Goal: Task Accomplishment & Management: Complete application form

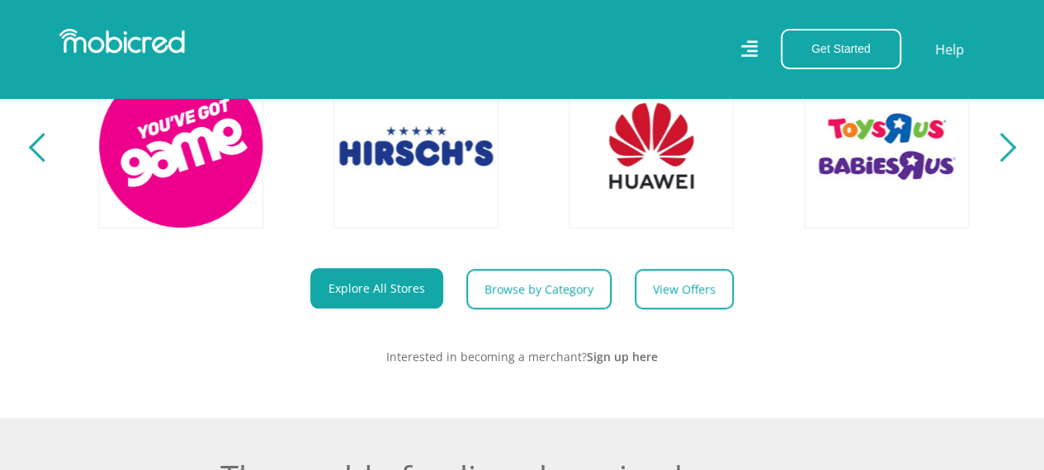
scroll to position [0, 3764]
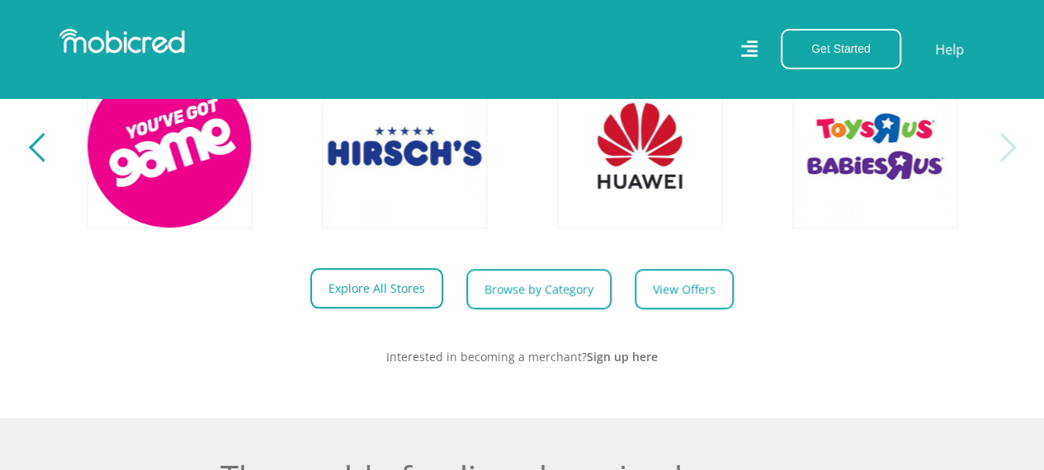
click at [354, 296] on link "Explore All Stores" at bounding box center [376, 288] width 133 height 40
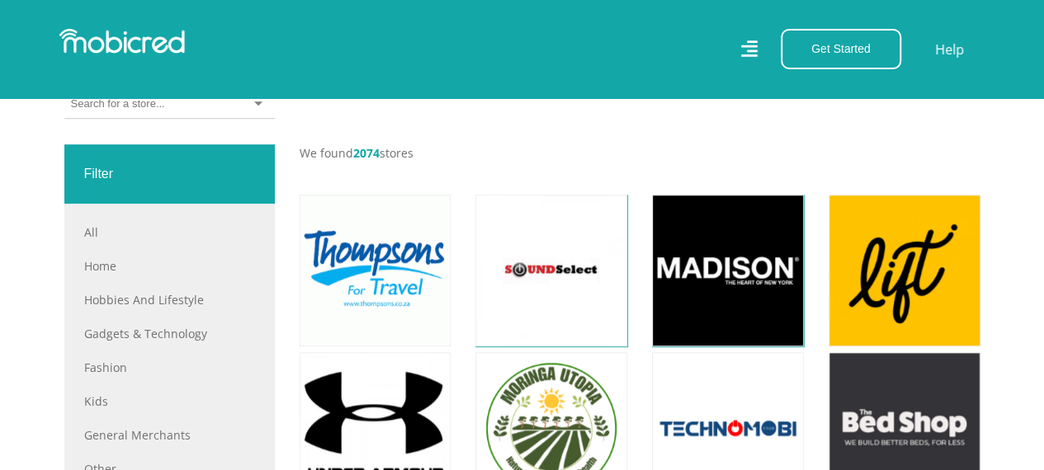
scroll to position [578, 0]
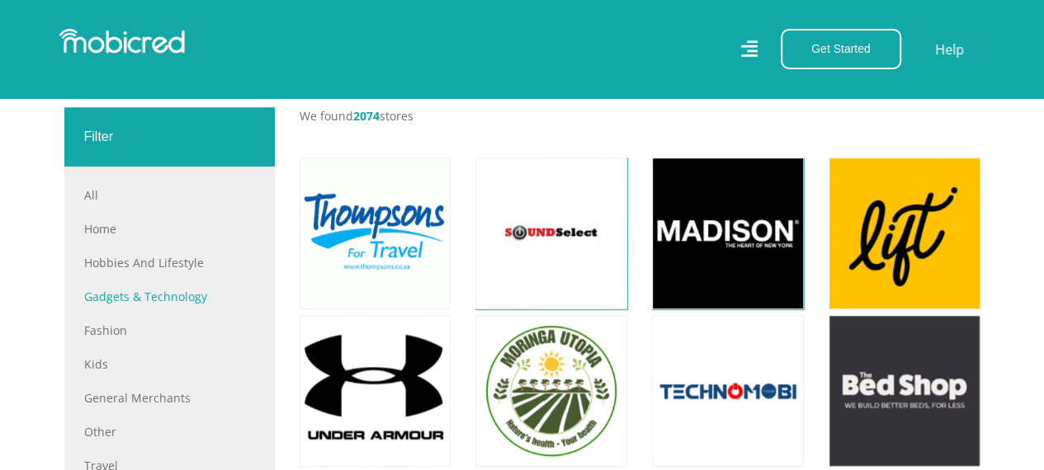
click at [116, 293] on link "Gadgets & Technology" at bounding box center [169, 296] width 171 height 17
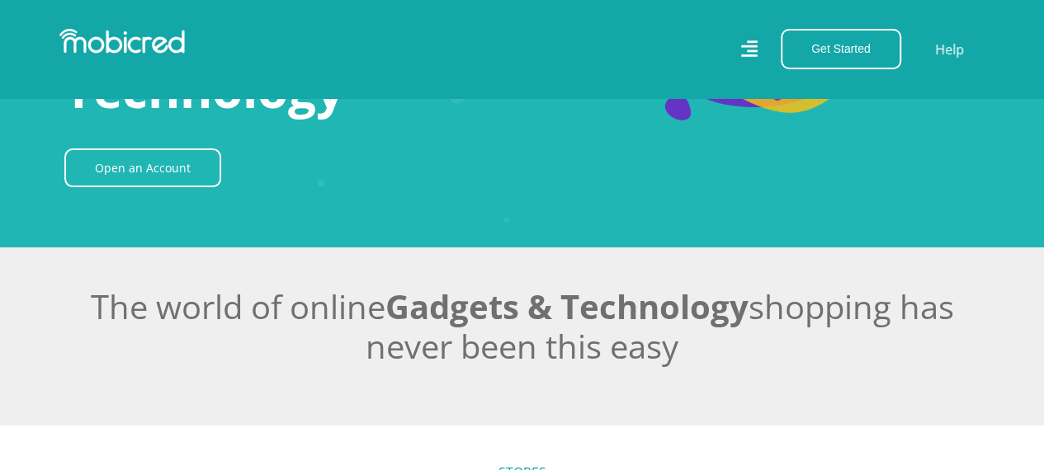
scroll to position [83, 0]
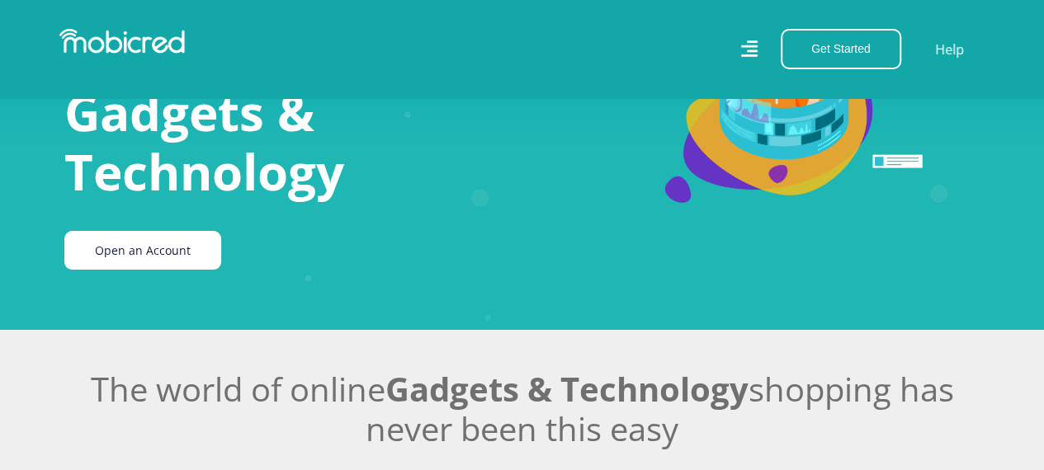
click at [137, 245] on link "Open an Account" at bounding box center [142, 250] width 157 height 39
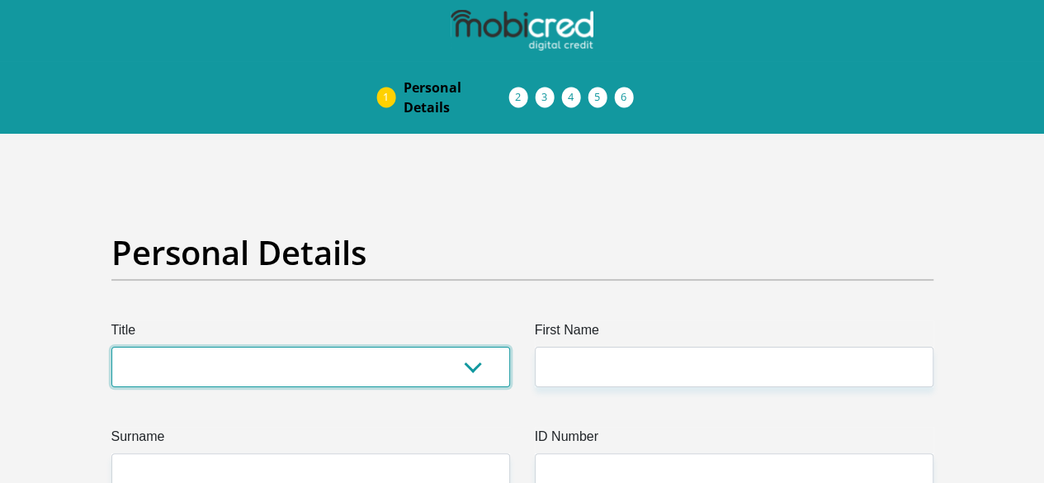
click at [331, 347] on select "Mr Ms Mrs Dr Other" at bounding box center [310, 367] width 399 height 40
select select "Mrs"
click at [111, 347] on select "Mr Ms Mrs Dr Other" at bounding box center [310, 367] width 399 height 40
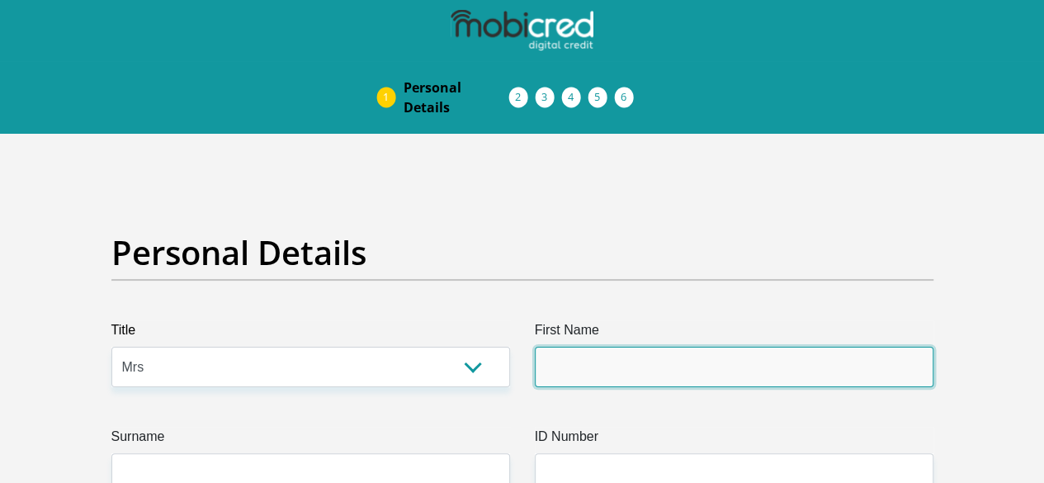
click at [611, 347] on input "First Name" at bounding box center [734, 367] width 399 height 40
type input "Christina"
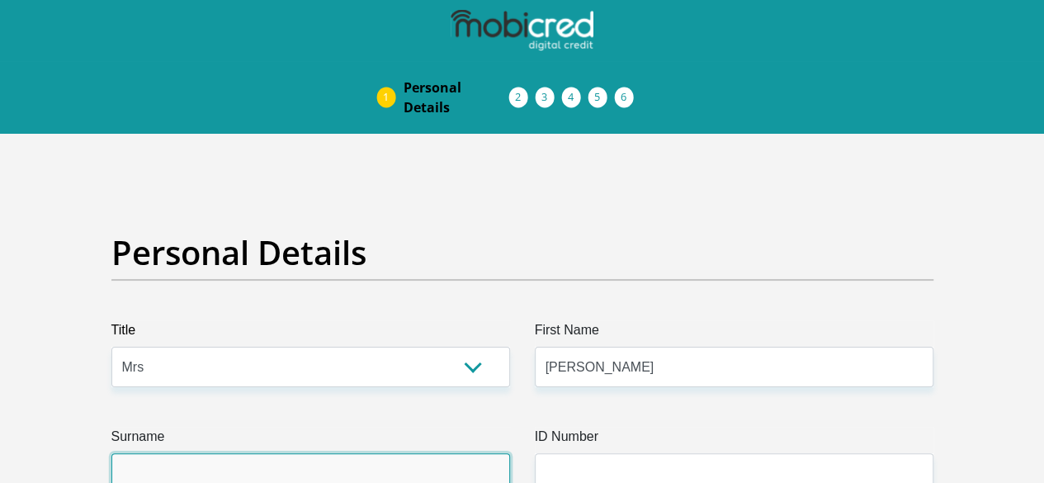
type input "Ntisa"
select select "ZAF"
type input "03 Dik Dik Street"
type input "Meyerton Park"
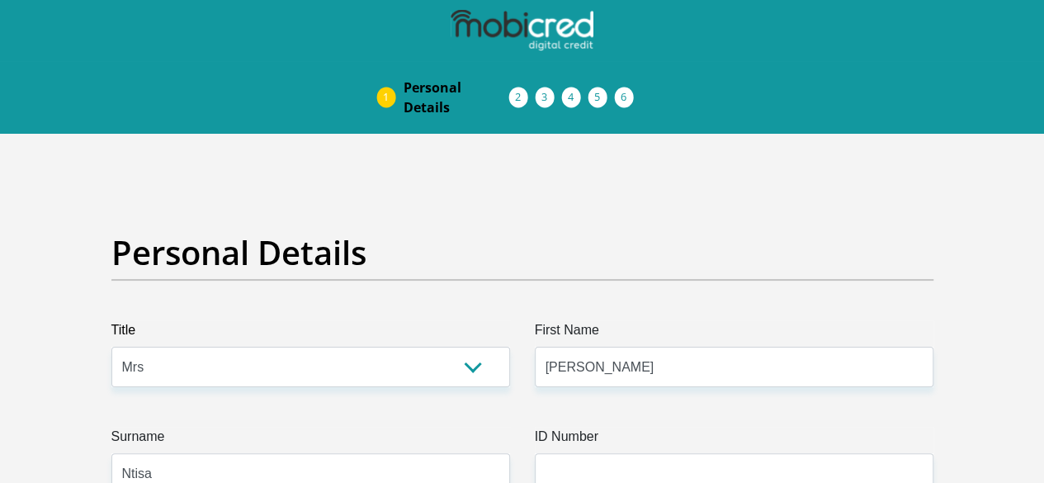
type input "Meyerton"
type input "1961"
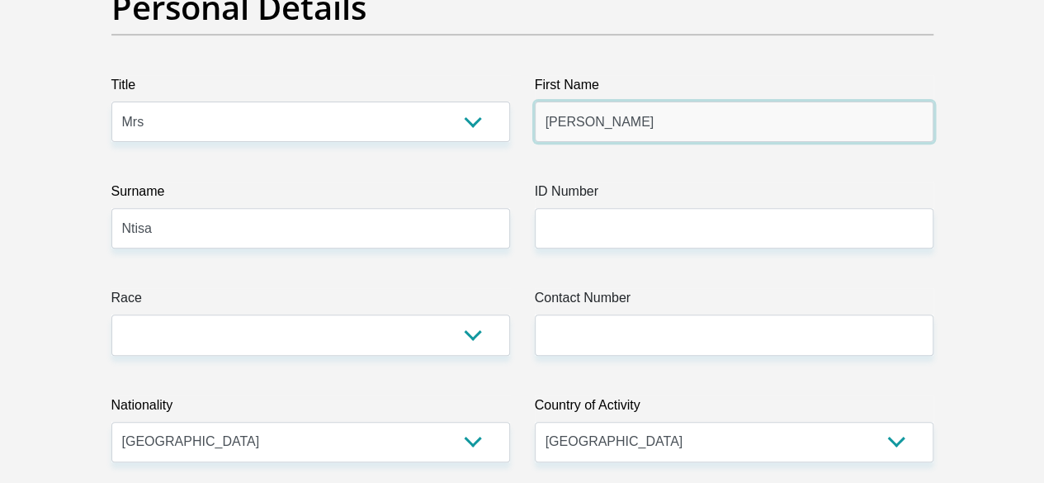
scroll to position [248, 0]
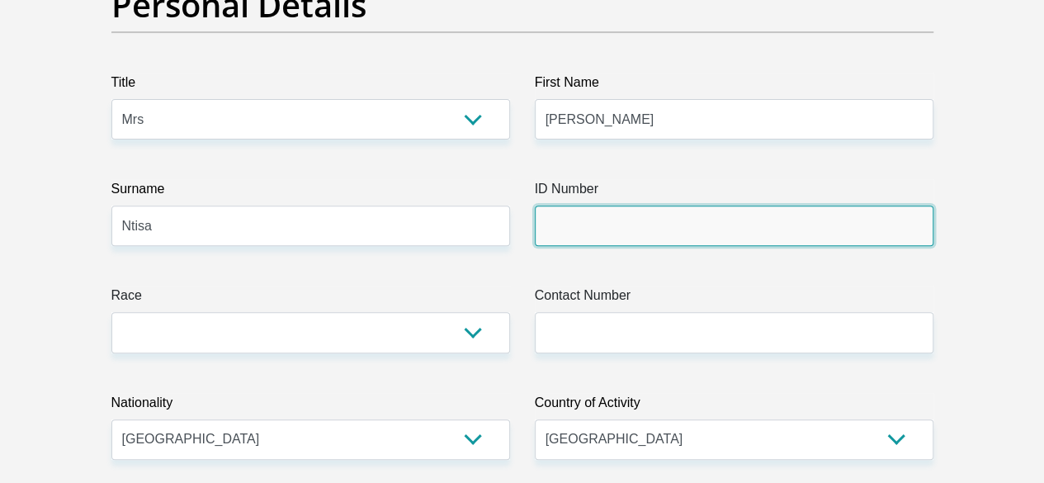
click at [650, 206] on input "ID Number" at bounding box center [734, 226] width 399 height 40
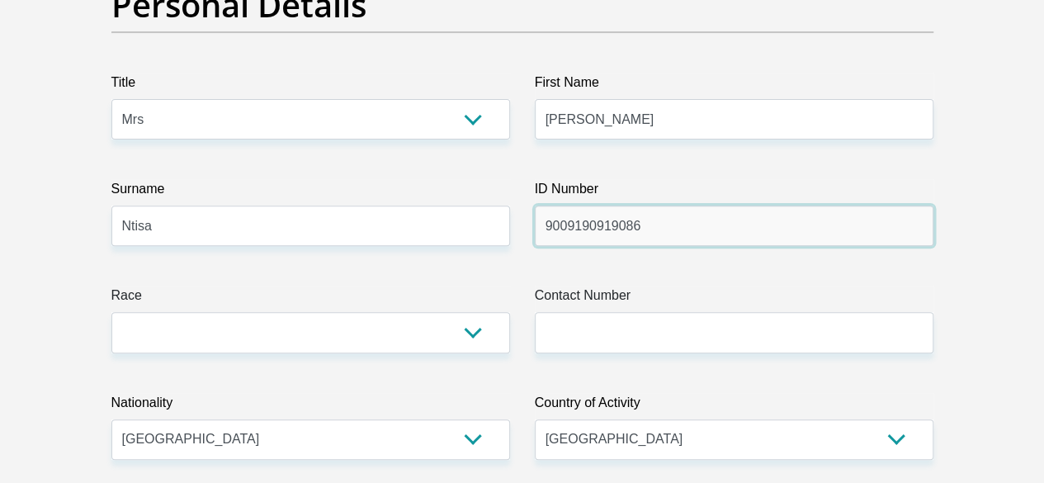
type input "9009190919086"
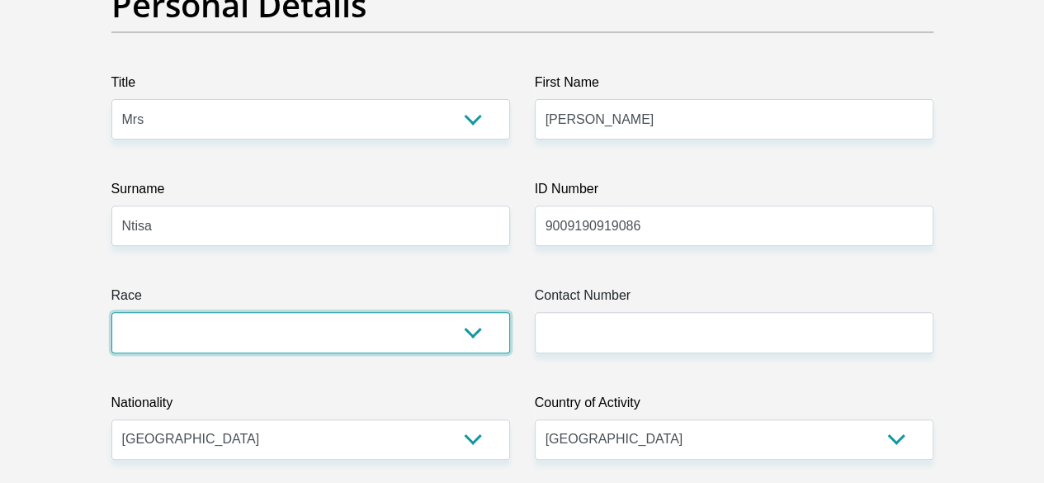
click at [308, 312] on select "Black Coloured Indian White Other" at bounding box center [310, 332] width 399 height 40
select select "1"
click at [111, 312] on select "Black Coloured Indian White Other" at bounding box center [310, 332] width 399 height 40
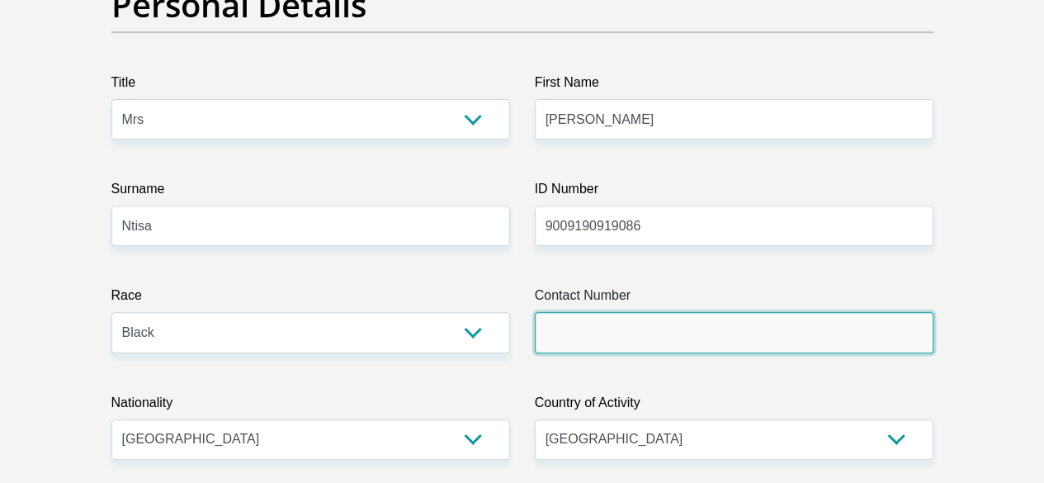
click at [600, 312] on input "Contact Number" at bounding box center [734, 332] width 399 height 40
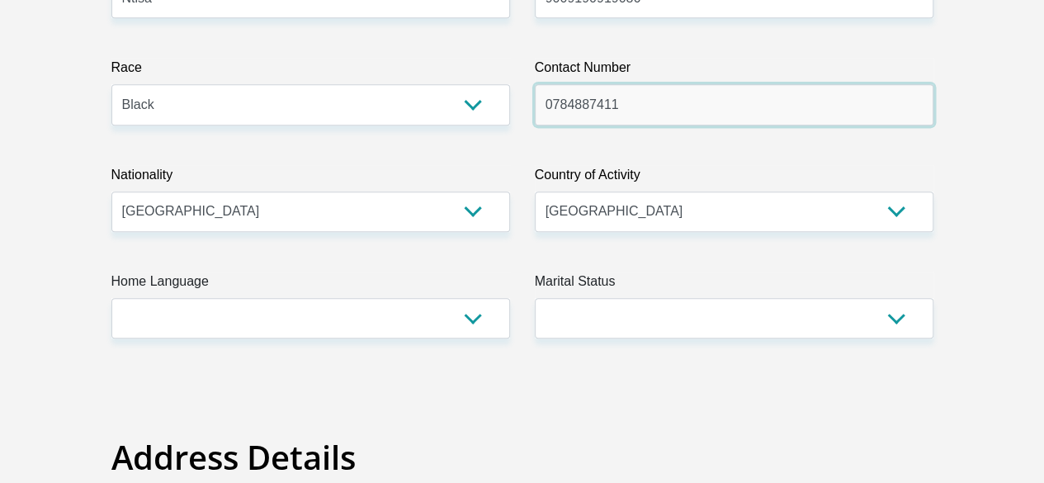
scroll to position [495, 0]
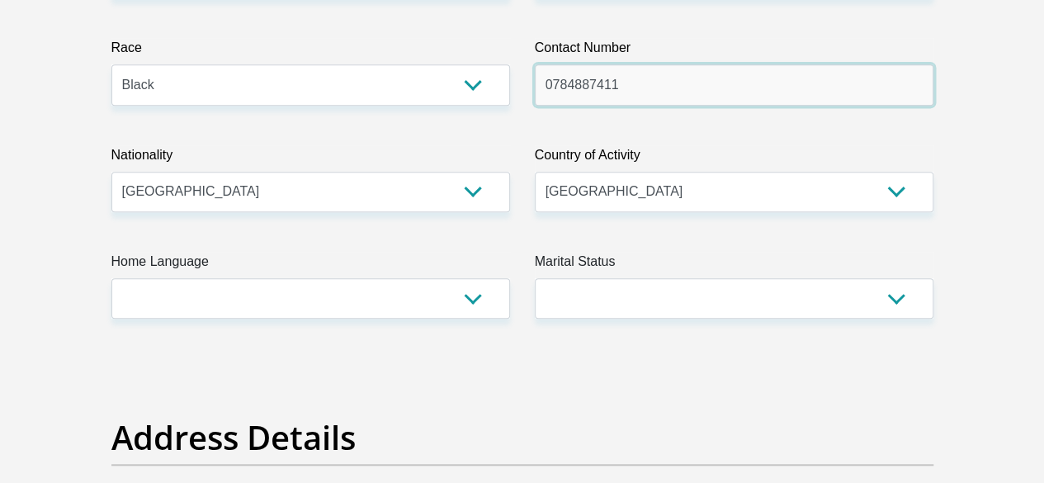
type input "0784887411"
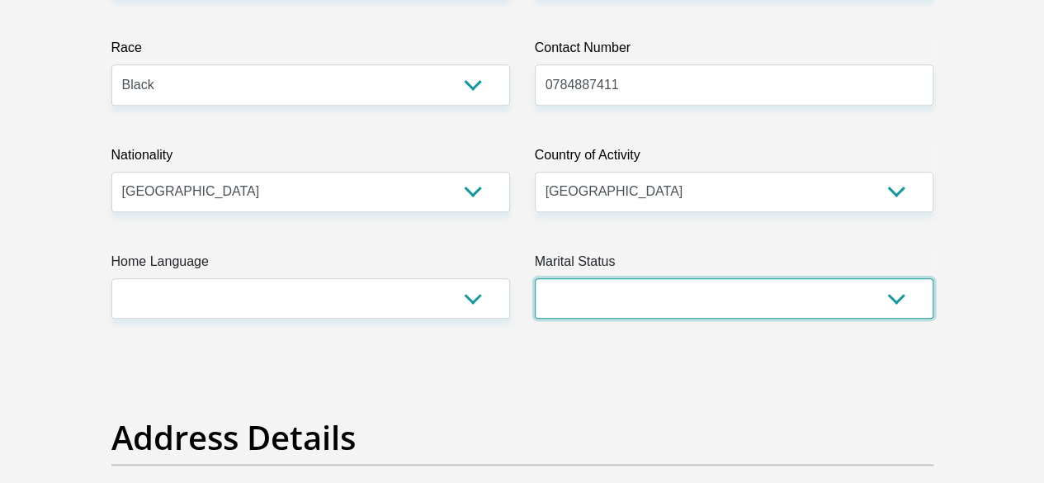
click at [719, 278] on select "Married ANC Single Divorced Widowed Married COP or Customary Law" at bounding box center [734, 298] width 399 height 40
select select "5"
click at [535, 278] on select "Married ANC Single Divorced Widowed Married COP or Customary Law" at bounding box center [734, 298] width 399 height 40
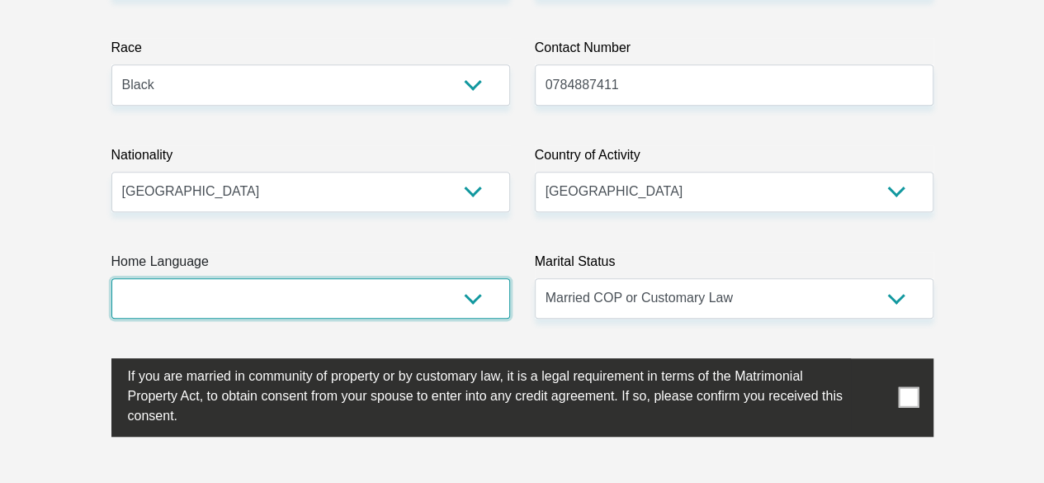
click at [273, 278] on select "Afrikaans English Sepedi South Ndebele Southern Sotho Swati Tsonga Tswana Venda…" at bounding box center [310, 298] width 399 height 40
select select "sot"
click at [111, 278] on select "Afrikaans English Sepedi South Ndebele Southern Sotho Swati Tsonga Tswana Venda…" at bounding box center [310, 298] width 399 height 40
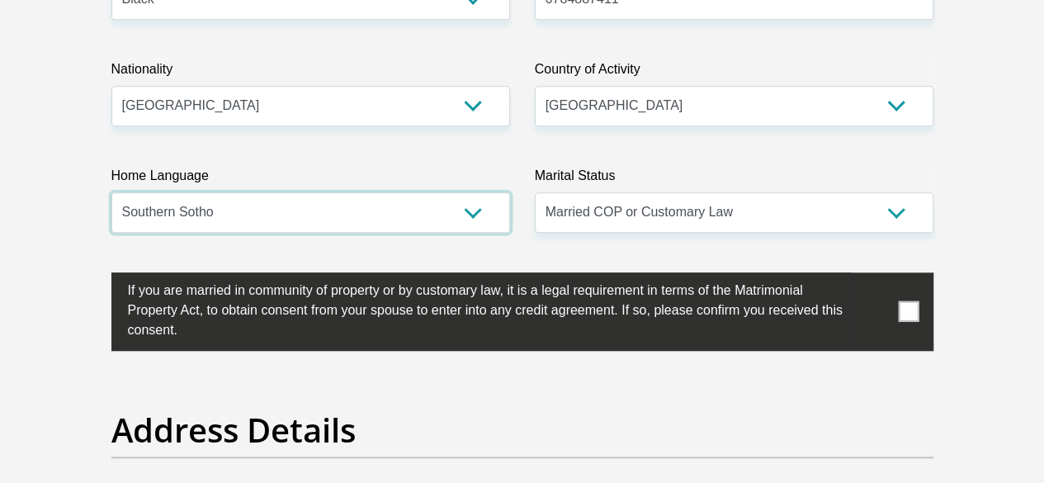
scroll to position [578, 0]
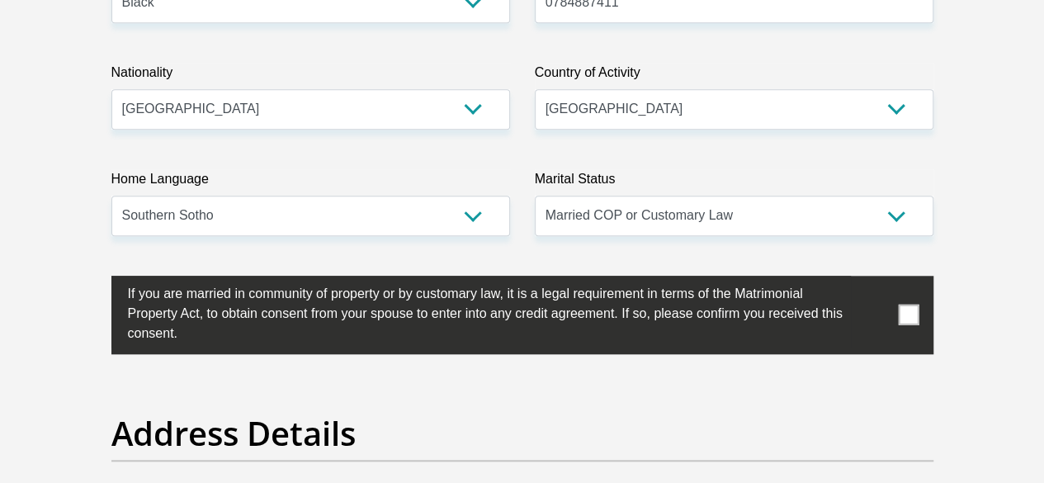
click at [905, 305] on span at bounding box center [908, 315] width 21 height 21
click at [95, 280] on input "checkbox" at bounding box center [95, 280] width 0 height 0
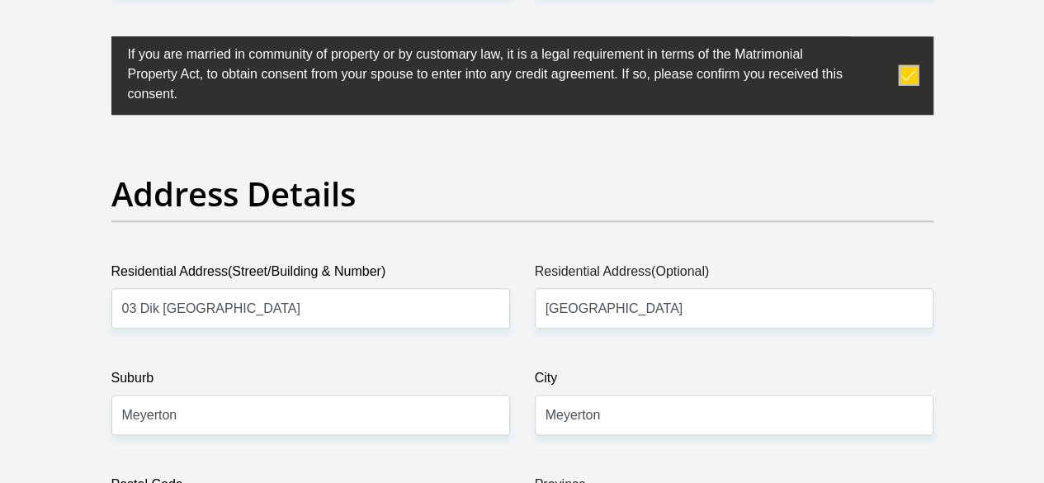
scroll to position [1073, 0]
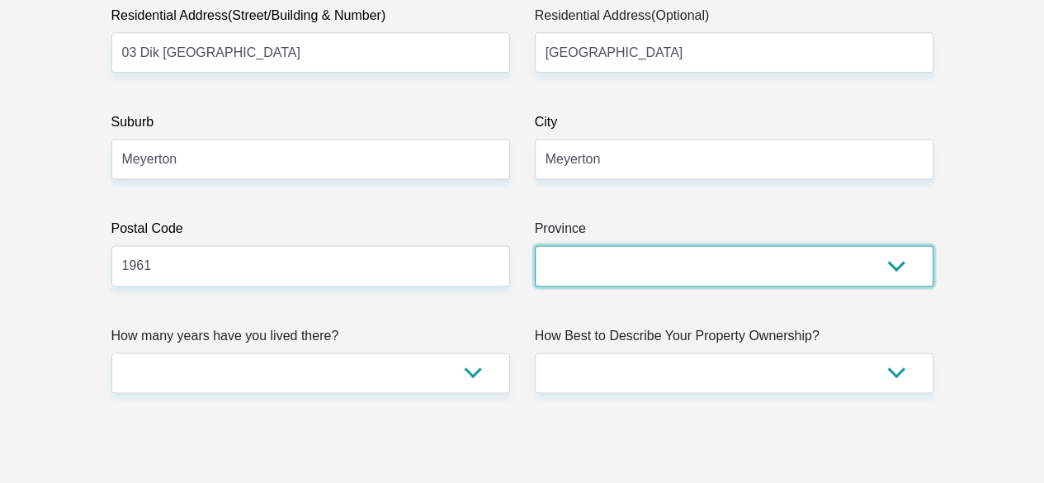
click at [585, 245] on select "Eastern Cape Free State Gauteng KwaZulu-Natal Limpopo Mpumalanga Northern Cape …" at bounding box center [734, 265] width 399 height 40
select select "Gauteng"
click at [535, 245] on select "Eastern Cape Free State Gauteng KwaZulu-Natal Limpopo Mpumalanga Northern Cape …" at bounding box center [734, 265] width 399 height 40
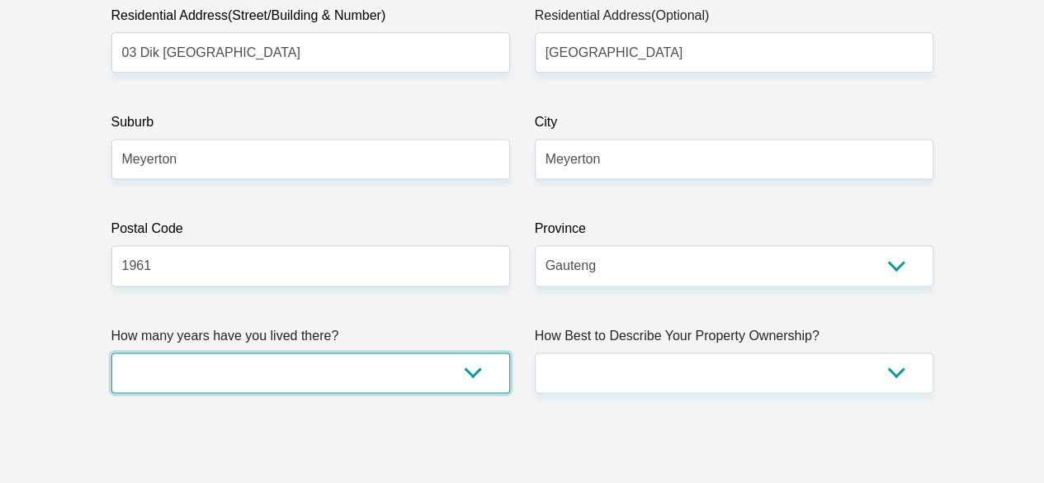
click at [318, 352] on select "less than 1 year 1-3 years 3-5 years 5+ years" at bounding box center [310, 372] width 399 height 40
select select "5"
click at [111, 352] on select "less than 1 year 1-3 years 3-5 years 5+ years" at bounding box center [310, 372] width 399 height 40
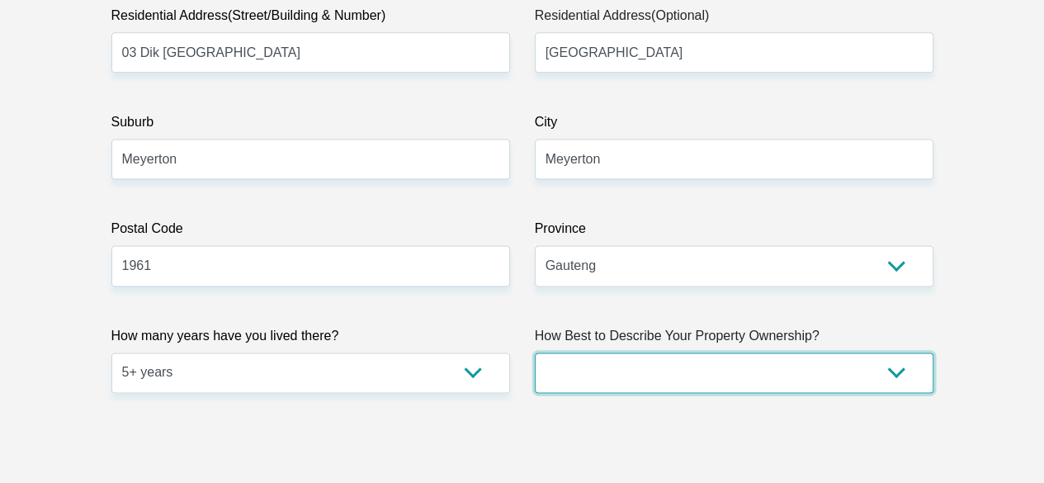
click at [631, 352] on select "Owned Rented Family Owned Company Dwelling" at bounding box center [734, 372] width 399 height 40
select select "Owned"
click at [535, 352] on select "Owned Rented Family Owned Company Dwelling" at bounding box center [734, 372] width 399 height 40
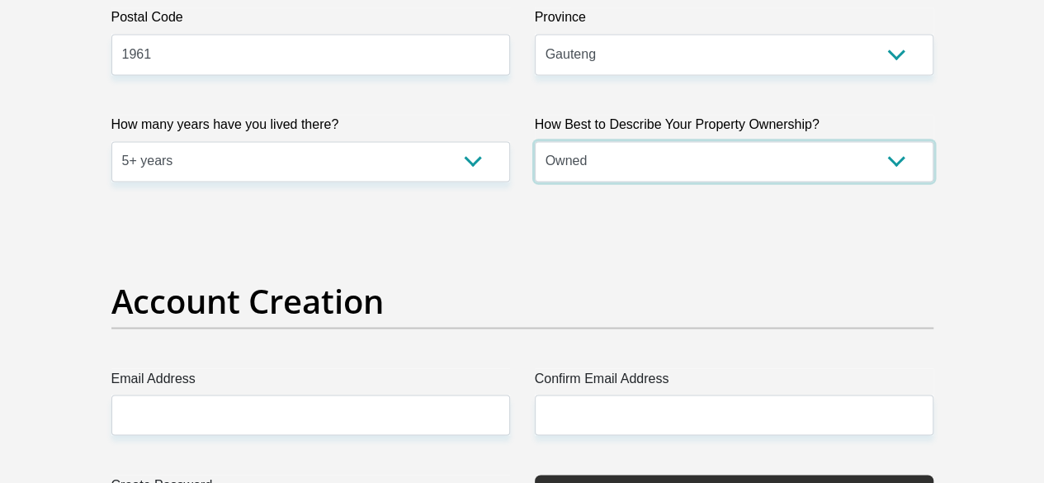
scroll to position [1321, 0]
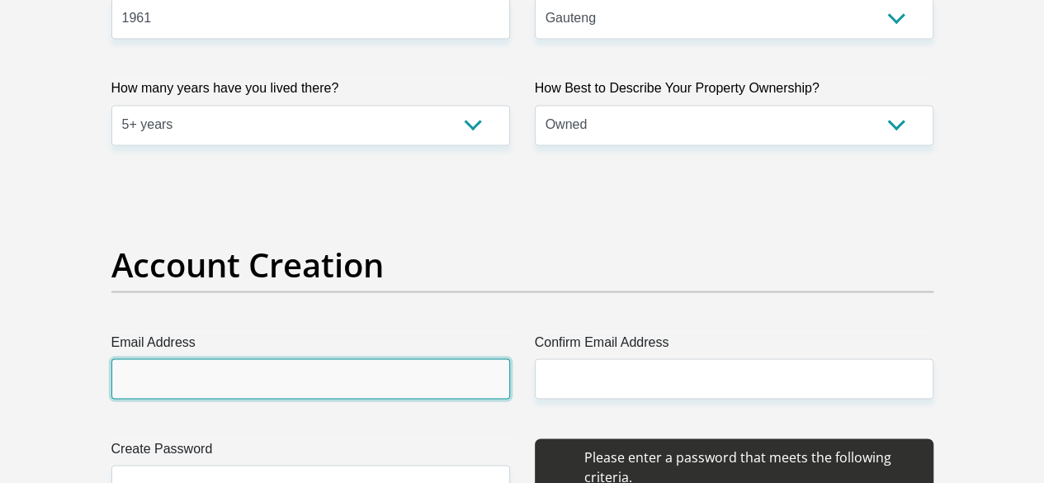
click at [314, 358] on input "Email Address" at bounding box center [310, 378] width 399 height 40
type input "nomalangat@midvaal.gov.za"
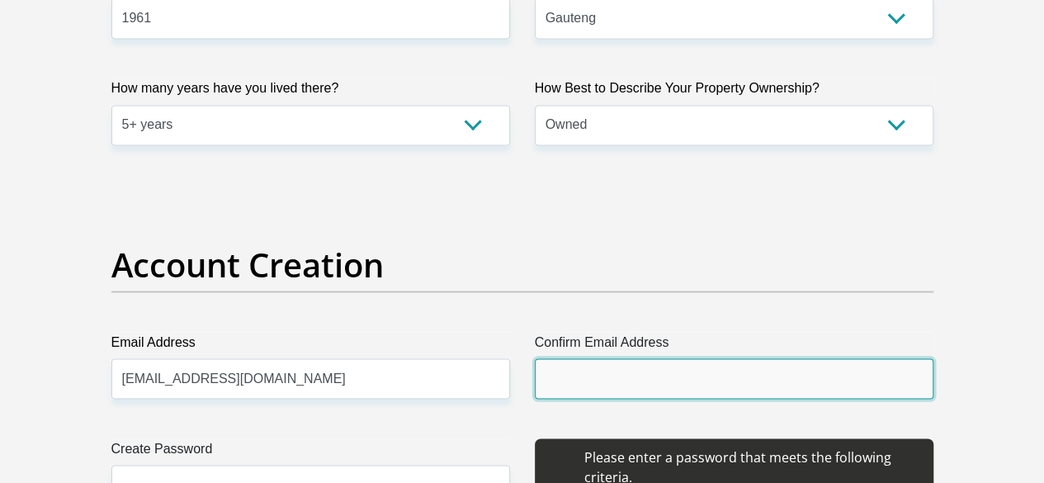
click at [597, 358] on input "Confirm Email Address" at bounding box center [734, 378] width 399 height 40
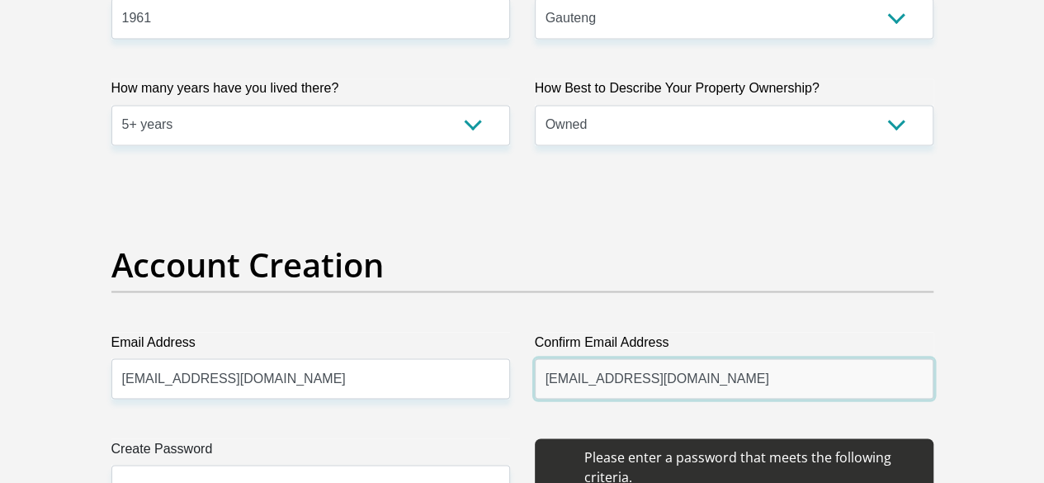
type input "nomalangat@midvaal.gov.za"
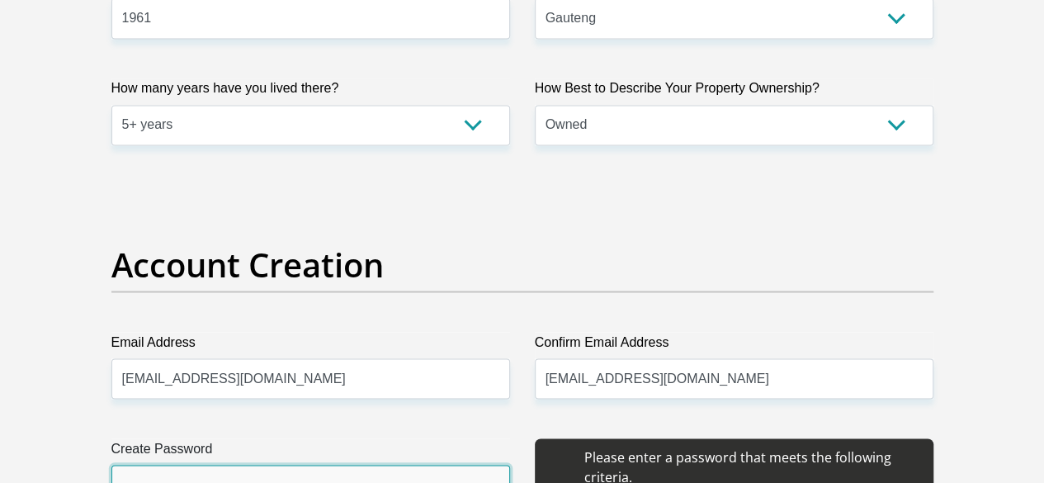
click at [248, 465] on input "Create Password" at bounding box center [310, 485] width 399 height 40
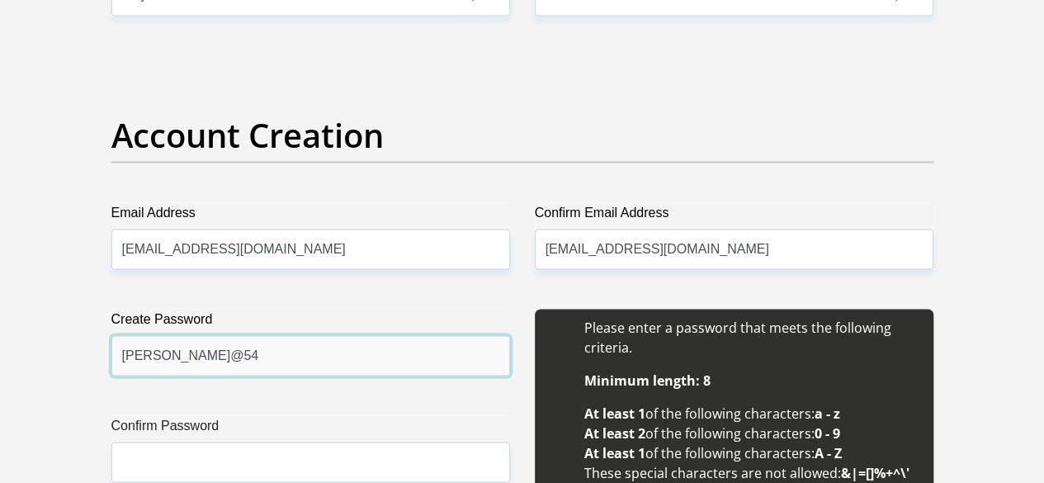
scroll to position [1486, 0]
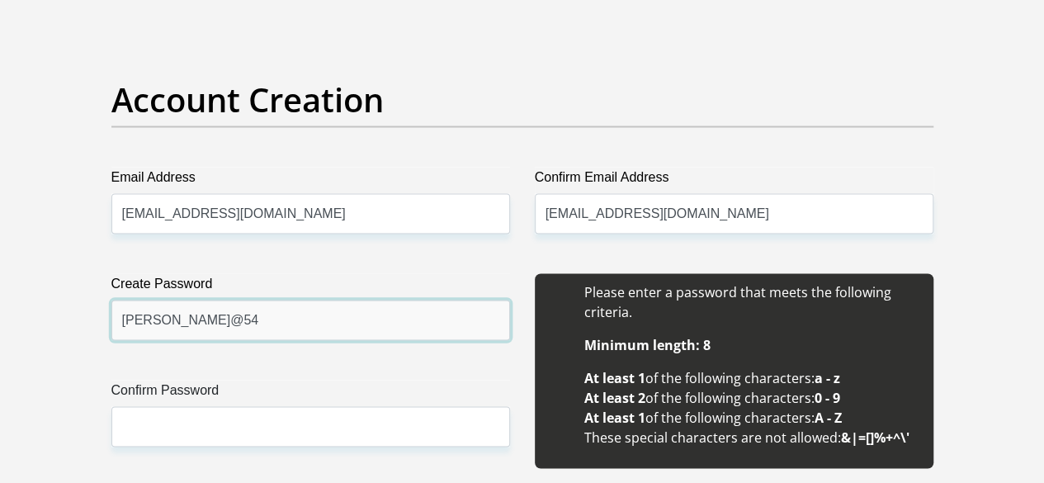
type input "Christina@54"
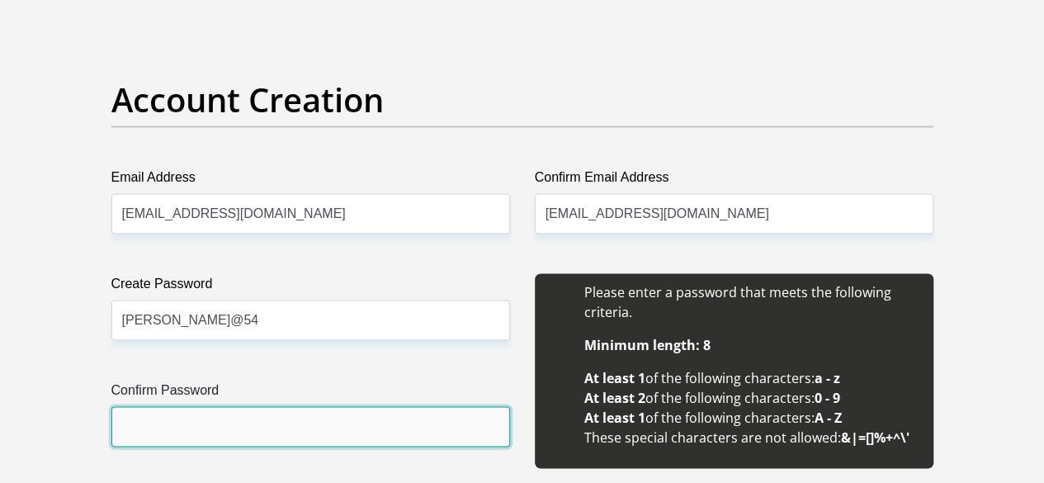
click at [182, 406] on input "Confirm Password" at bounding box center [310, 426] width 399 height 40
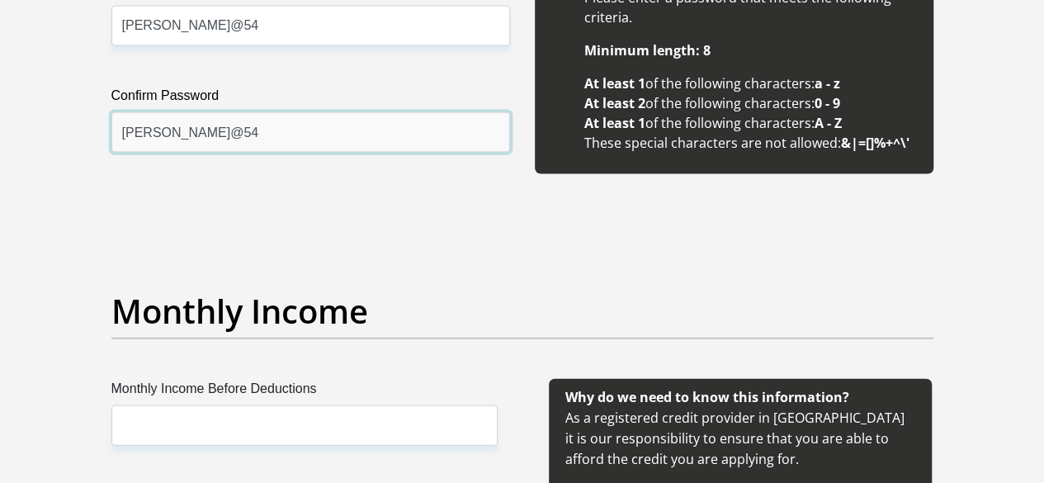
scroll to position [1816, 0]
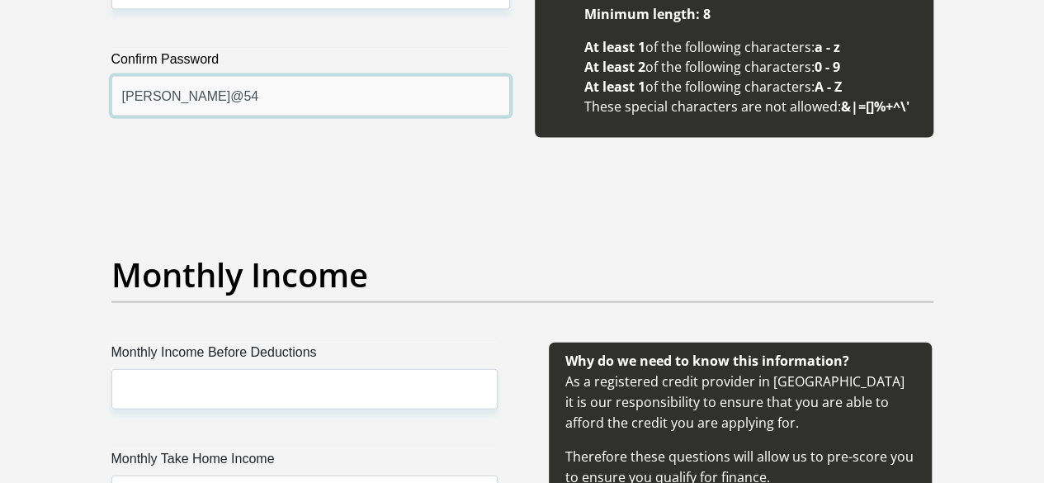
type input "Christina@54"
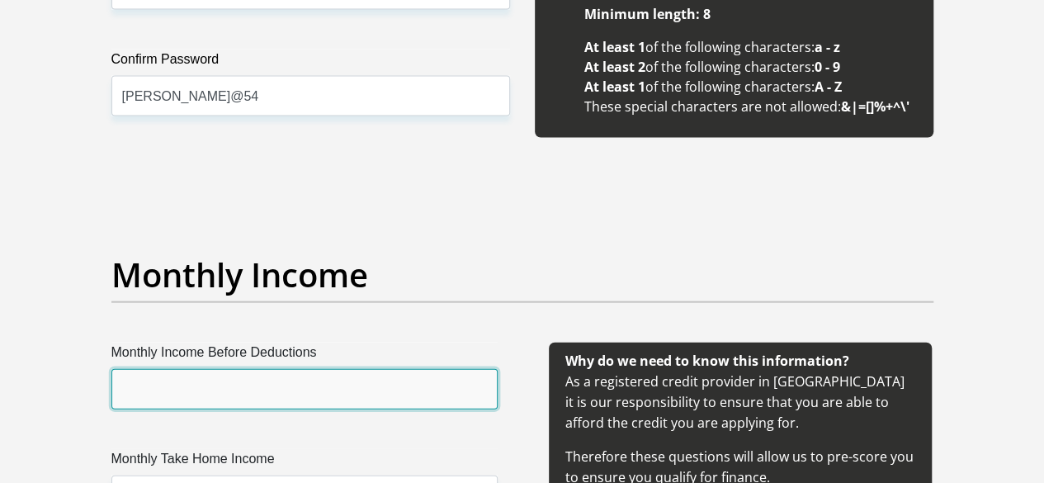
click at [180, 369] on input "Monthly Income Before Deductions" at bounding box center [304, 389] width 386 height 40
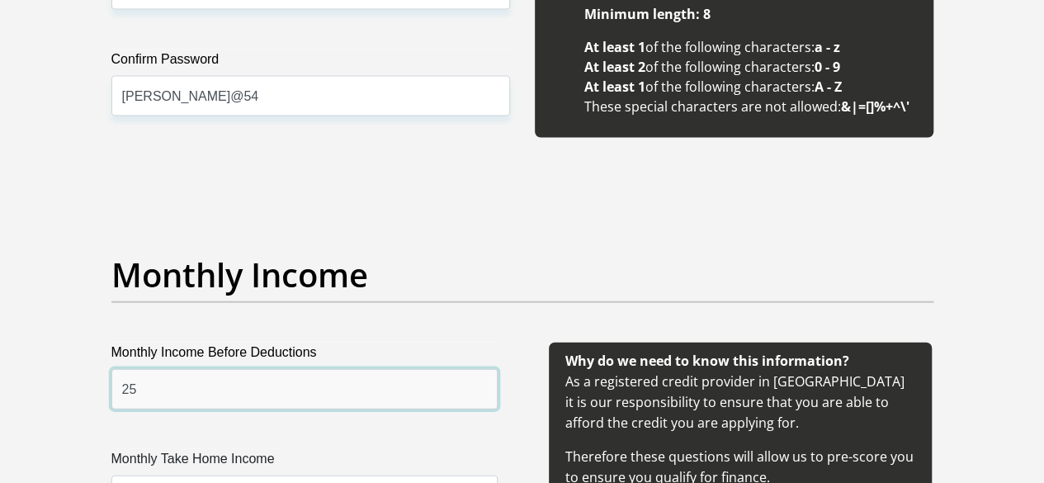
type input "2"
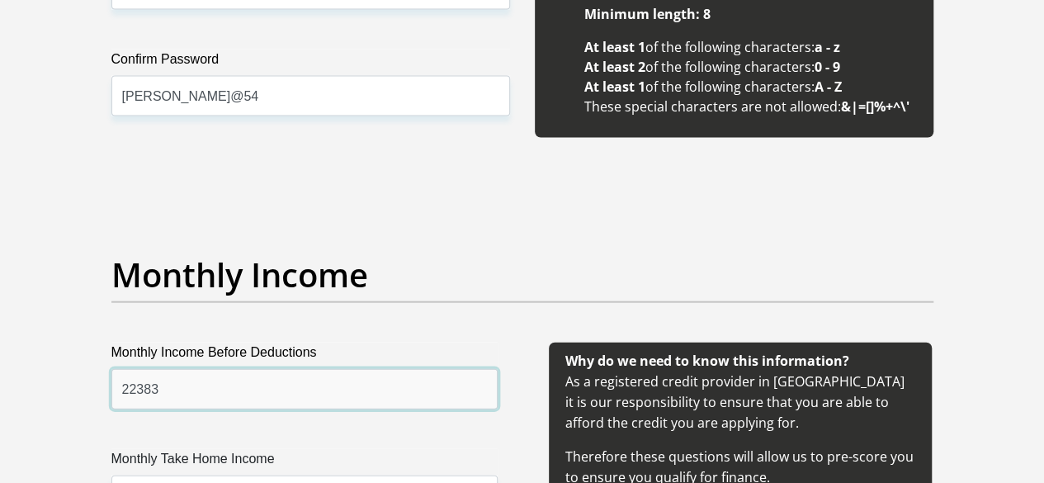
click at [117, 369] on input "22383" at bounding box center [304, 389] width 386 height 40
type input "22383"
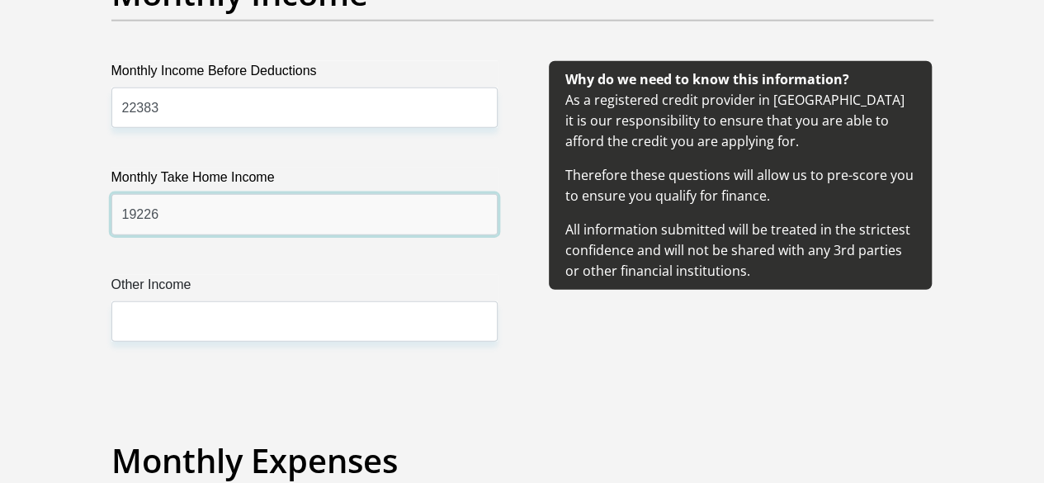
scroll to position [2063, 0]
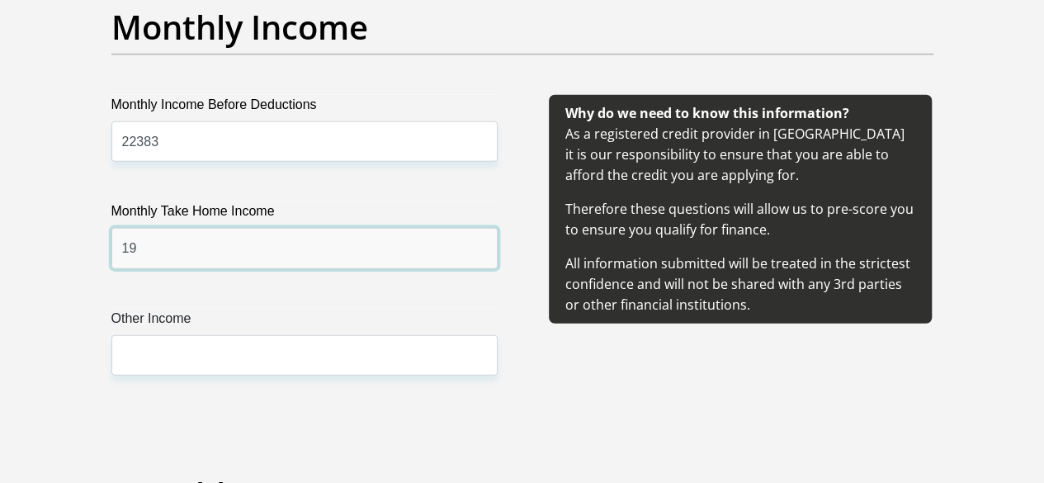
type input "1"
type input "17362"
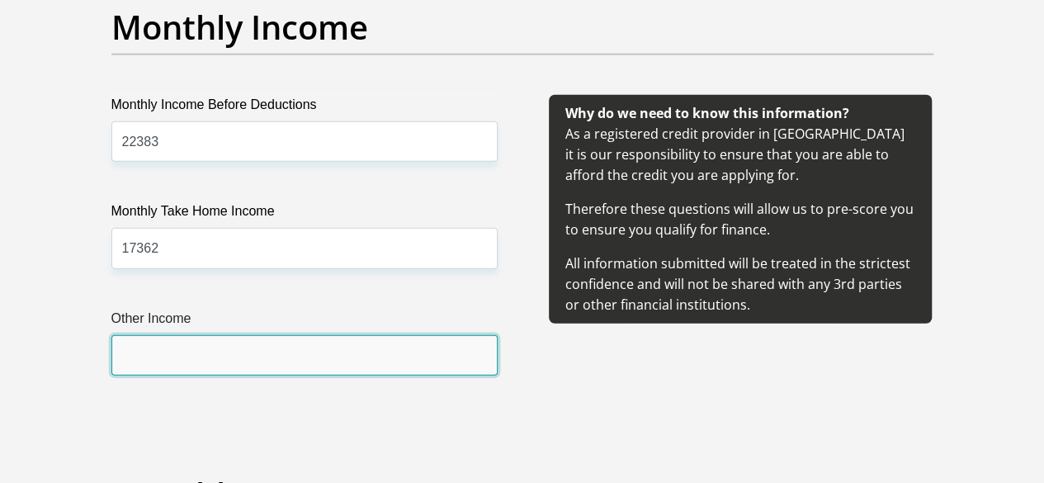
click at [209, 335] on input "Other Income" at bounding box center [304, 355] width 386 height 40
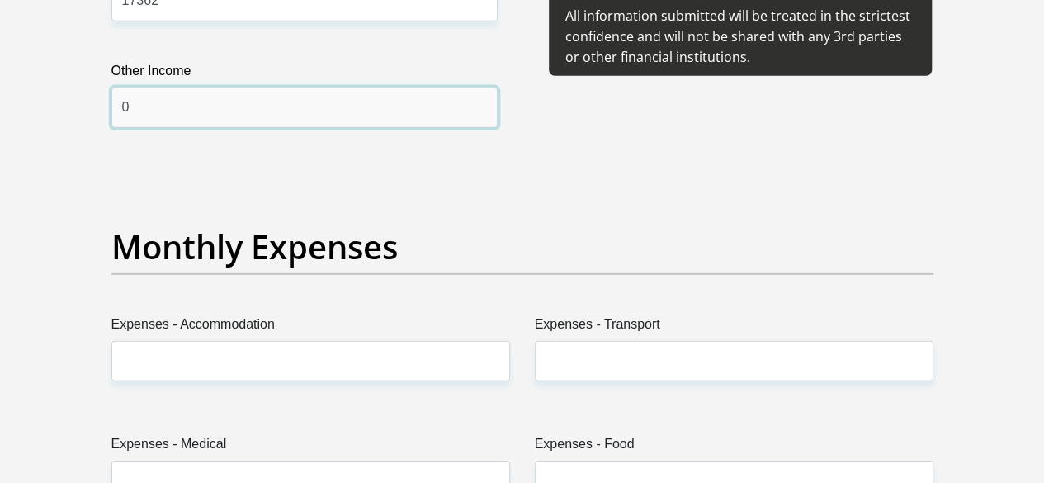
type input "0"
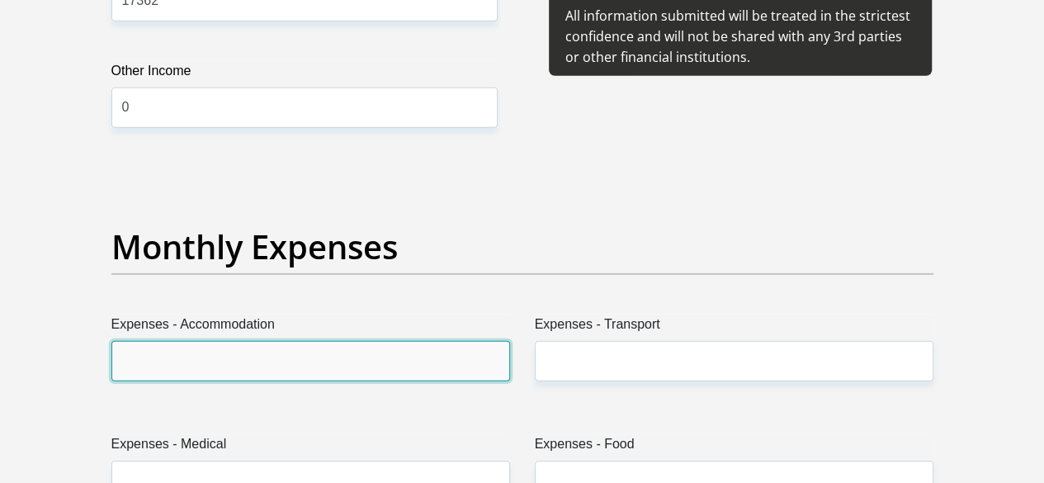
click at [208, 341] on input "Expenses - Accommodation" at bounding box center [310, 361] width 399 height 40
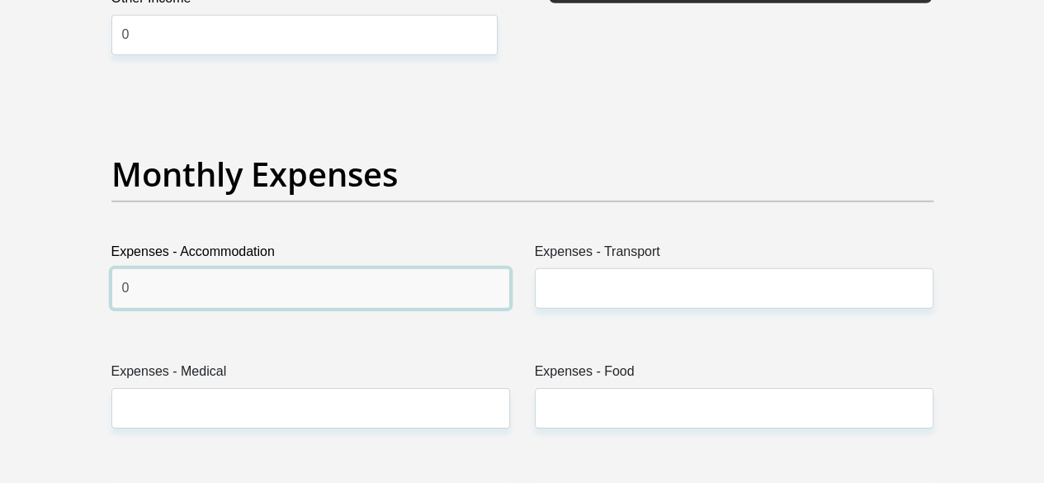
scroll to position [2559, 0]
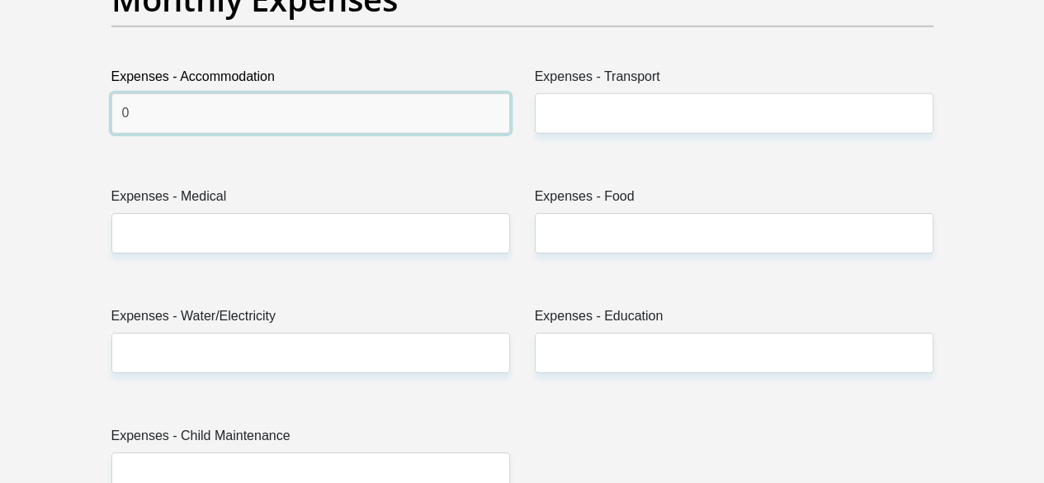
type input "0"
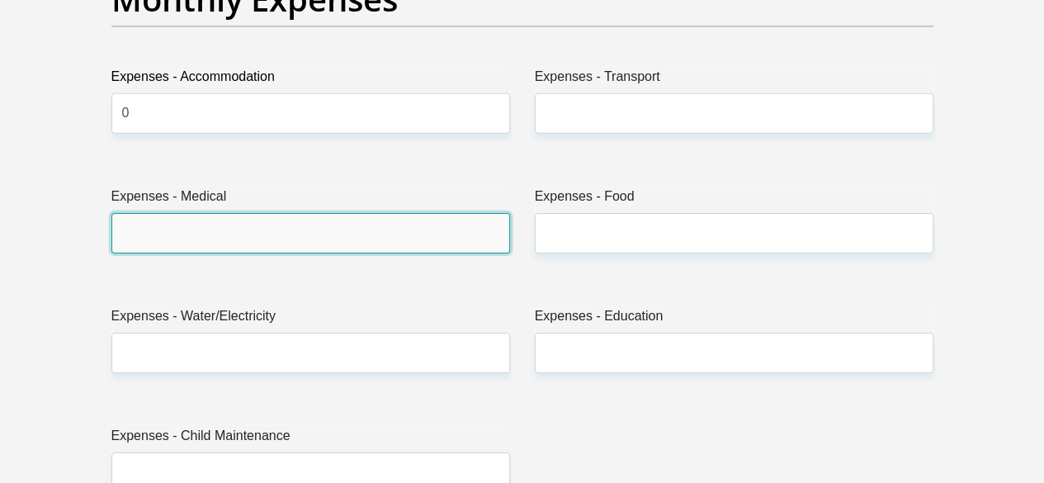
click at [157, 213] on input "Expenses - Medical" at bounding box center [310, 233] width 399 height 40
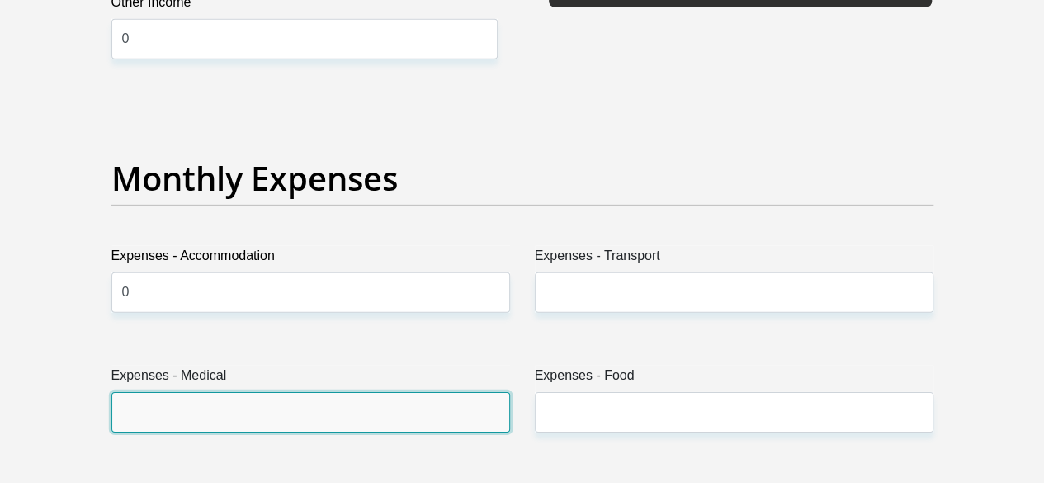
scroll to position [2476, 0]
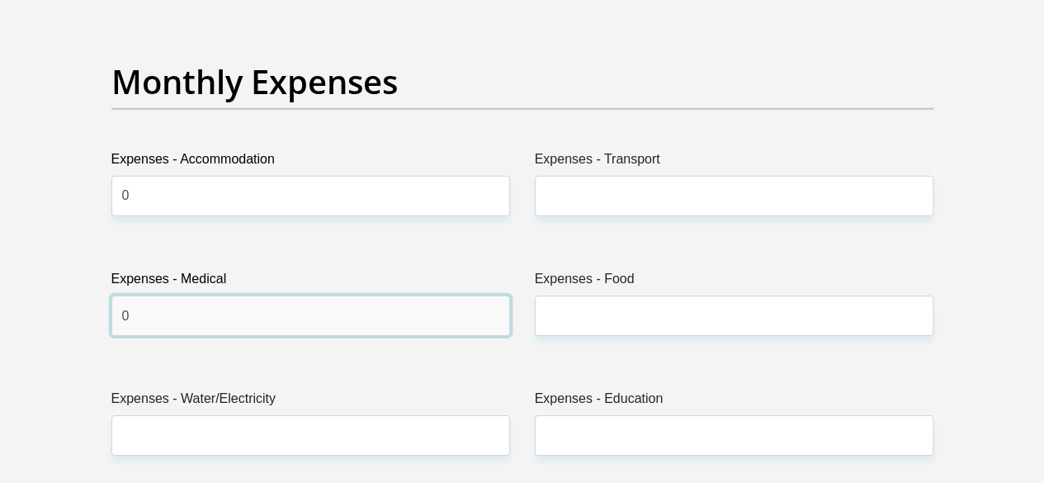
type input "0"
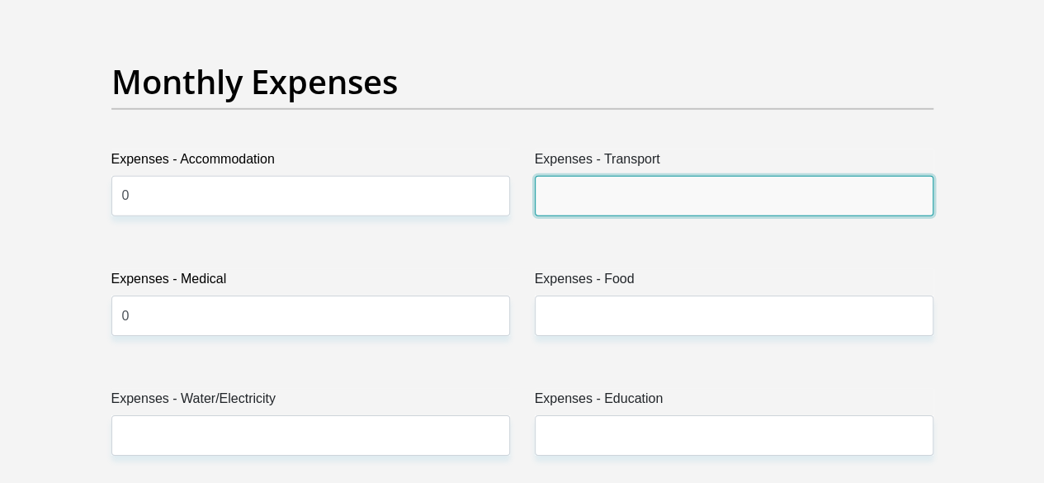
click at [621, 176] on input "Expenses - Transport" at bounding box center [734, 196] width 399 height 40
type input "1000"
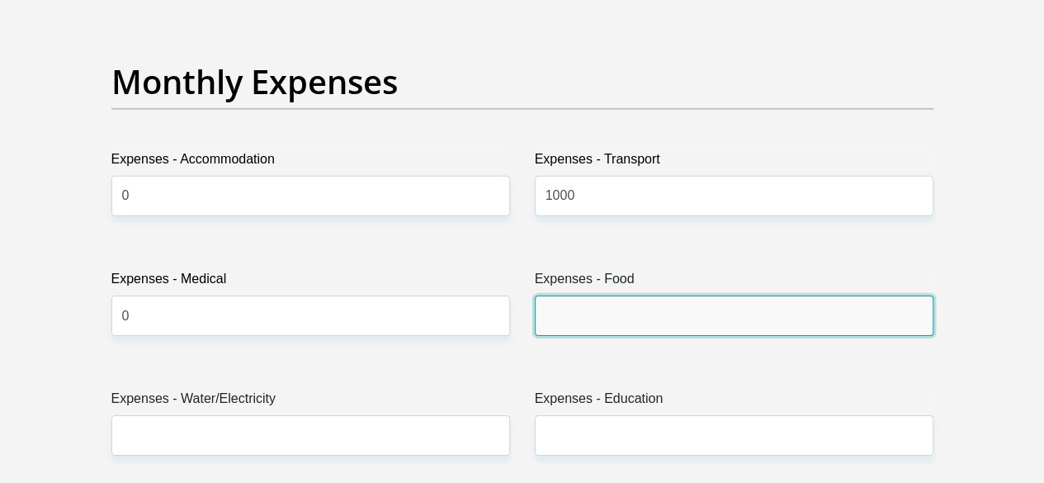
click at [579, 295] on input "Expenses - Food" at bounding box center [734, 315] width 399 height 40
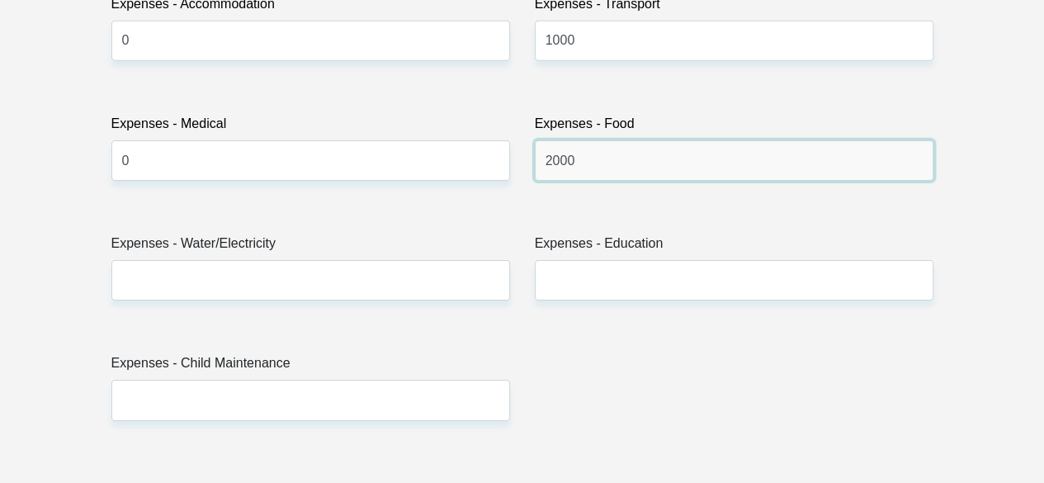
scroll to position [2724, 0]
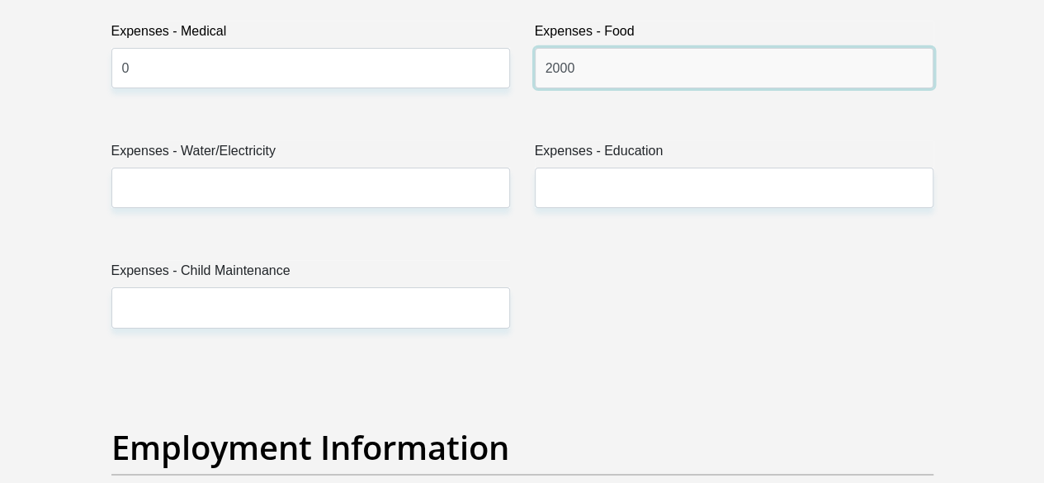
type input "2000"
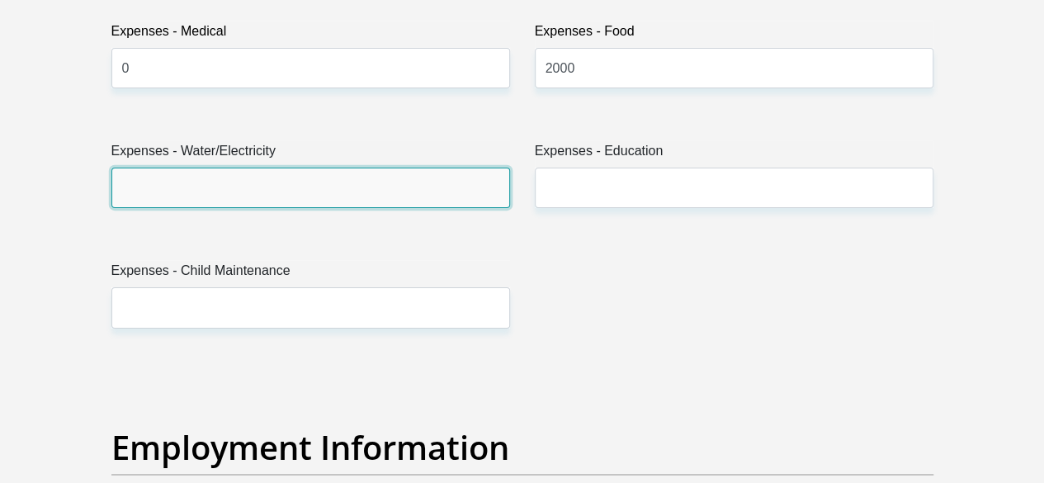
click at [220, 168] on input "Expenses - Water/Electricity" at bounding box center [310, 188] width 399 height 40
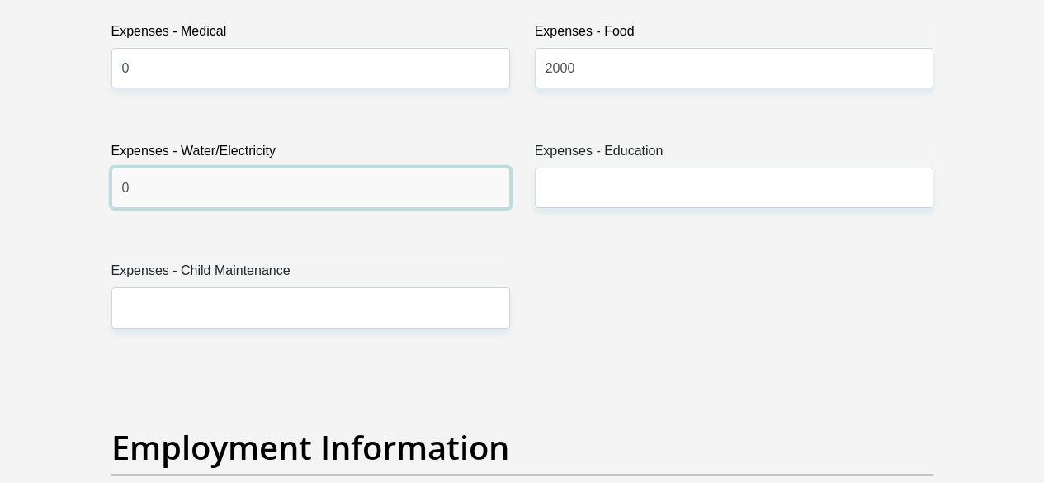
type input "0"
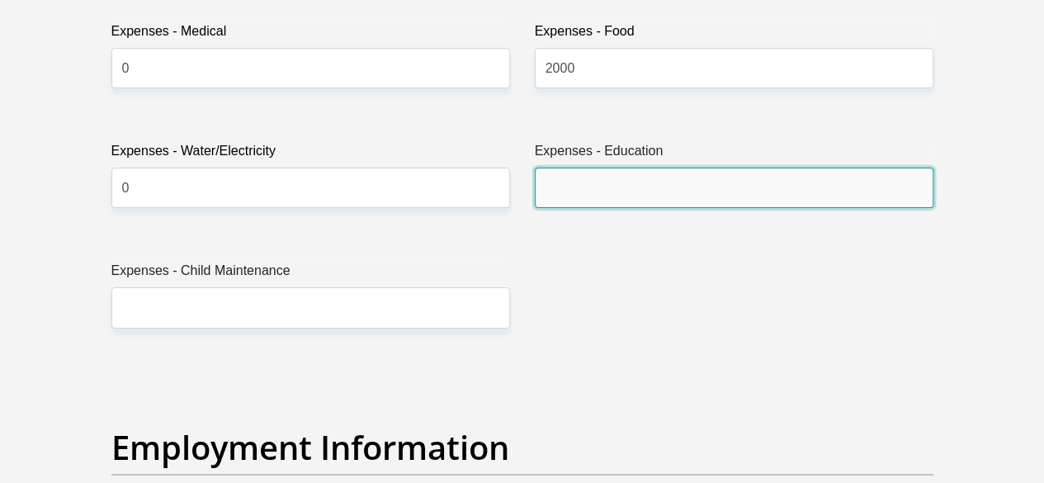
click at [585, 168] on input "Expenses - Education" at bounding box center [734, 188] width 399 height 40
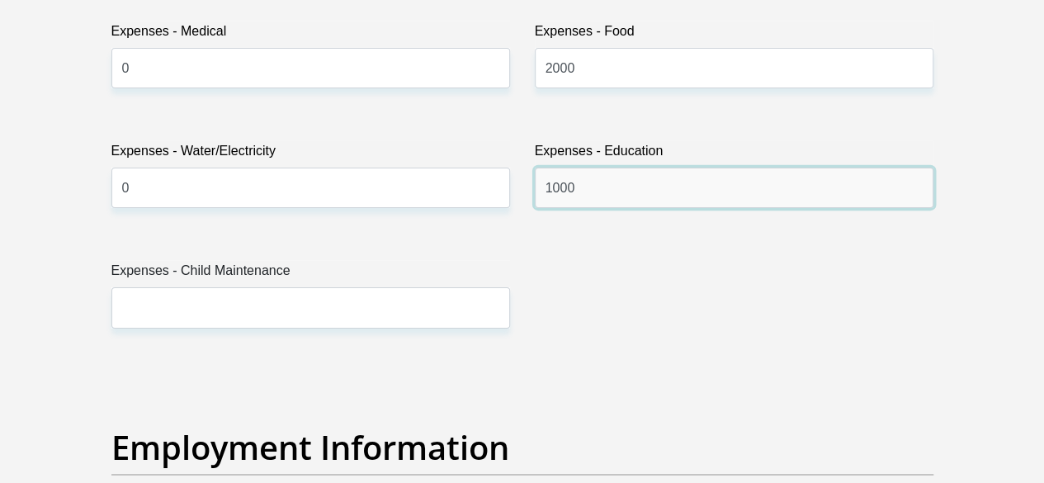
type input "1000"
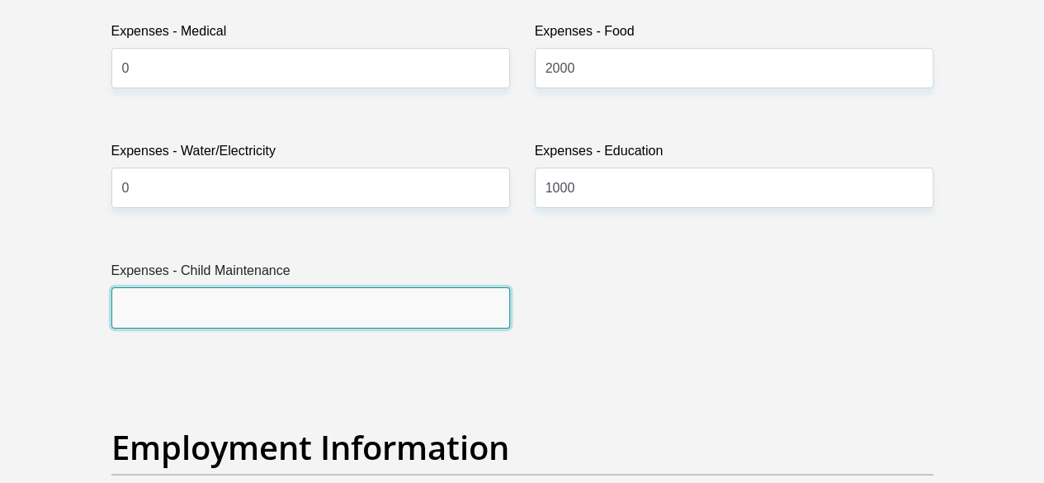
click at [241, 287] on input "Expenses - Child Maintenance" at bounding box center [310, 307] width 399 height 40
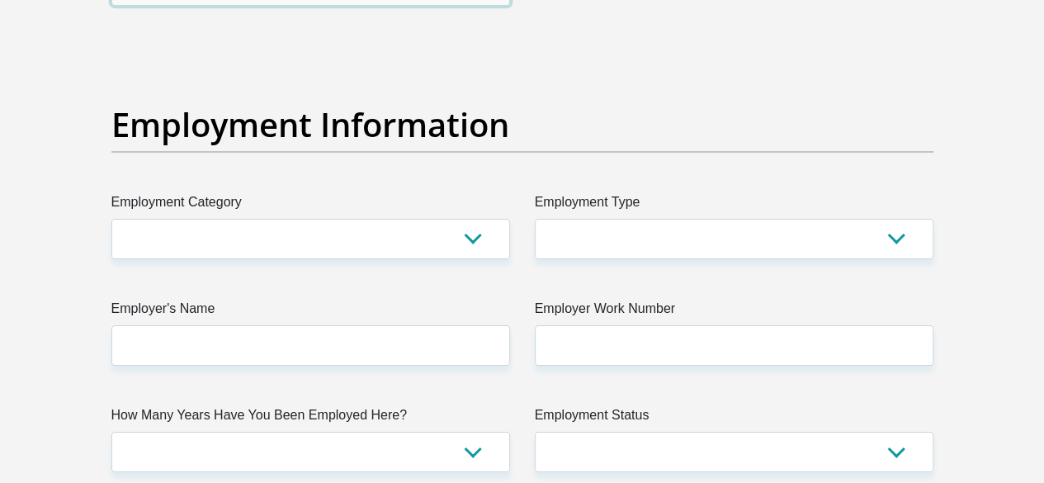
scroll to position [3054, 0]
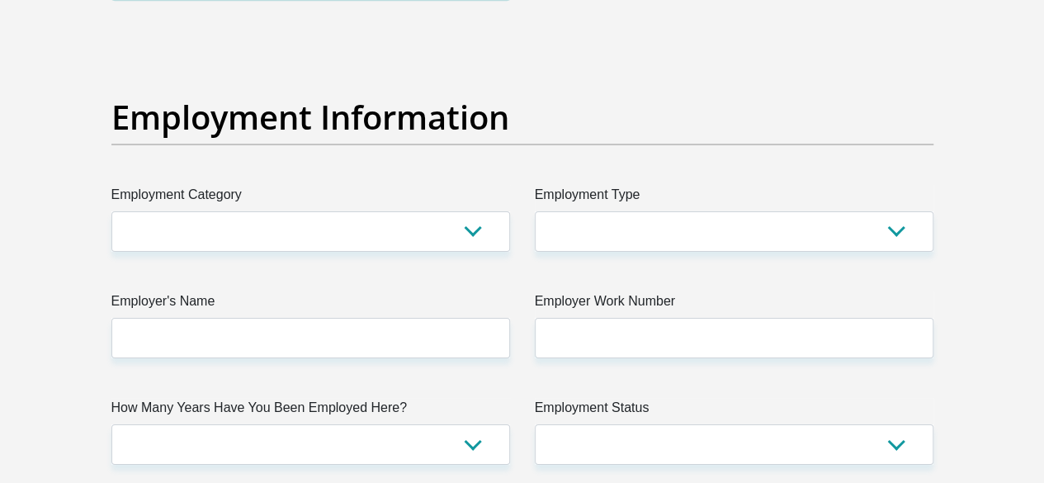
type input "0"
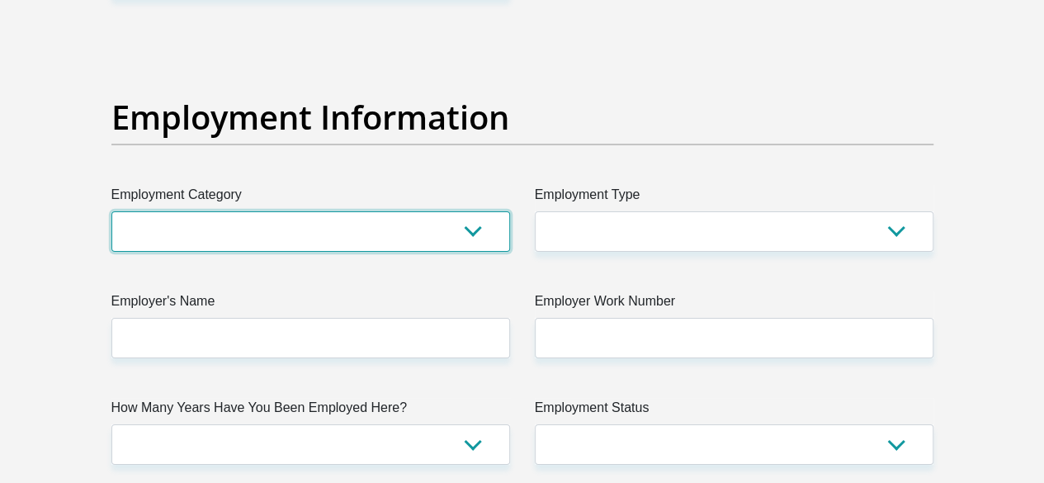
click at [229, 211] on select "AGRICULTURE ALCOHOL & TOBACCO CONSTRUCTION MATERIALS METALLURGY EQUIPMENT FOR R…" at bounding box center [310, 231] width 399 height 40
click at [466, 211] on select "AGRICULTURE ALCOHOL & TOBACCO CONSTRUCTION MATERIALS METALLURGY EQUIPMENT FOR R…" at bounding box center [310, 231] width 399 height 40
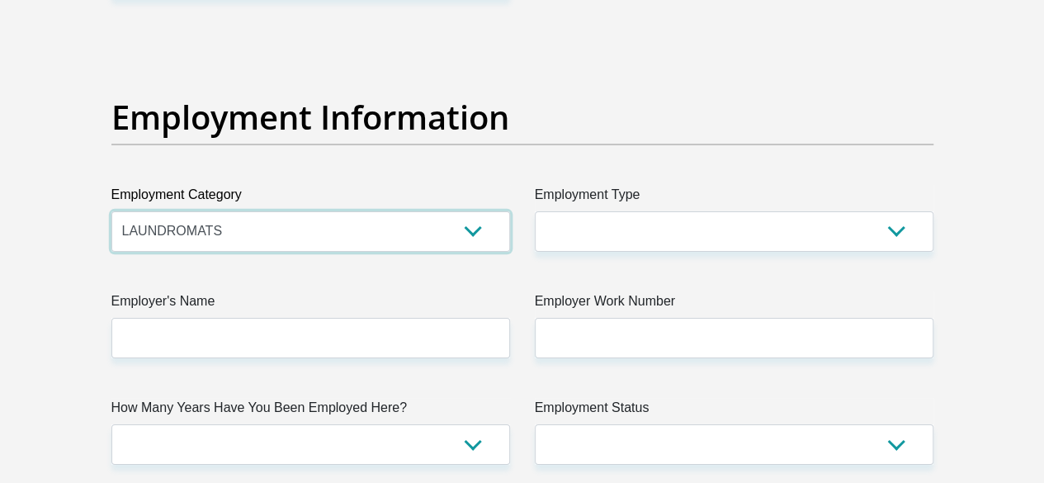
click at [265, 211] on select "AGRICULTURE ALCOHOL & TOBACCO CONSTRUCTION MATERIALS METALLURGY EQUIPMENT FOR R…" at bounding box center [310, 231] width 399 height 40
click at [242, 211] on select "AGRICULTURE ALCOHOL & TOBACCO CONSTRUCTION MATERIALS METALLURGY EQUIPMENT FOR R…" at bounding box center [310, 231] width 399 height 40
click at [241, 211] on select "AGRICULTURE ALCOHOL & TOBACCO CONSTRUCTION MATERIALS METALLURGY EQUIPMENT FOR R…" at bounding box center [310, 231] width 399 height 40
click at [475, 211] on select "AGRICULTURE ALCOHOL & TOBACCO CONSTRUCTION MATERIALS METALLURGY EQUIPMENT FOR R…" at bounding box center [310, 231] width 399 height 40
click at [467, 211] on select "AGRICULTURE ALCOHOL & TOBACCO CONSTRUCTION MATERIALS METALLURGY EQUIPMENT FOR R…" at bounding box center [310, 231] width 399 height 40
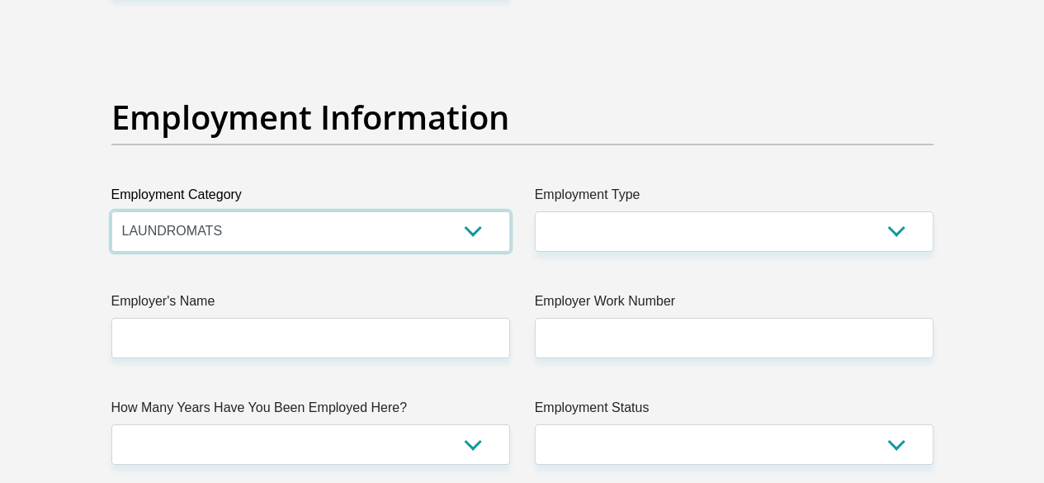
click at [248, 211] on select "AGRICULTURE ALCOHOL & TOBACCO CONSTRUCTION MATERIALS METALLURGY EQUIPMENT FOR R…" at bounding box center [310, 231] width 399 height 40
click at [478, 211] on select "AGRICULTURE ALCOHOL & TOBACCO CONSTRUCTION MATERIALS METALLURGY EQUIPMENT FOR R…" at bounding box center [310, 231] width 399 height 40
select select "71"
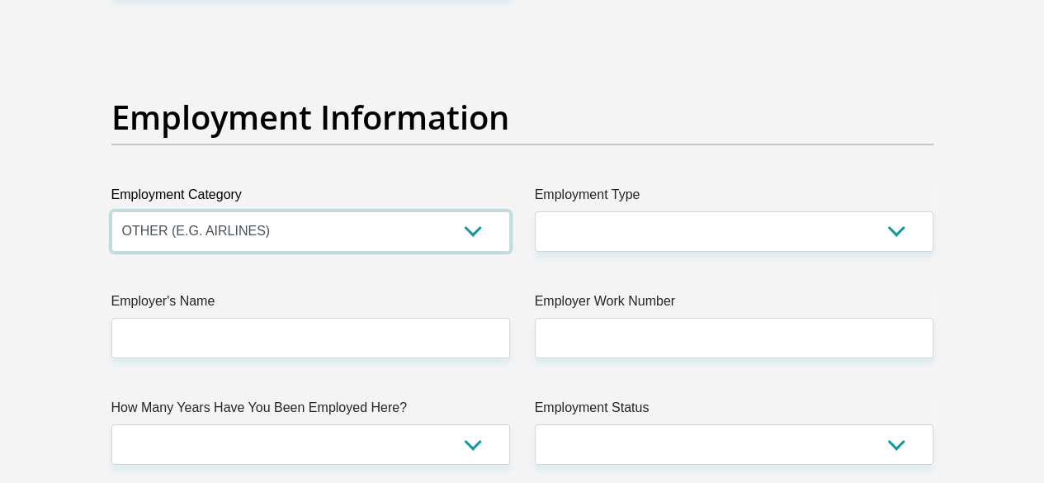
click at [111, 211] on select "AGRICULTURE ALCOHOL & TOBACCO CONSTRUCTION MATERIALS METALLURGY EQUIPMENT FOR R…" at bounding box center [310, 231] width 399 height 40
click at [332, 211] on select "AGRICULTURE ALCOHOL & TOBACCO CONSTRUCTION MATERIALS METALLURGY EQUIPMENT FOR R…" at bounding box center [310, 231] width 399 height 40
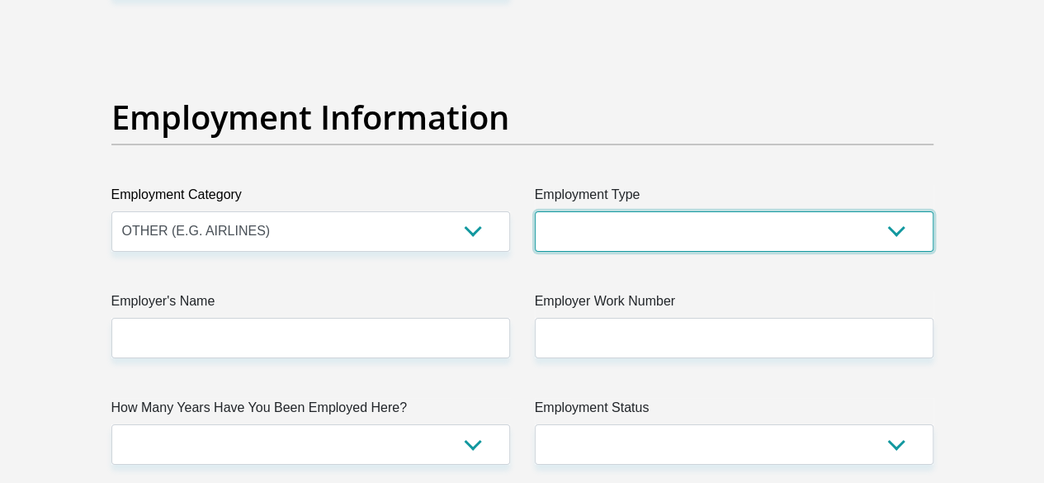
click at [626, 211] on select "College/Lecturer Craft Seller Creative Driver Executive Farmer Forces - Non Com…" at bounding box center [734, 231] width 399 height 40
click at [535, 211] on select "College/Lecturer Craft Seller Creative Driver Executive Farmer Forces - Non Com…" at bounding box center [734, 231] width 399 height 40
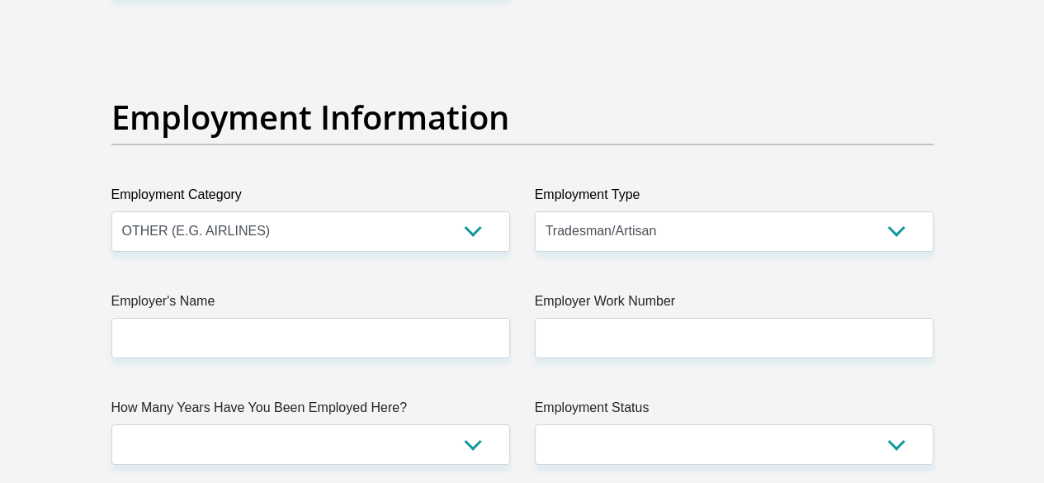
click at [882, 211] on select "College/Lecturer Craft Seller Creative Driver Executive Farmer Forces - Non Com…" at bounding box center [734, 231] width 399 height 40
click at [645, 211] on select "College/Lecturer Craft Seller Creative Driver Executive Farmer Forces - Non Com…" at bounding box center [734, 231] width 399 height 40
click at [890, 211] on select "College/Lecturer Craft Seller Creative Driver Executive Farmer Forces - Non Com…" at bounding box center [734, 231] width 399 height 40
click at [535, 211] on select "College/Lecturer Craft Seller Creative Driver Executive Farmer Forces - Non Com…" at bounding box center [734, 231] width 399 height 40
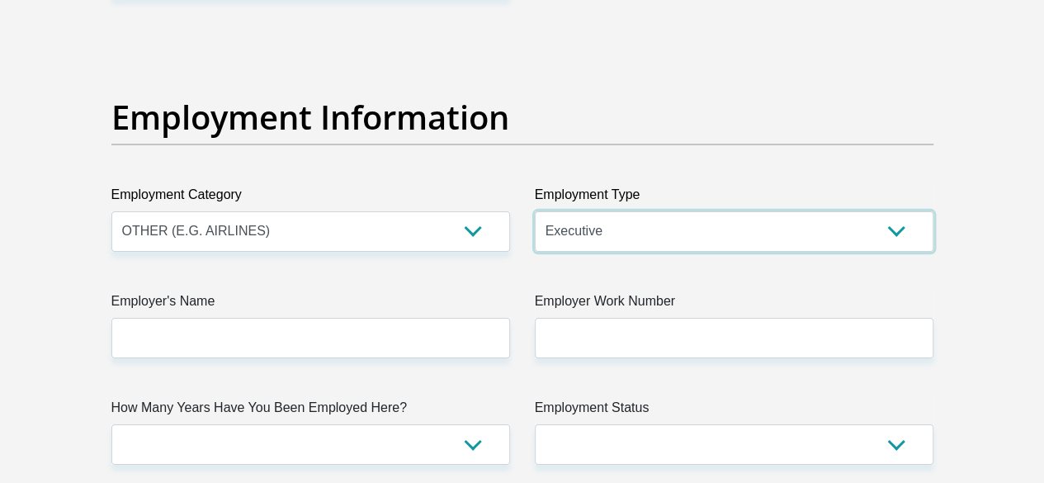
click at [904, 211] on select "College/Lecturer Craft Seller Creative Driver Executive Farmer Forces - Non Com…" at bounding box center [734, 231] width 399 height 40
select select "Office Staff/Clerk"
click at [535, 211] on select "College/Lecturer Craft Seller Creative Driver Executive Farmer Forces - Non Com…" at bounding box center [734, 231] width 399 height 40
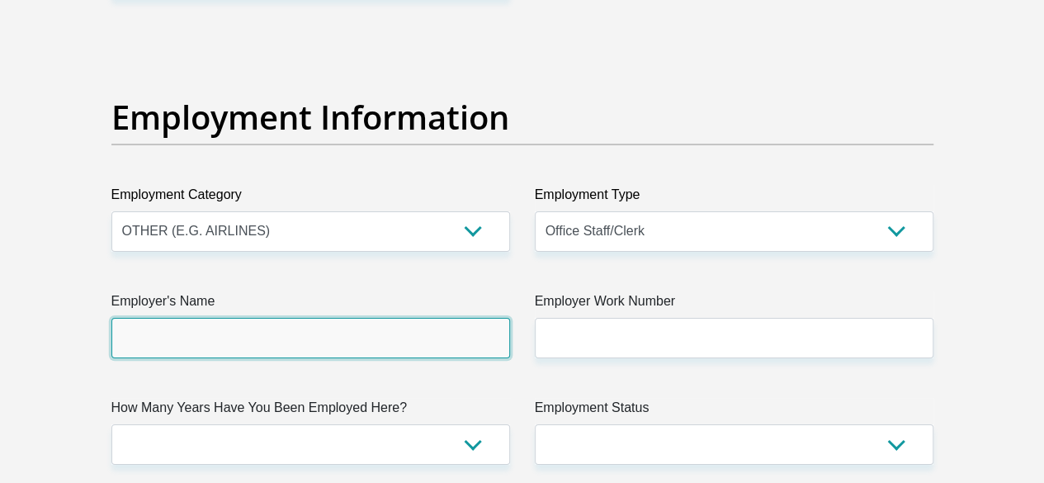
click at [311, 318] on input "Employer's Name" at bounding box center [310, 338] width 399 height 40
type input "MidvaalMuniciplity"
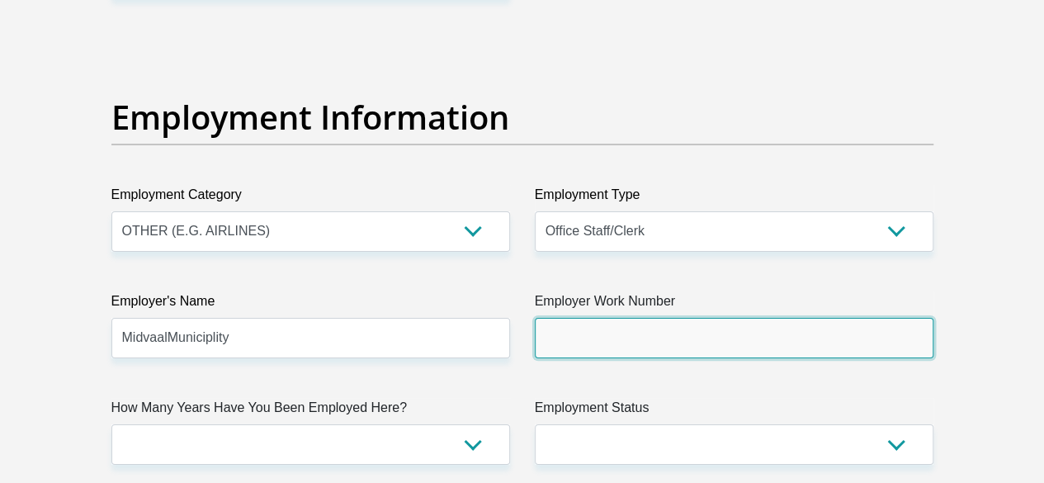
click at [657, 318] on input "Employer Work Number" at bounding box center [734, 338] width 399 height 40
type input "0163607632"
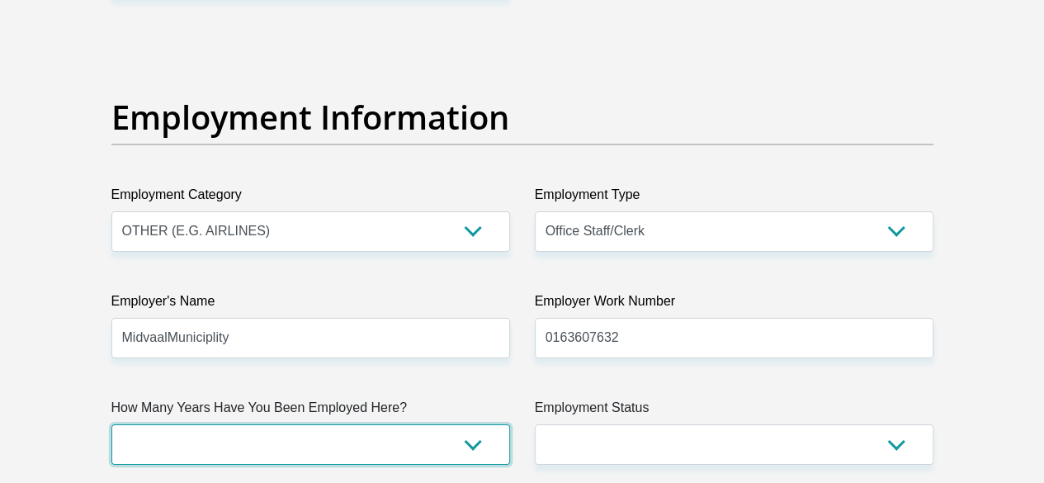
click at [394, 424] on select "less than 1 year 1-3 years 3-5 years 5+ years" at bounding box center [310, 444] width 399 height 40
select select "60"
click at [111, 424] on select "less than 1 year 1-3 years 3-5 years 5+ years" at bounding box center [310, 444] width 399 height 40
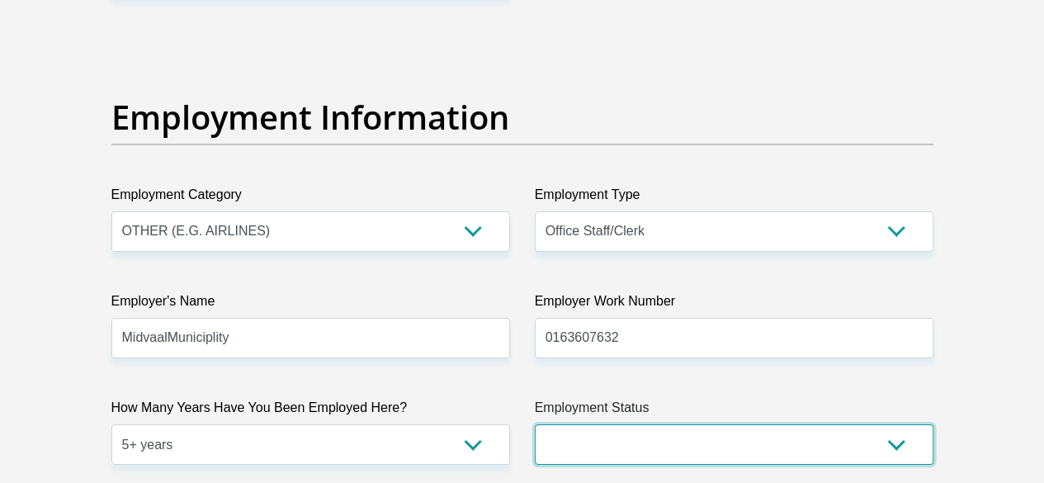
click at [631, 424] on select "Permanent/Full-time Part-time/Casual Contract Worker Self-Employed Housewife Re…" at bounding box center [734, 444] width 399 height 40
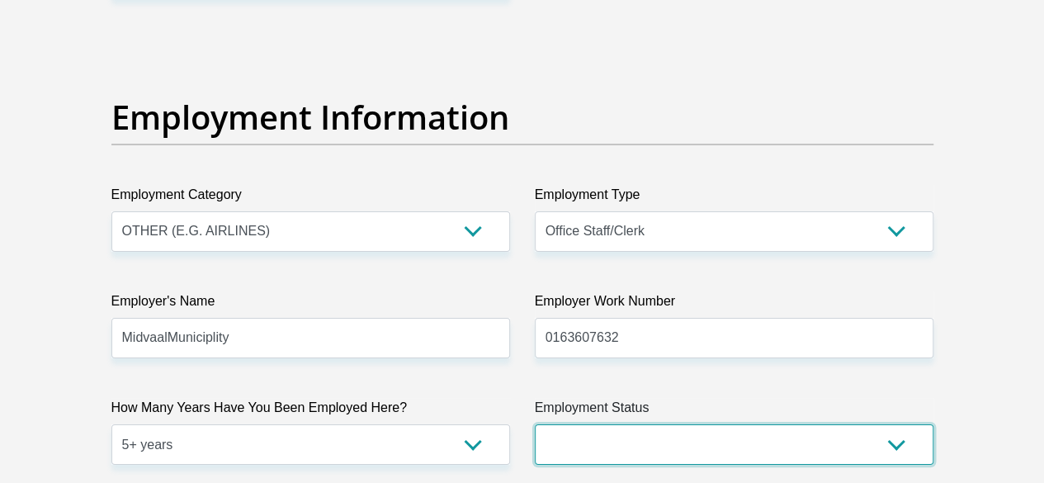
click at [607, 424] on select "Permanent/Full-time Part-time/Casual Contract Worker Self-Employed Housewife Re…" at bounding box center [734, 444] width 399 height 40
select select "1"
click at [535, 424] on select "Permanent/Full-time Part-time/Casual Contract Worker Self-Employed Housewife Re…" at bounding box center [734, 444] width 399 height 40
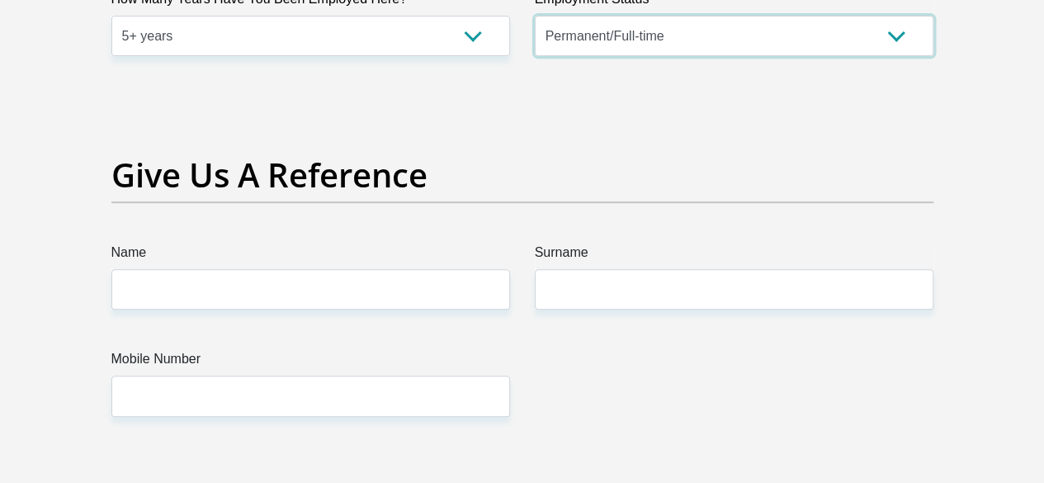
scroll to position [3467, 0]
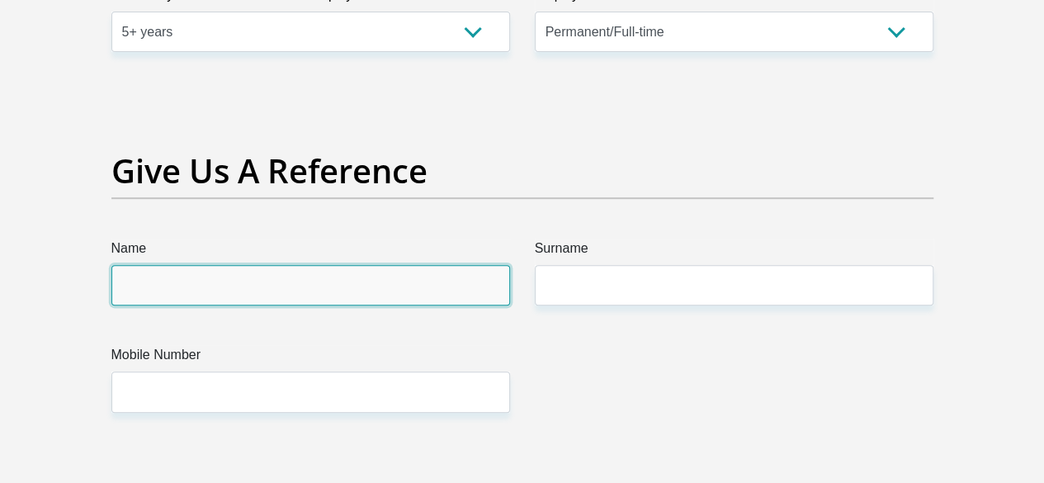
click at [243, 265] on input "Name" at bounding box center [310, 285] width 399 height 40
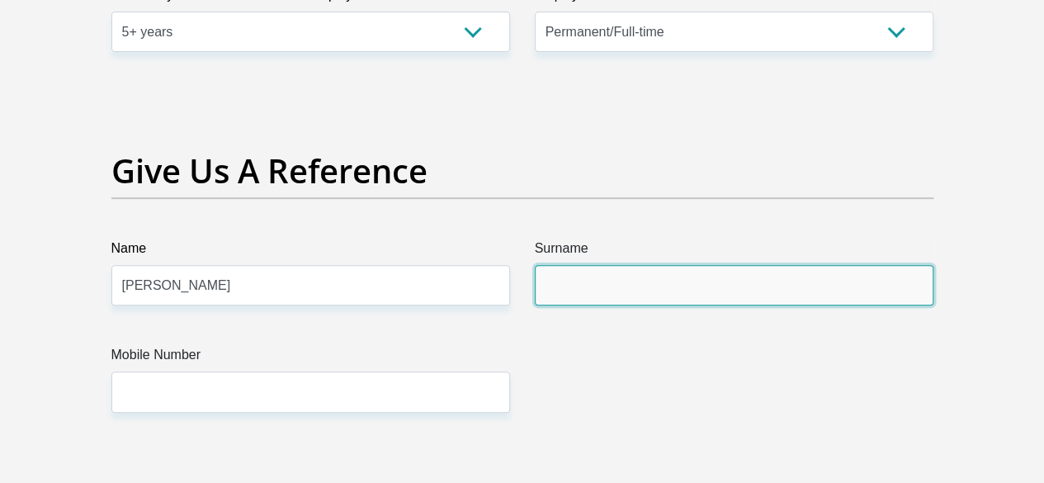
click at [602, 265] on input "Surname" at bounding box center [734, 285] width 399 height 40
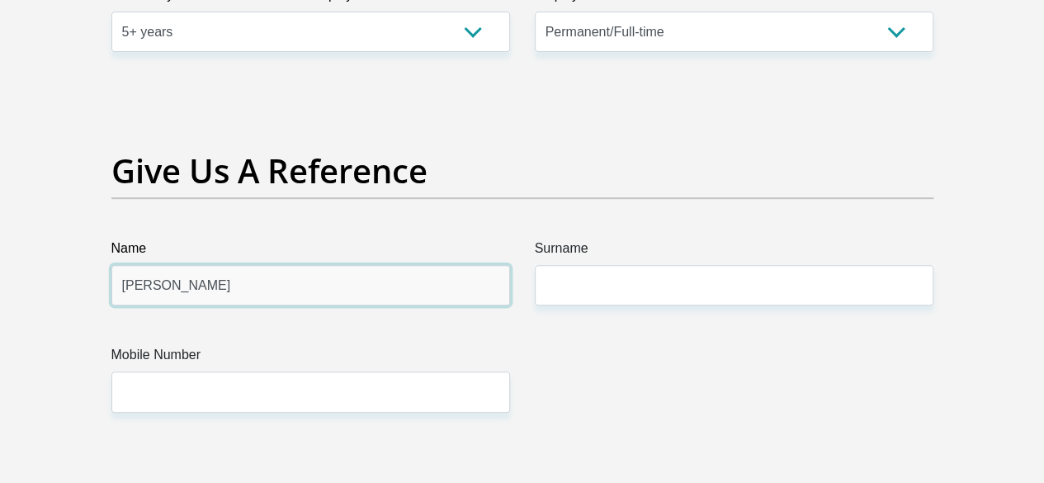
click at [206, 265] on input "Beaula" at bounding box center [310, 285] width 399 height 40
type input "B"
type input "Lucky"
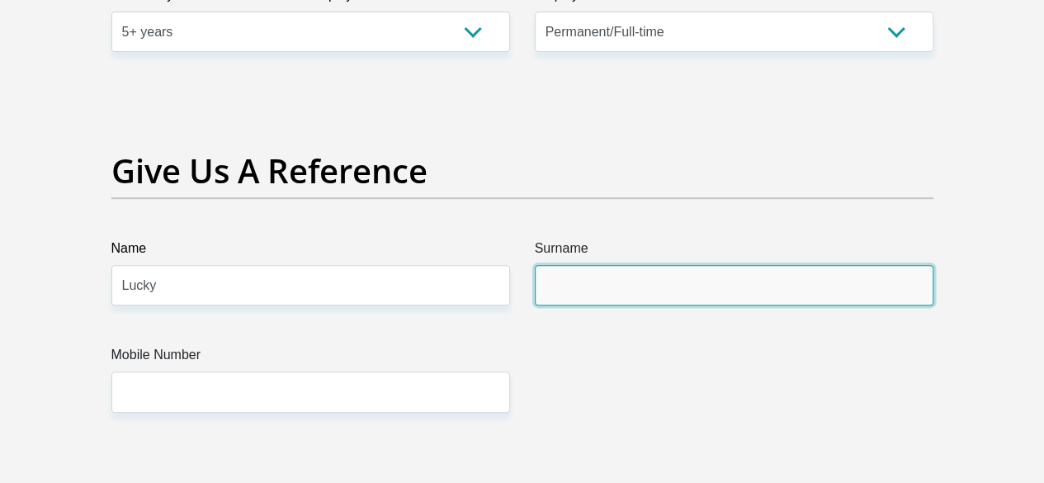
click at [583, 265] on input "Surname" at bounding box center [734, 285] width 399 height 40
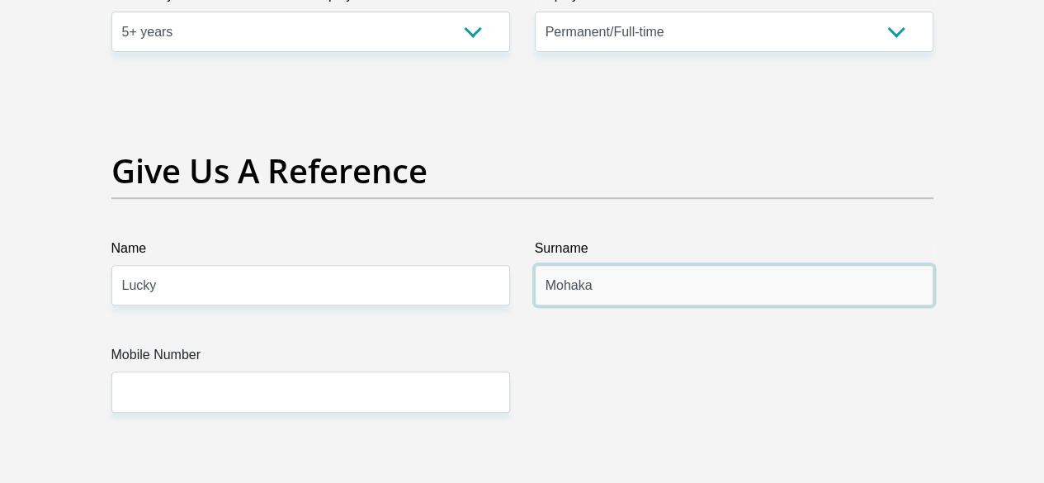
type input "Mohaka"
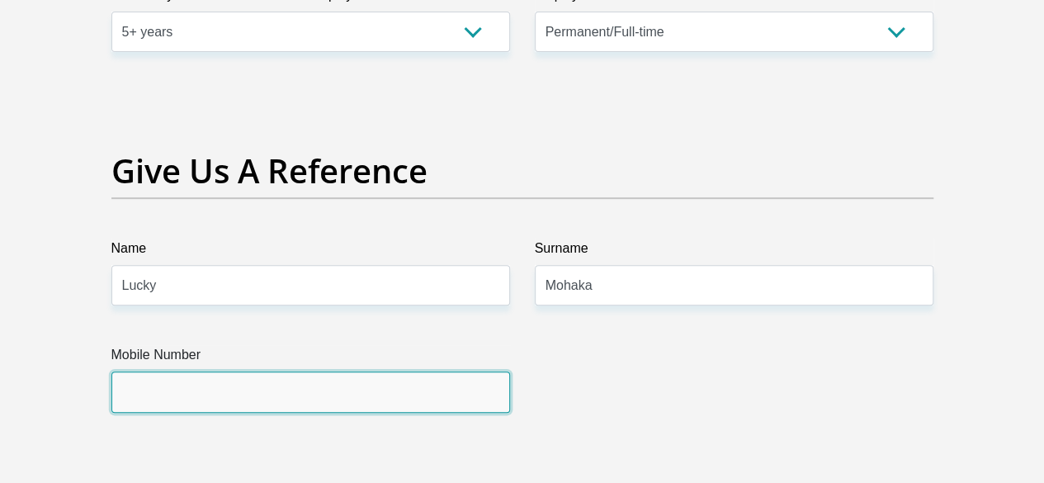
click at [267, 371] on input "Mobile Number" at bounding box center [310, 391] width 399 height 40
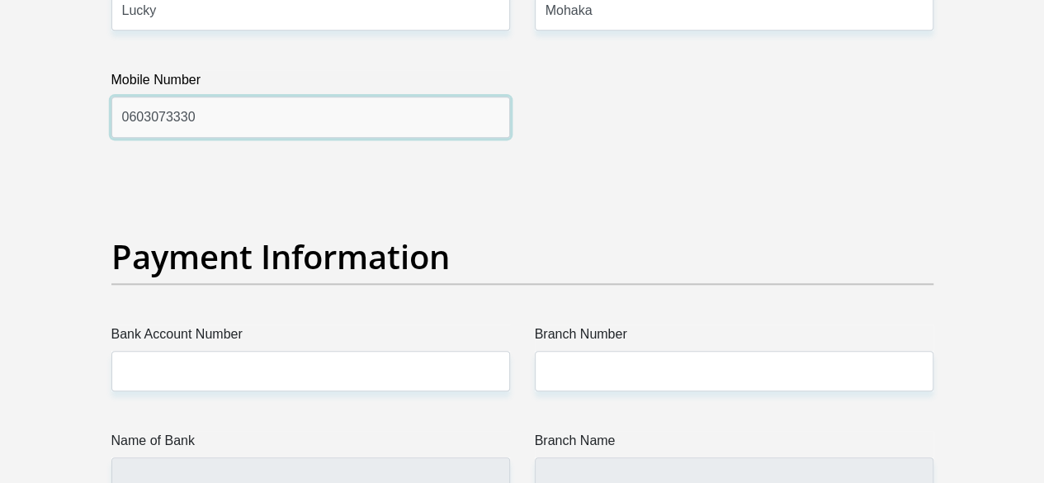
scroll to position [3879, 0]
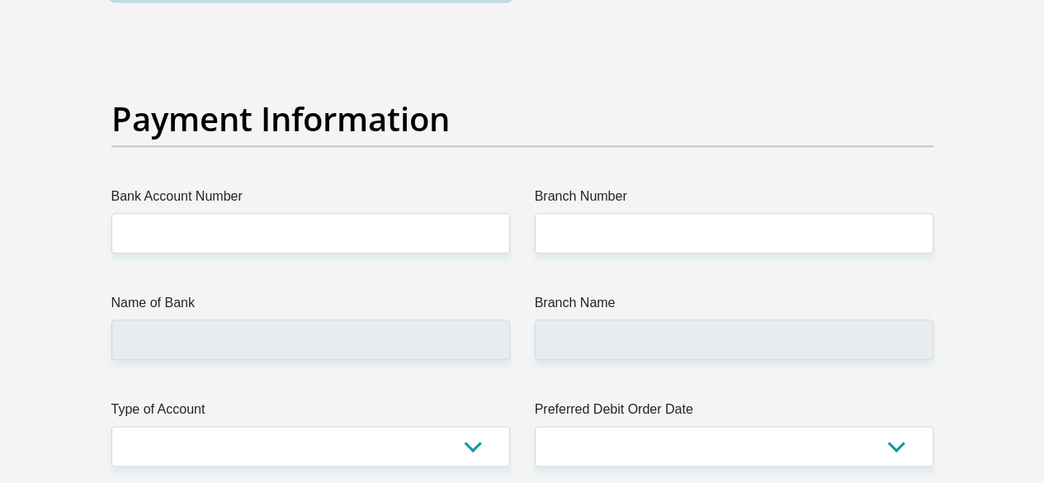
type input "0603073330"
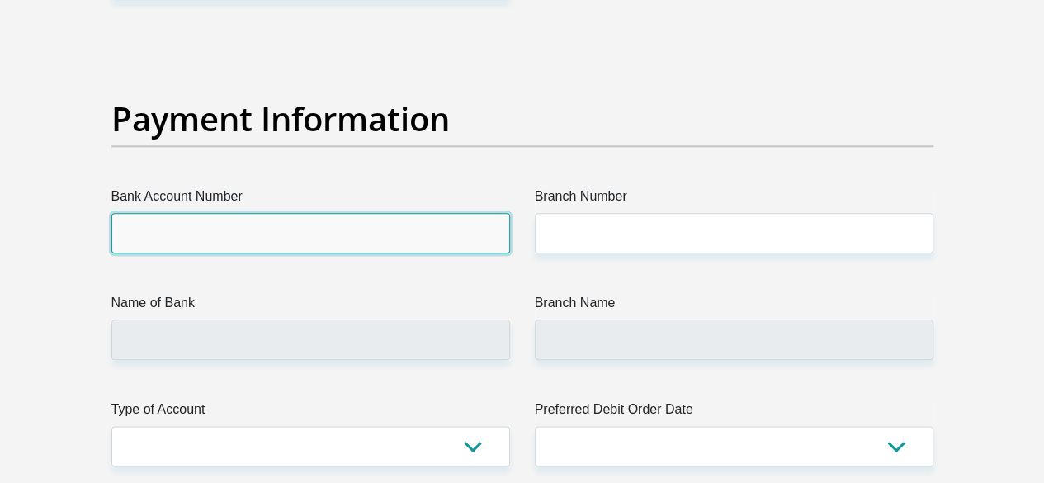
click at [187, 213] on input "Bank Account Number" at bounding box center [310, 233] width 399 height 40
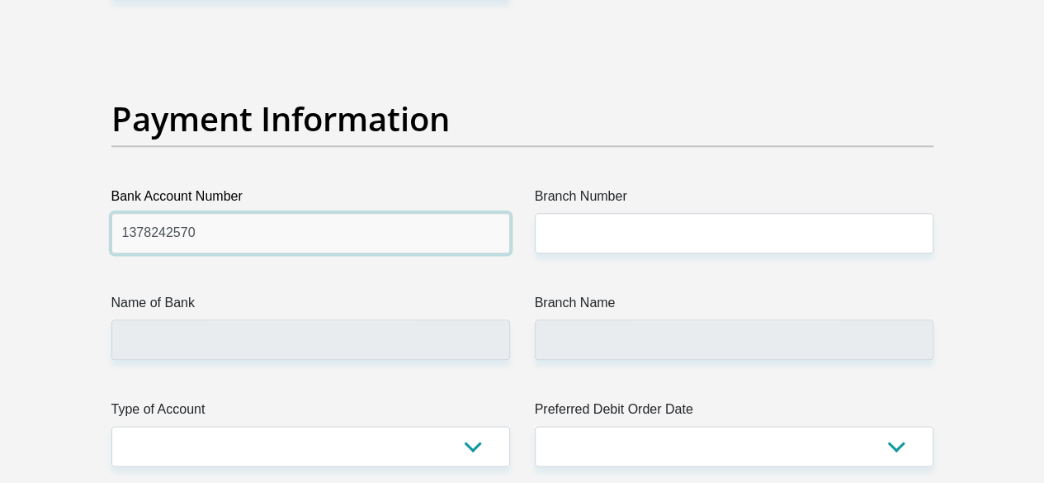
type input "1378242570"
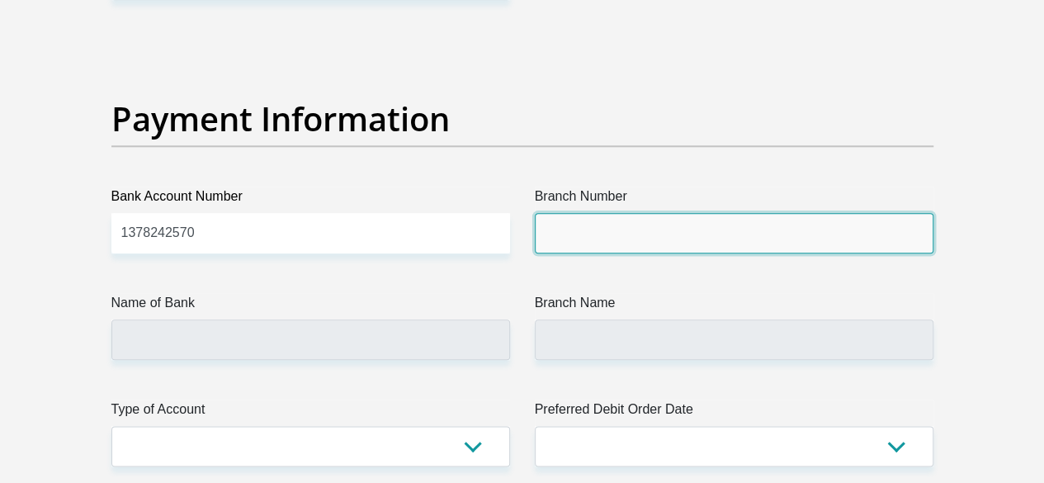
click at [657, 213] on input "Branch Number" at bounding box center [734, 233] width 399 height 40
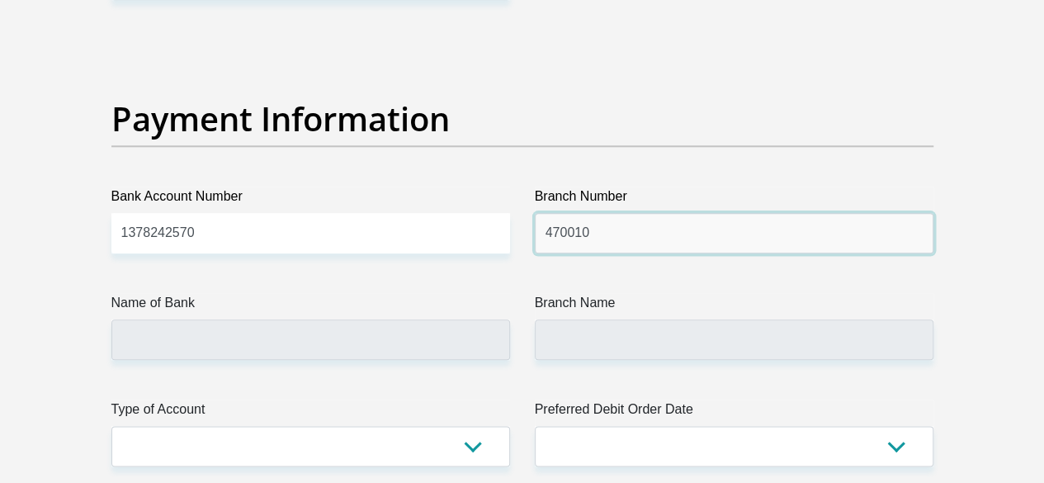
type input "470010"
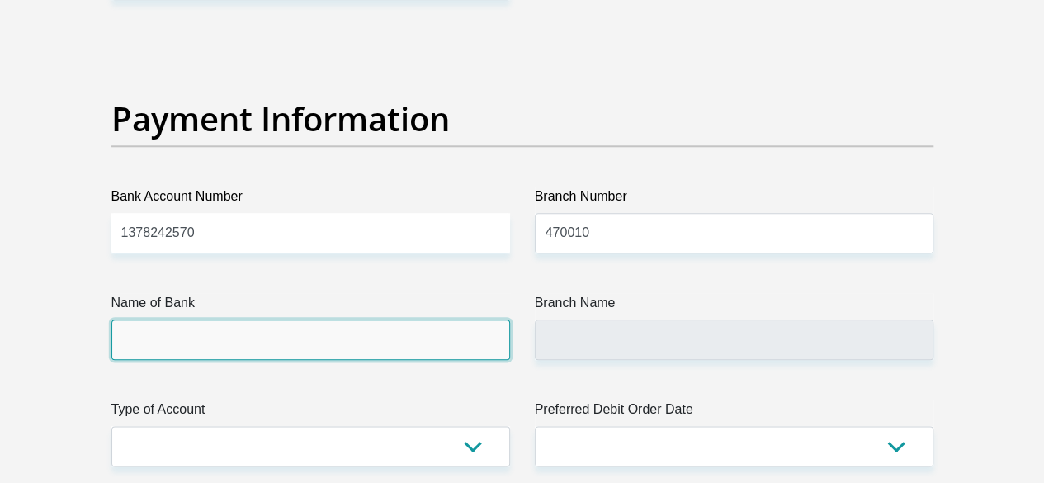
click at [333, 319] on input "Name of Bank" at bounding box center [310, 339] width 399 height 40
type input "CAPITEC BANK LIMITED"
type input "CAPITEC BANK CPC"
click at [286, 319] on input "CAPITEC BANK LIMITED" at bounding box center [310, 339] width 399 height 40
click at [270, 319] on input "CAPITEC BANK LIMITED" at bounding box center [310, 339] width 399 height 40
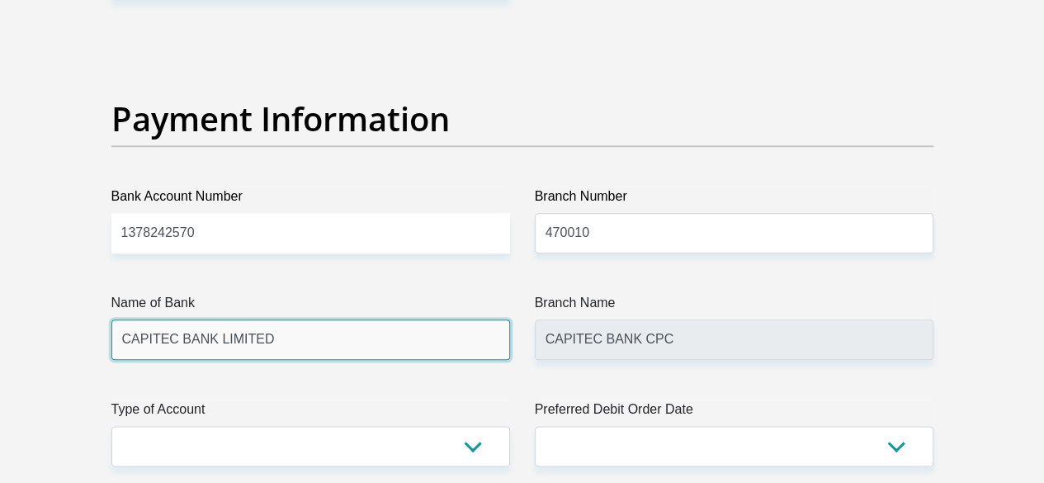
click at [263, 319] on input "CAPITEC BANK LIMITED" at bounding box center [310, 339] width 399 height 40
click at [258, 319] on input "CAPITEC BANK LIMITED" at bounding box center [310, 339] width 399 height 40
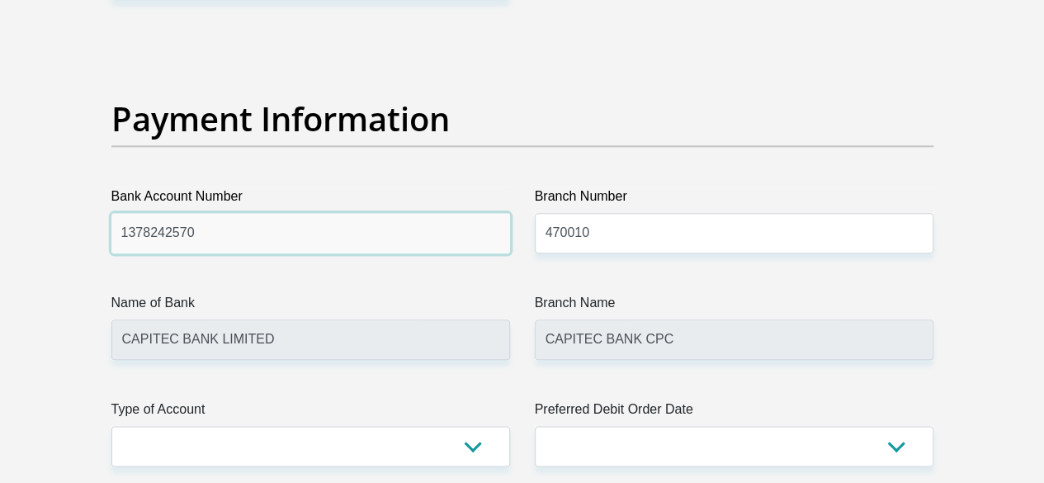
click at [231, 213] on input "1378242570" at bounding box center [310, 233] width 399 height 40
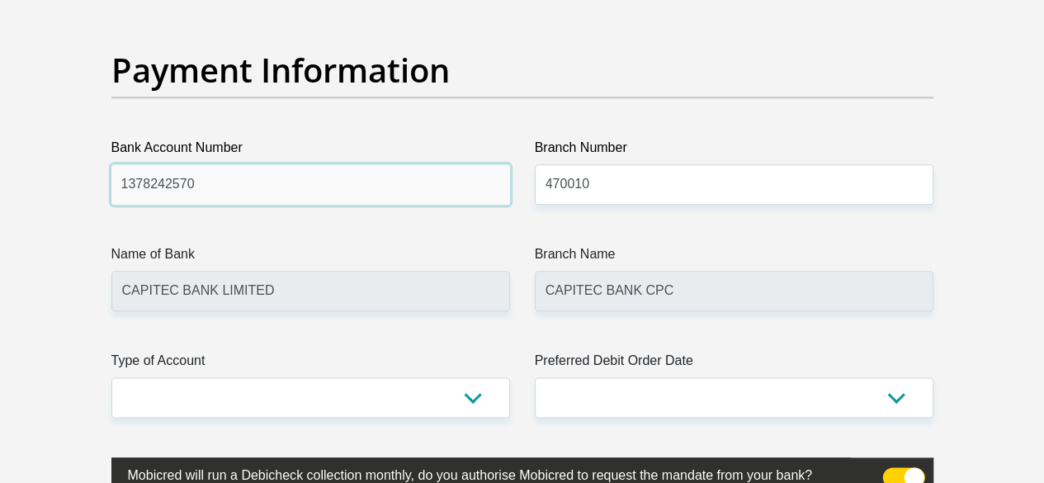
scroll to position [3962, 0]
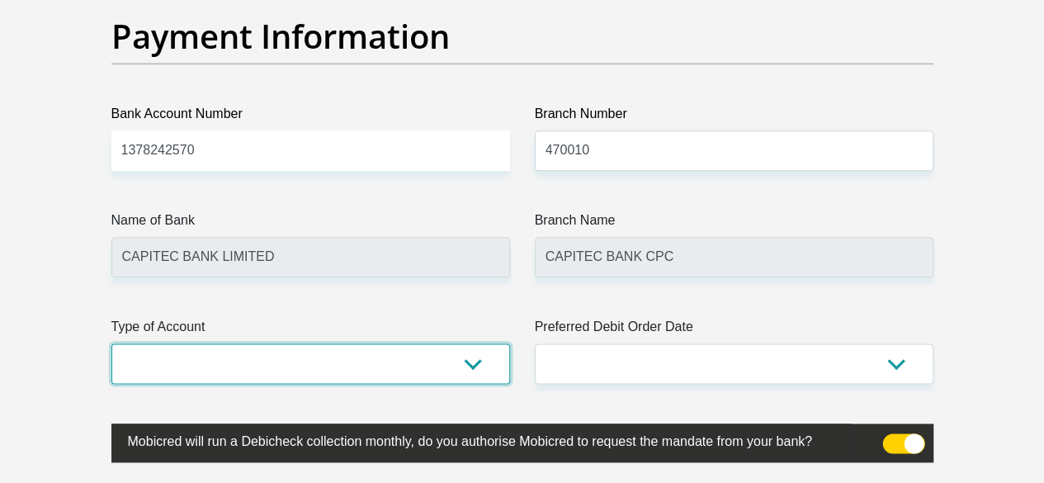
click at [467, 343] on select "Cheque Savings" at bounding box center [310, 363] width 399 height 40
select select "SAV"
click at [111, 343] on select "Cheque Savings" at bounding box center [310, 363] width 399 height 40
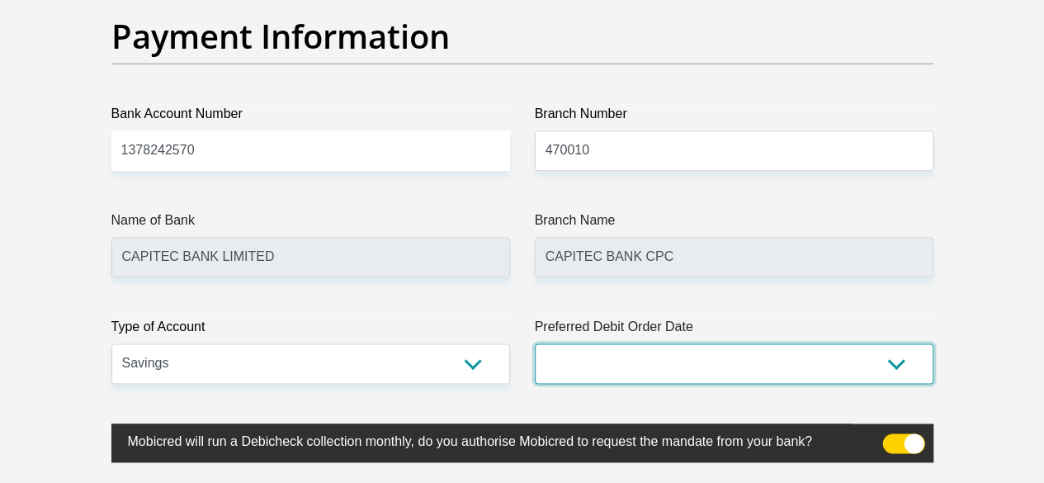
click at [709, 343] on select "1st 2nd 3rd 4th 5th 7th 18th 19th 20th 21st 22nd 23rd 24th 25th 26th 27th 28th …" at bounding box center [734, 363] width 399 height 40
select select "25"
click at [535, 343] on select "1st 2nd 3rd 4th 5th 7th 18th 19th 20th 21st 22nd 23rd 24th 25th 26th 27th 28th …" at bounding box center [734, 363] width 399 height 40
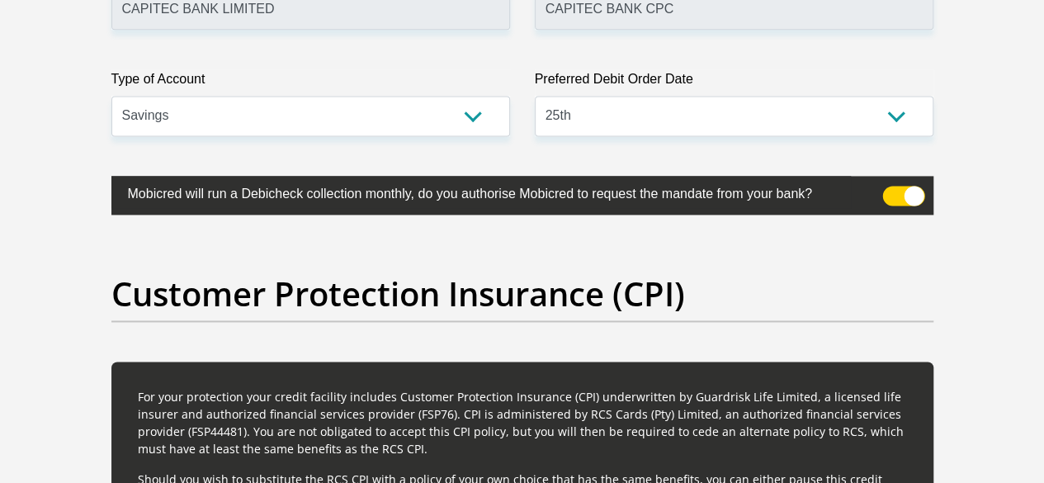
click at [889, 186] on span at bounding box center [903, 196] width 42 height 20
click at [892, 190] on input "checkbox" at bounding box center [892, 190] width 0 height 0
click at [913, 186] on span at bounding box center [903, 196] width 42 height 20
click at [892, 190] on input "checkbox" at bounding box center [892, 190] width 0 height 0
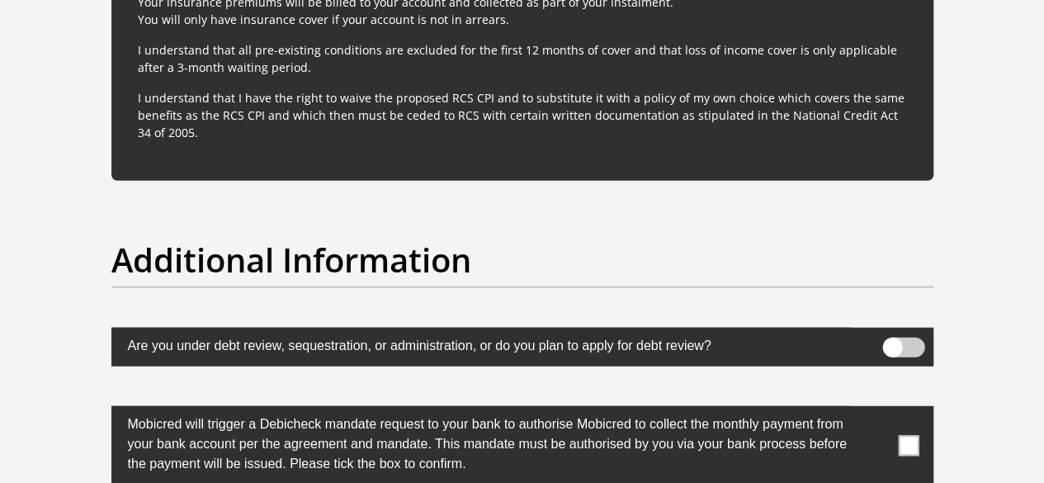
scroll to position [5117, 0]
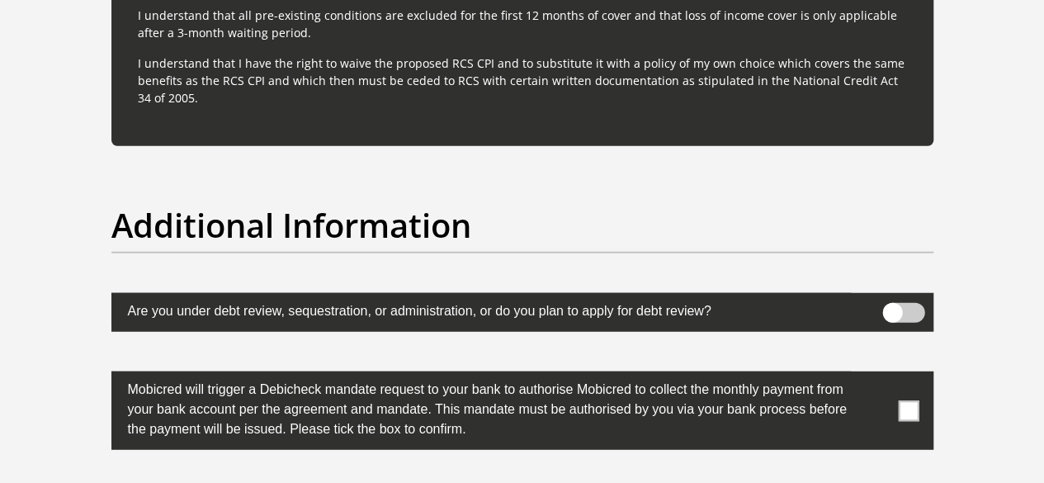
click at [922, 303] on span at bounding box center [903, 313] width 42 height 20
click at [892, 307] on input "checkbox" at bounding box center [892, 307] width 0 height 0
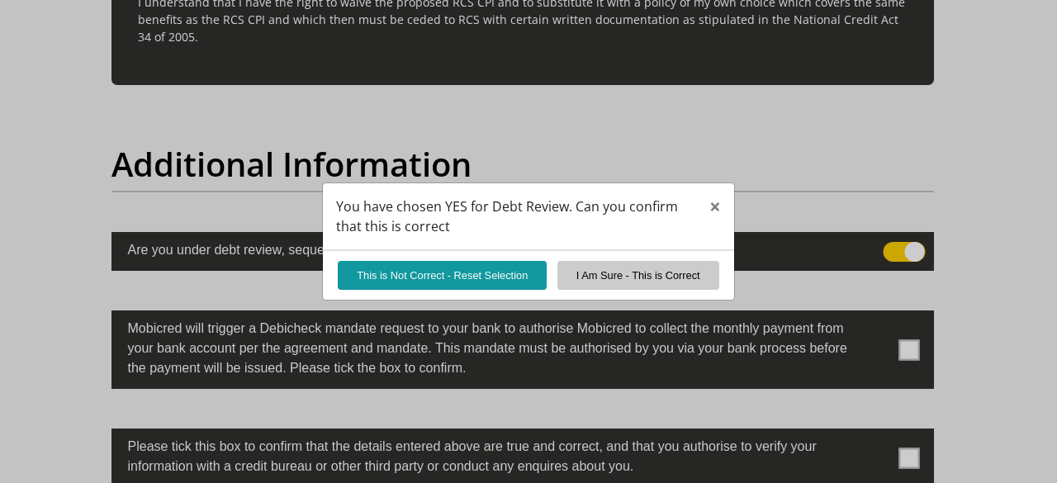
click at [896, 246] on div "You have chosen YES for Debt Review. Can you confirm that this is correct × Thi…" at bounding box center [528, 241] width 1057 height 483
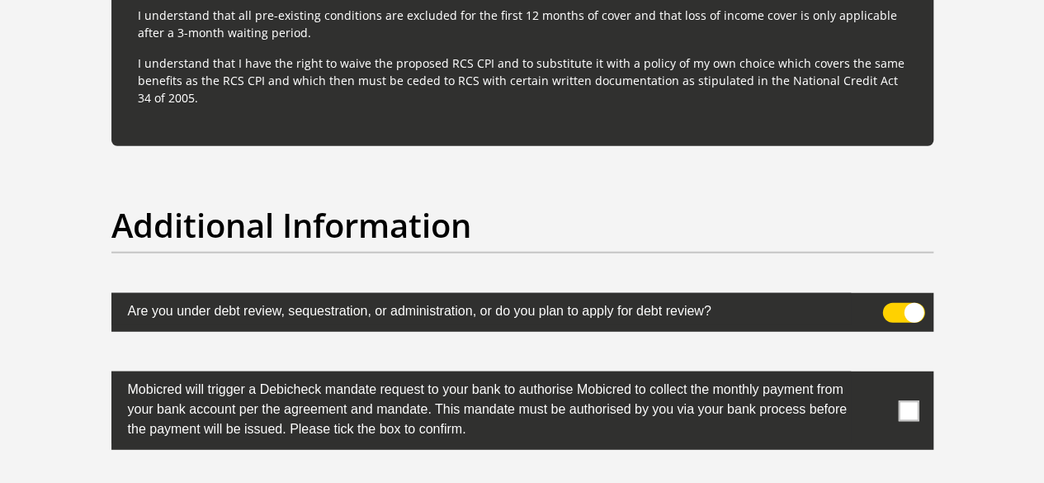
click at [890, 303] on span at bounding box center [903, 313] width 42 height 20
click at [892, 307] on input "checkbox" at bounding box center [892, 307] width 0 height 0
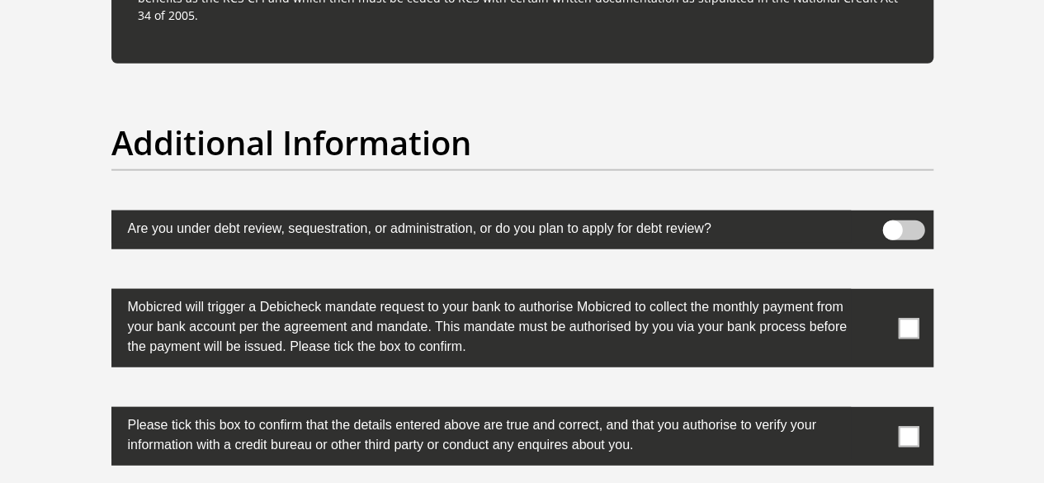
click at [911, 318] on span at bounding box center [908, 328] width 21 height 21
click at [876, 293] on input "checkbox" at bounding box center [876, 293] width 0 height 0
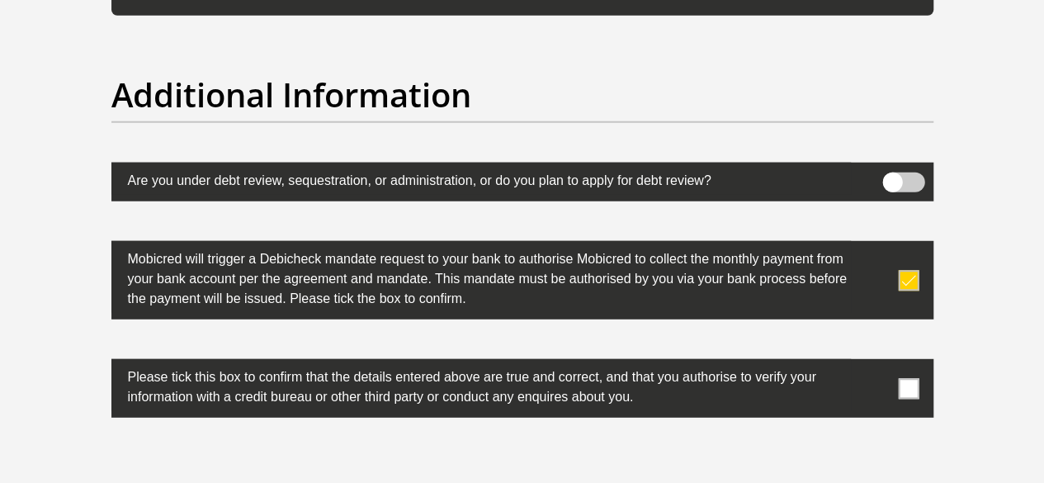
scroll to position [5283, 0]
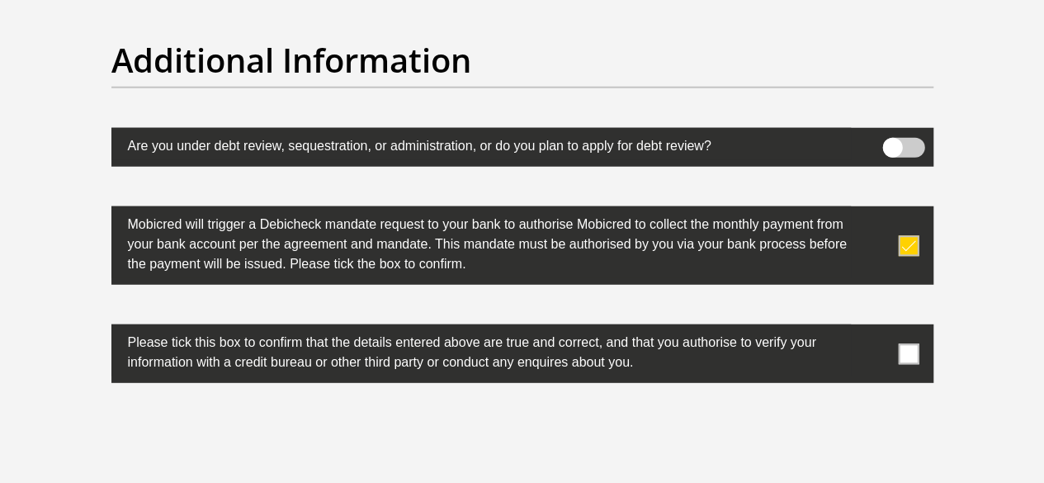
click at [915, 343] on span at bounding box center [908, 353] width 21 height 21
click at [876, 329] on input "checkbox" at bounding box center [876, 329] width 0 height 0
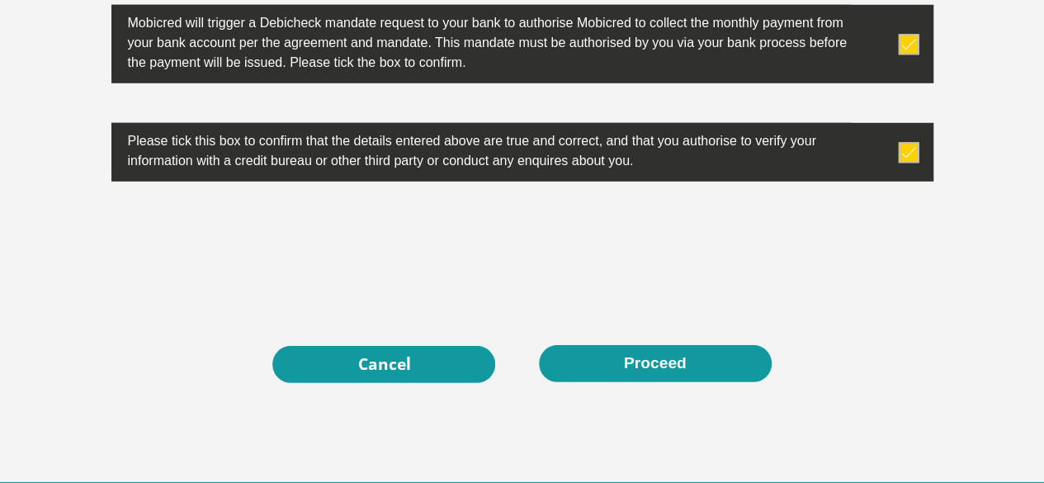
scroll to position [5512, 0]
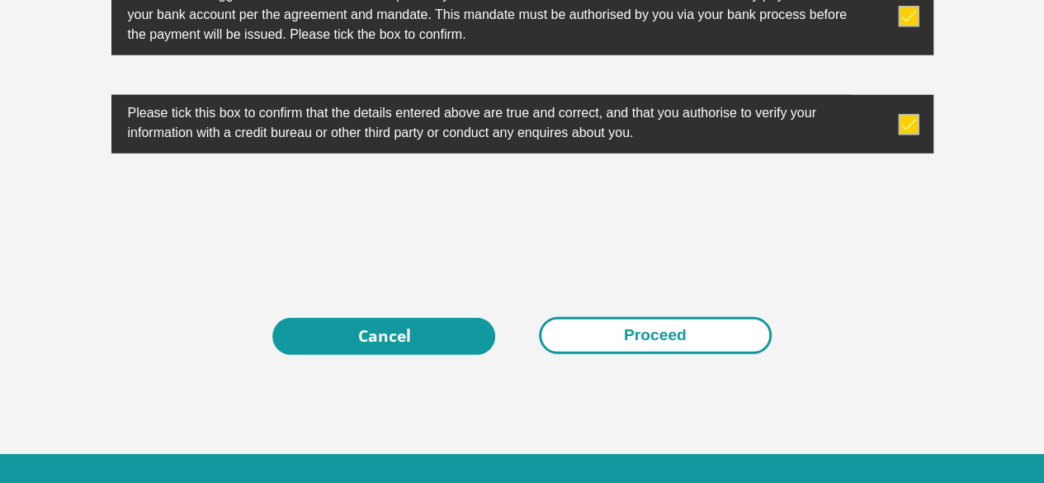
click at [651, 317] on button "Proceed" at bounding box center [655, 335] width 233 height 37
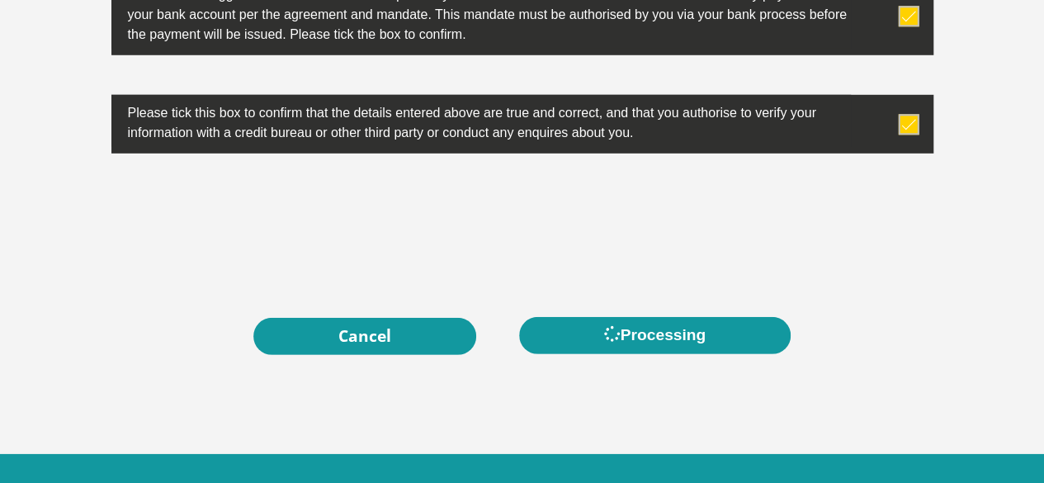
scroll to position [0, 0]
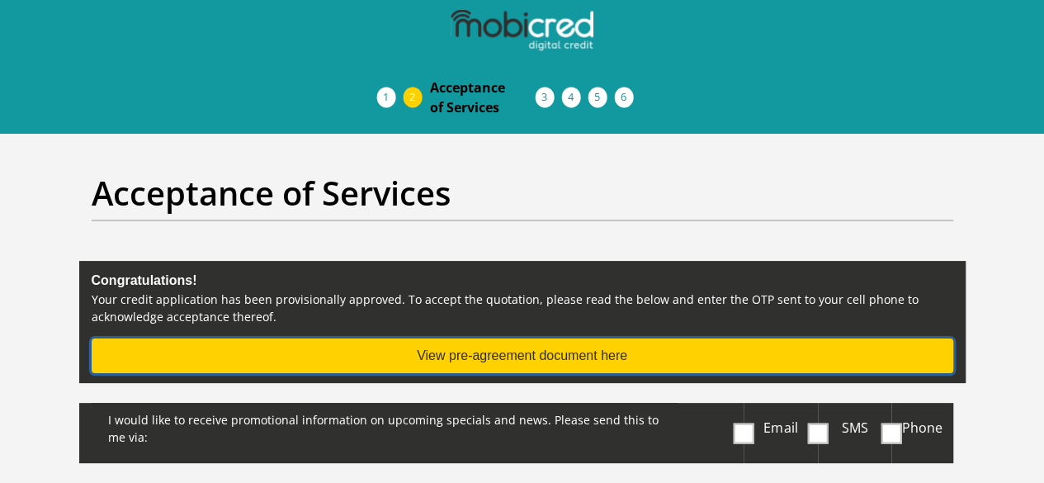
click at [501, 338] on button "View pre-agreement document here" at bounding box center [523, 355] width 862 height 35
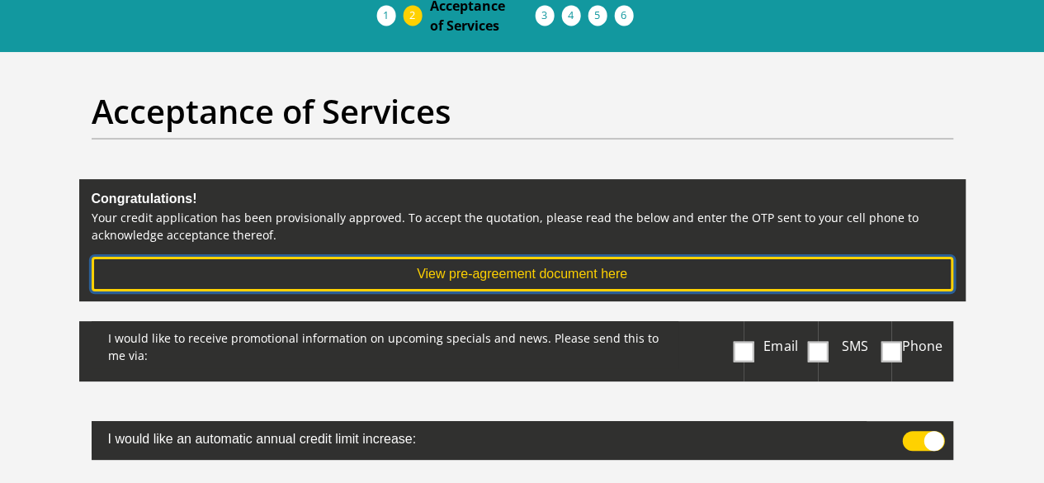
scroll to position [83, 0]
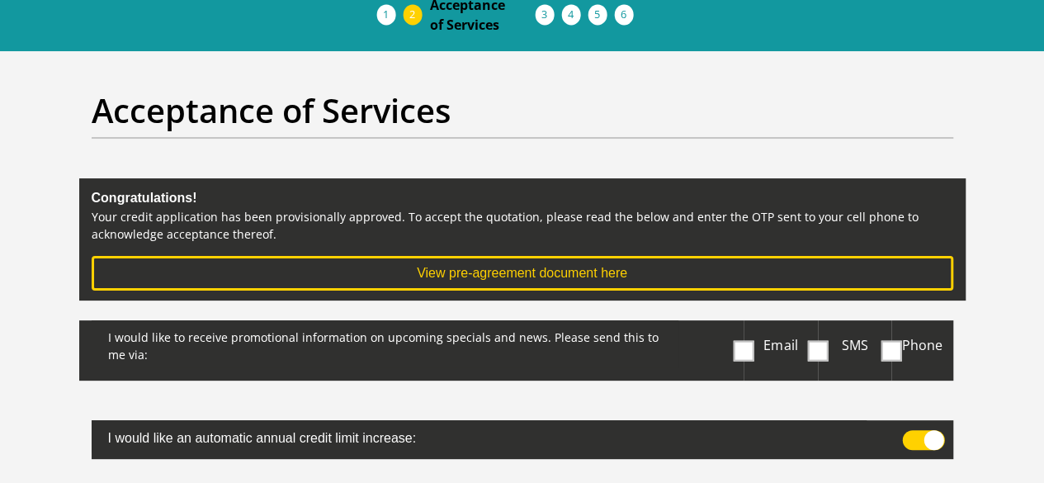
click at [746, 340] on span at bounding box center [744, 350] width 21 height 21
click at [747, 324] on input "Email" at bounding box center [747, 324] width 0 height 0
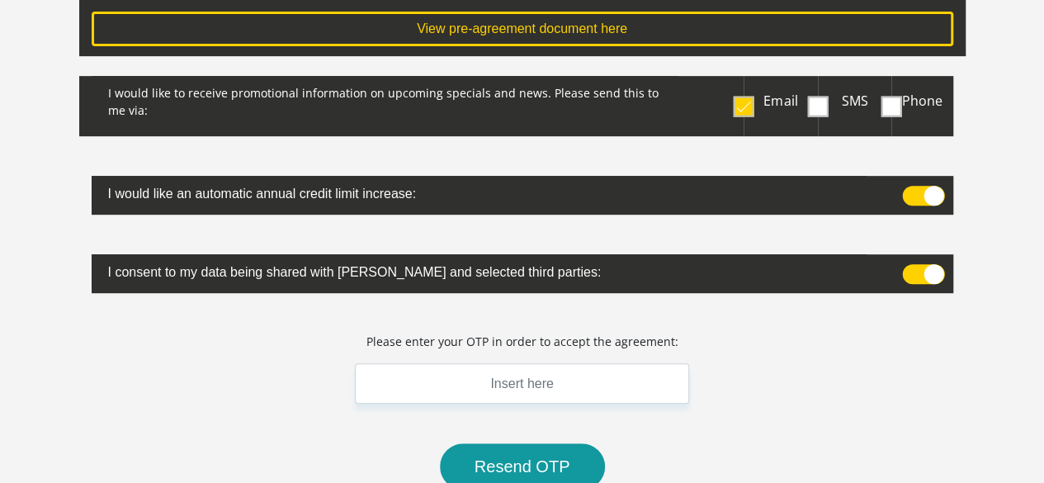
scroll to position [330, 0]
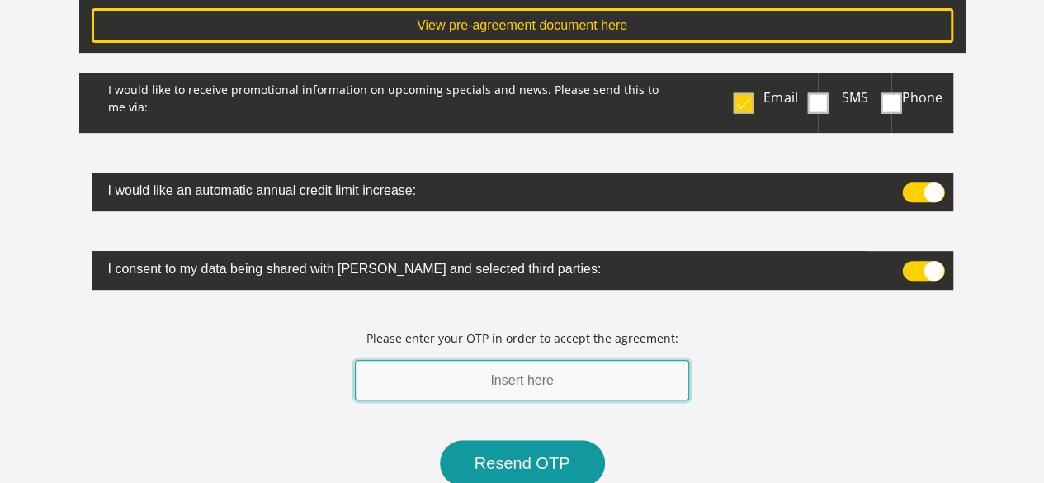
click at [520, 360] on input "text" at bounding box center [522, 380] width 335 height 40
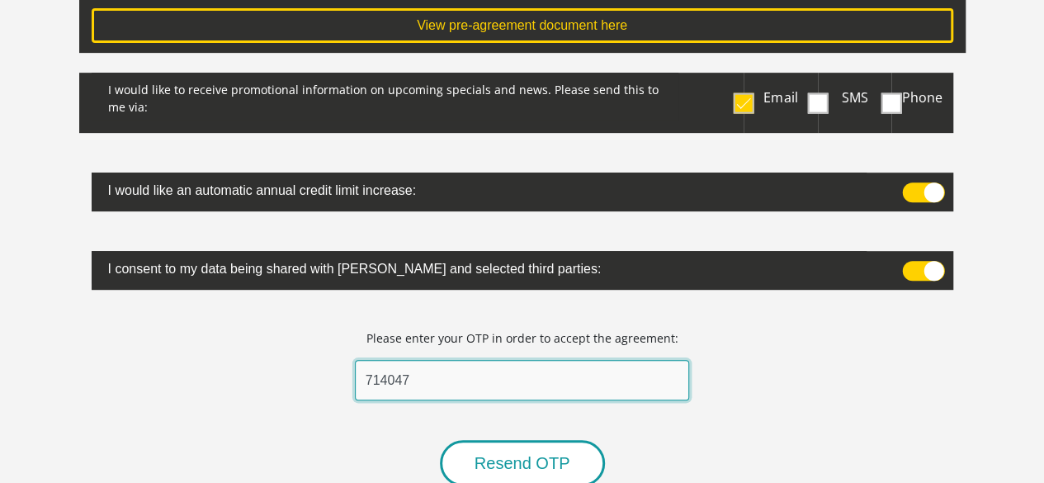
type input "714047"
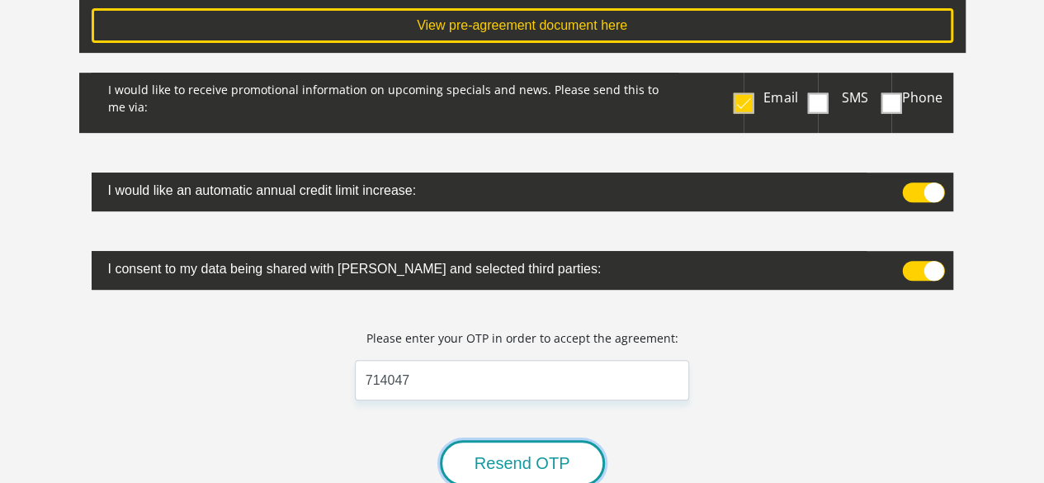
click at [508, 440] on button "Resend OTP" at bounding box center [522, 463] width 165 height 46
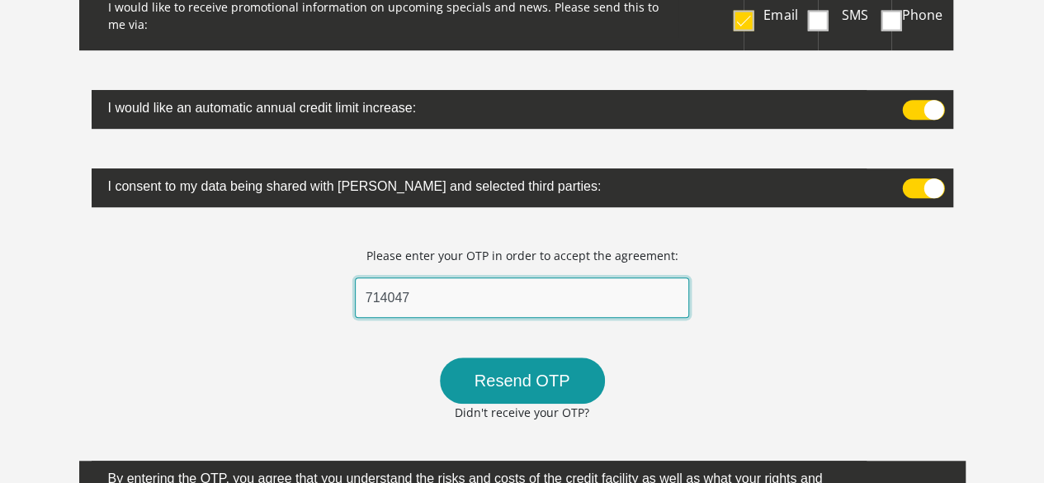
click at [423, 277] on input "714047" at bounding box center [522, 297] width 335 height 40
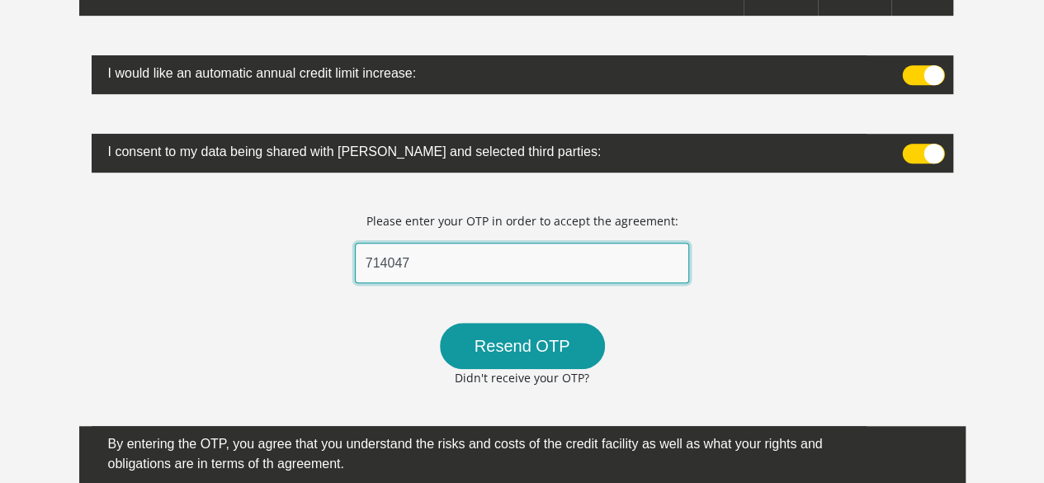
scroll to position [330, 0]
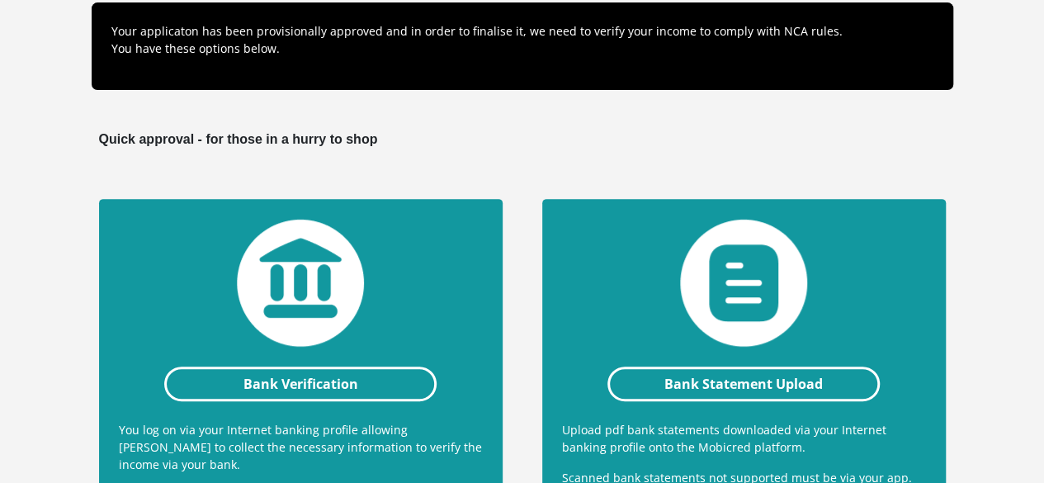
scroll to position [320, 0]
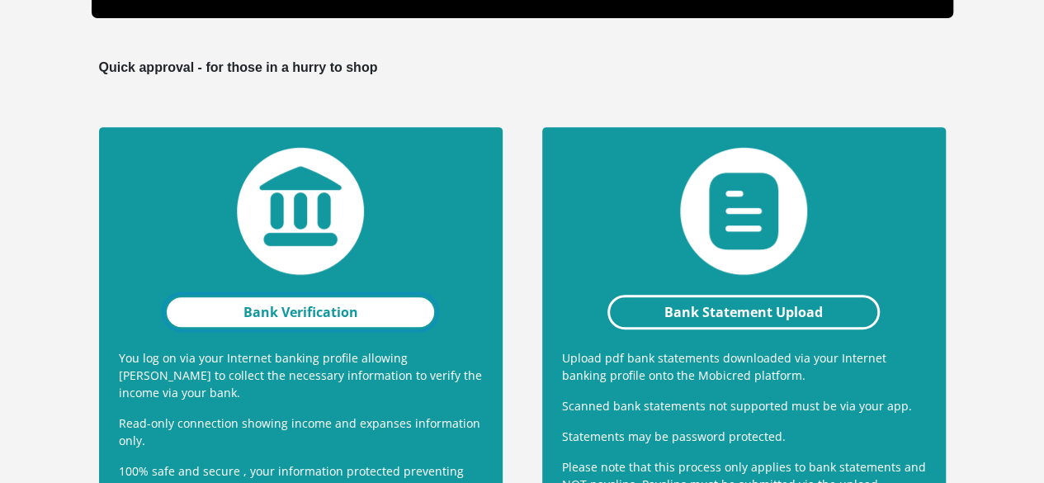
click at [280, 295] on link "Bank Verification" at bounding box center [300, 312] width 273 height 35
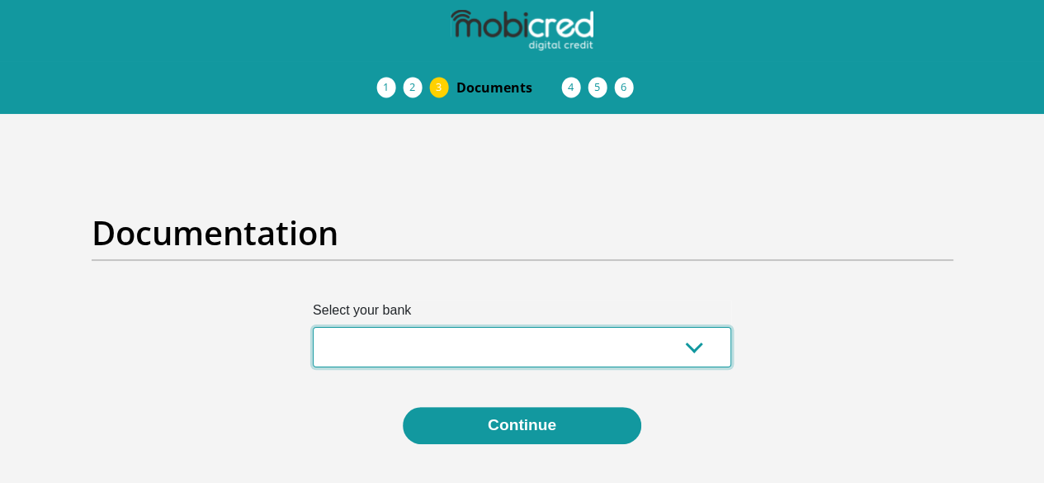
click at [690, 327] on select "Absa Capitec Bank Discovery Bank First National Bank Nedbank Standard Bank Tyme…" at bounding box center [522, 347] width 418 height 40
select select "{"id":"7","title":"Nedbank","institution":"Nedbank","alias":"nedbank","country"…"
click at [313, 327] on select "Absa Capitec Bank Discovery Bank First National Bank Nedbank Standard Bank Tyme…" at bounding box center [522, 347] width 418 height 40
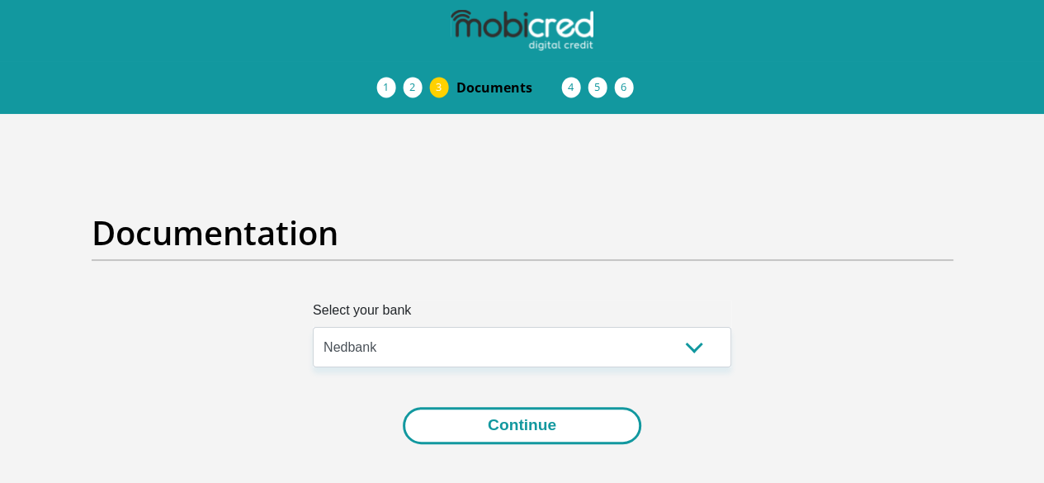
click at [544, 407] on button "Continue" at bounding box center [522, 425] width 239 height 37
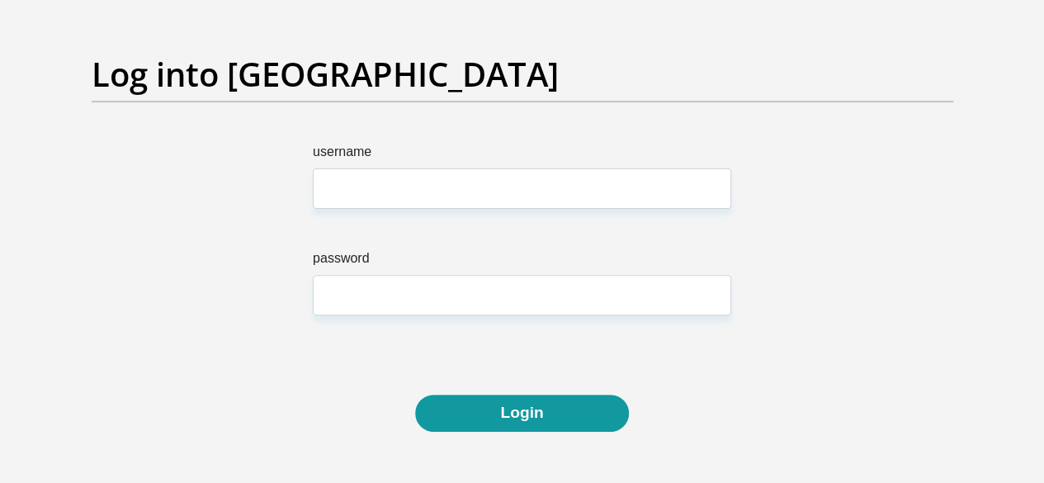
scroll to position [165, 0]
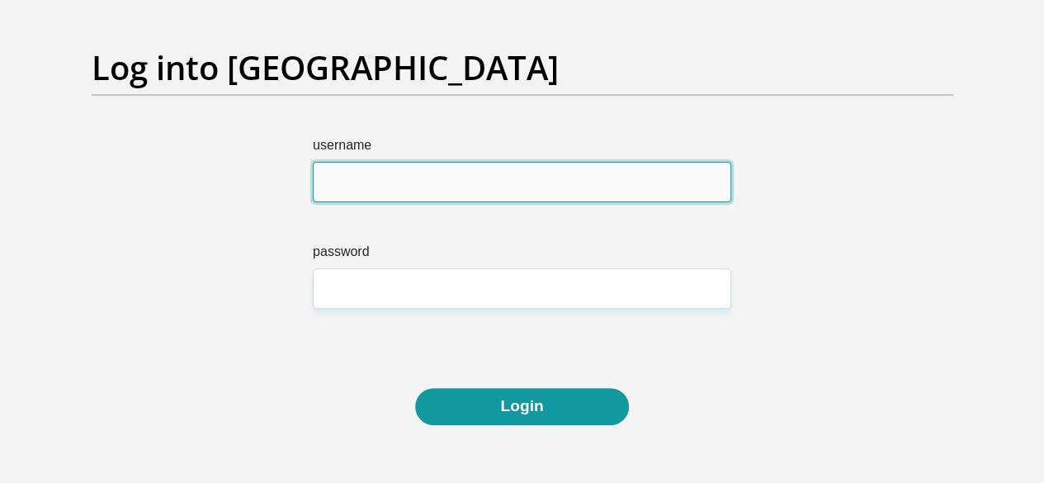
click at [362, 162] on input "username" at bounding box center [522, 182] width 418 height 40
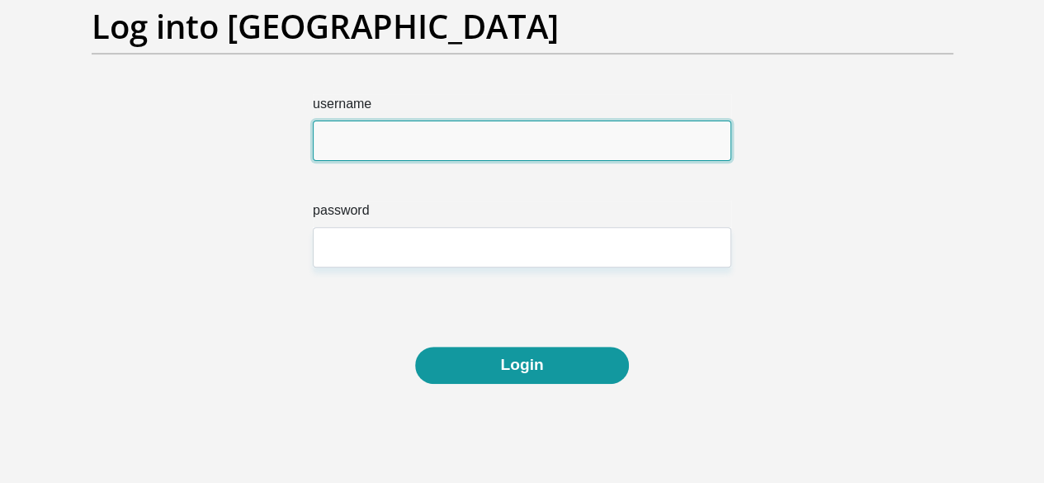
scroll to position [258, 0]
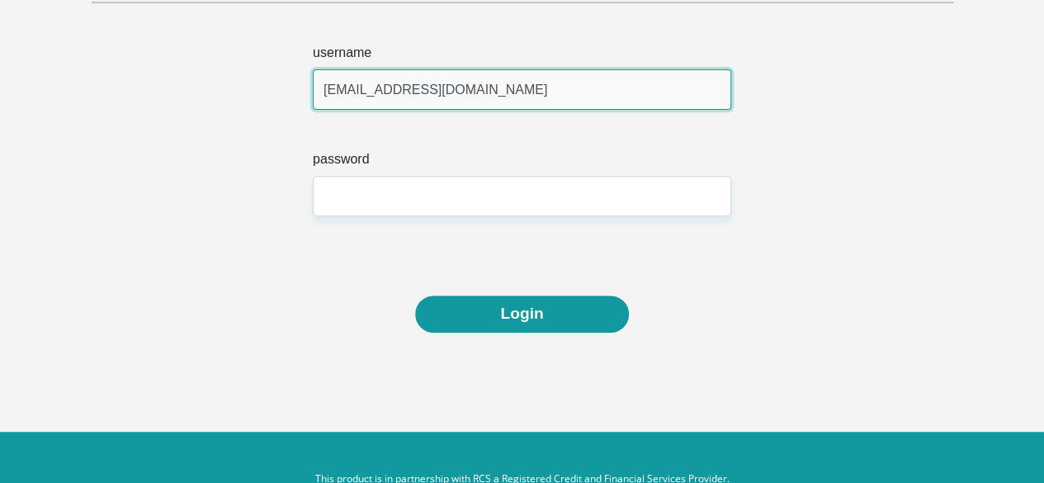
type input "christinatshabalala54@gmail.com"
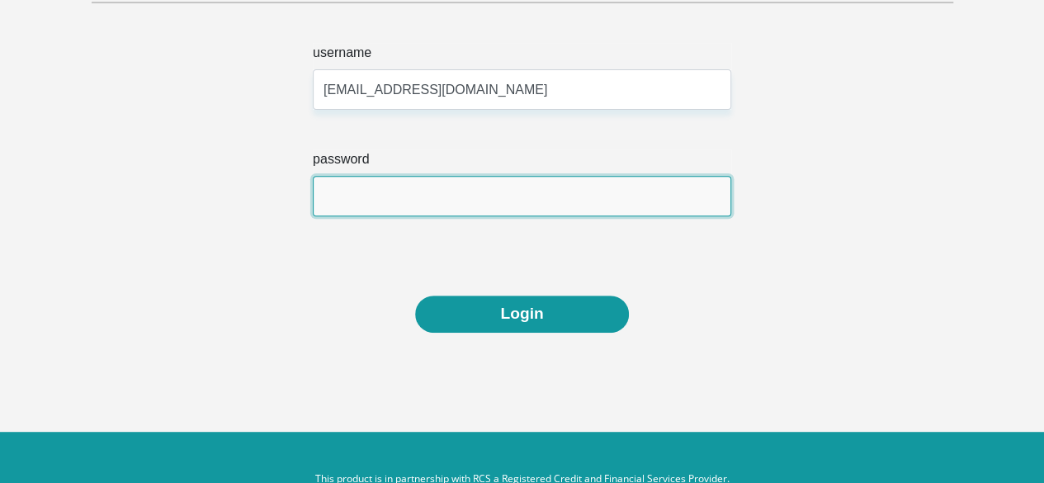
click at [367, 176] on input "password" at bounding box center [522, 196] width 418 height 40
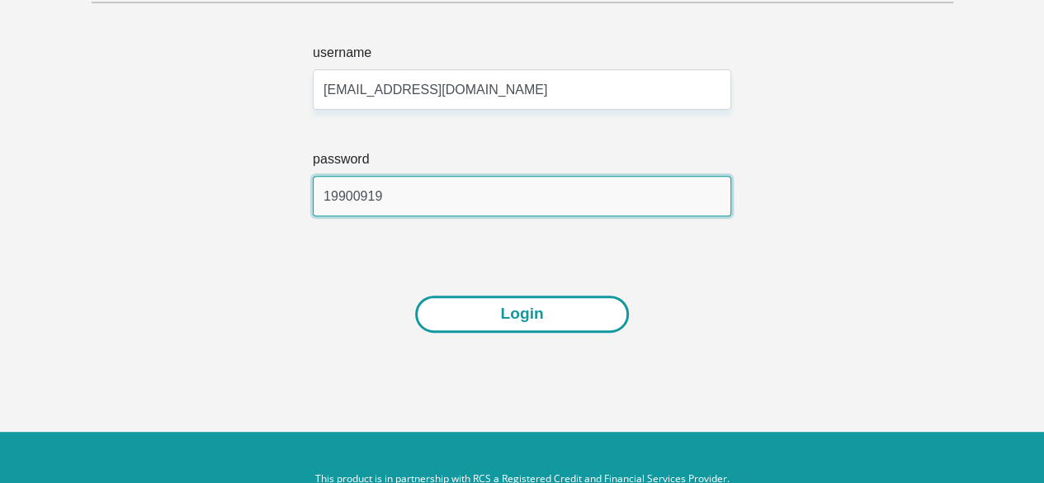
type input "19900919"
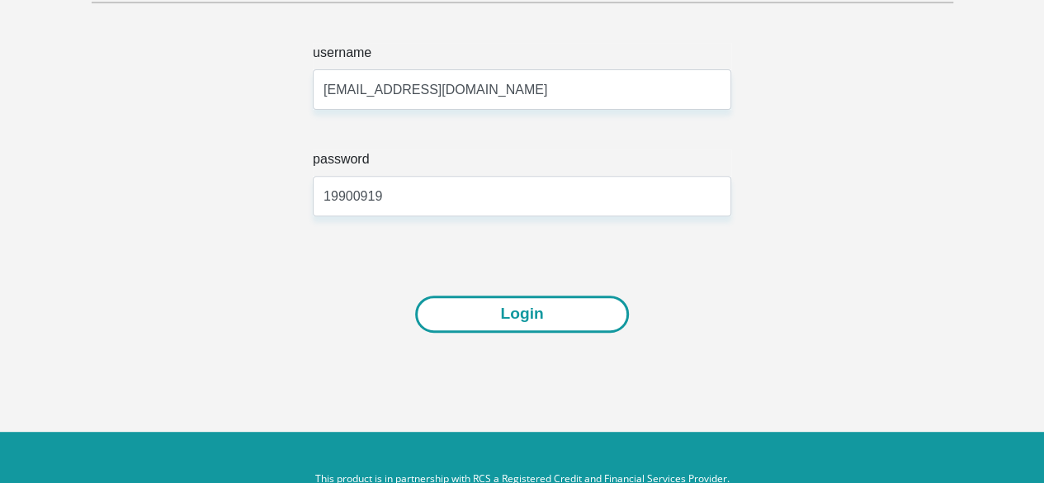
click at [515, 295] on button "Login" at bounding box center [521, 313] width 213 height 37
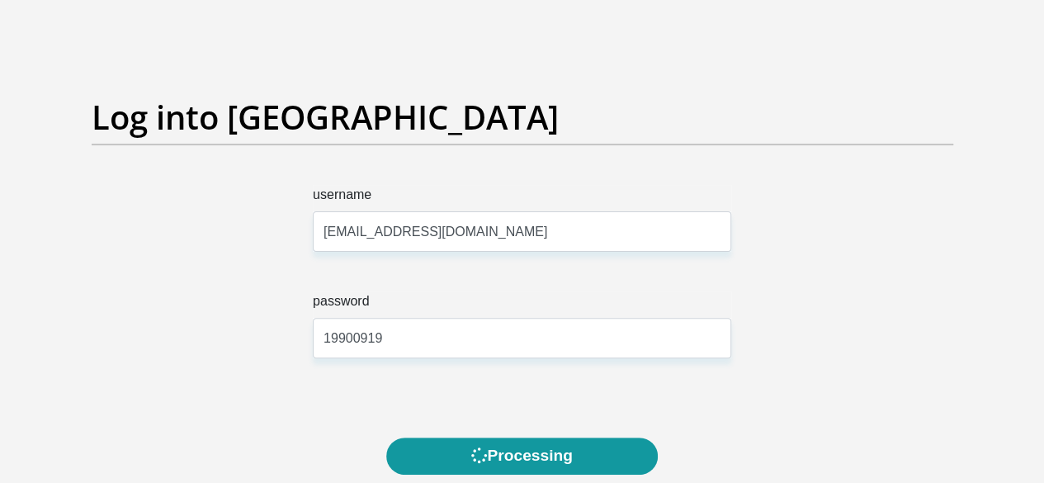
scroll to position [175, 0]
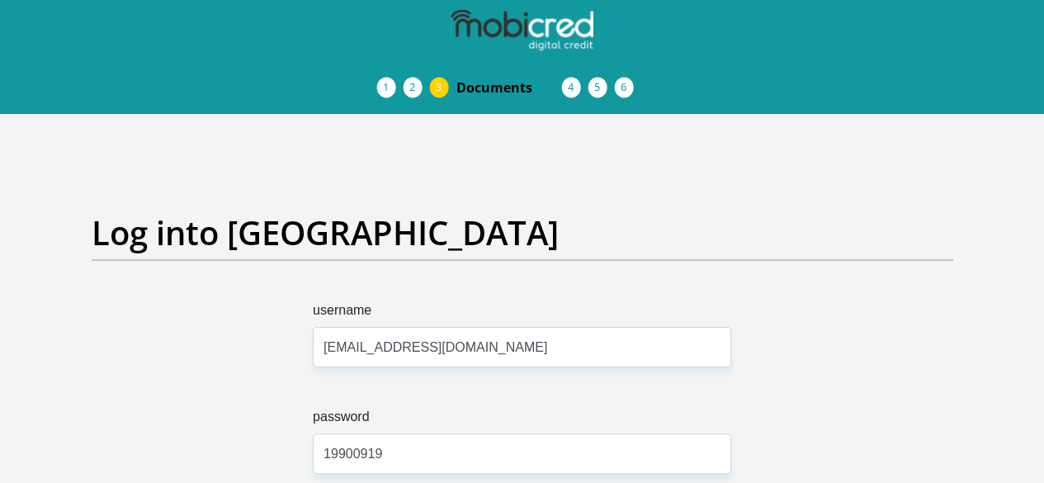
click at [390, 81] on link "Personal Details" at bounding box center [403, 87] width 26 height 13
click at [0, 0] on span "Personal Details" at bounding box center [0, 0] width 0 height 0
click at [0, 0] on span "Acceptance of Services" at bounding box center [0, 0] width 0 height 0
click at [443, 71] on li "Documents" at bounding box center [509, 87] width 132 height 33
click at [0, 0] on span "Personal Details" at bounding box center [0, 0] width 0 height 0
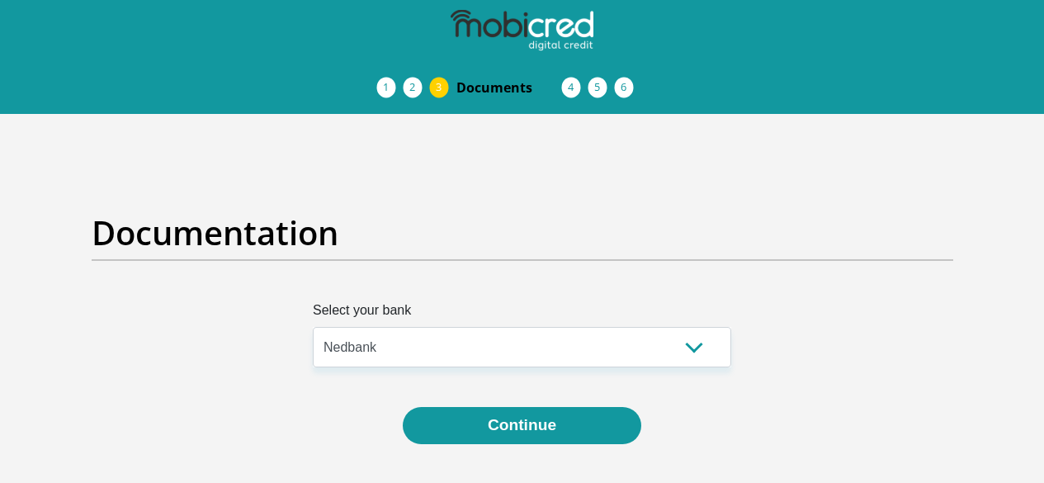
select select "{"id":"7","title":"Nedbank","institution":"Nedbank","alias":"nedbank","country"…"
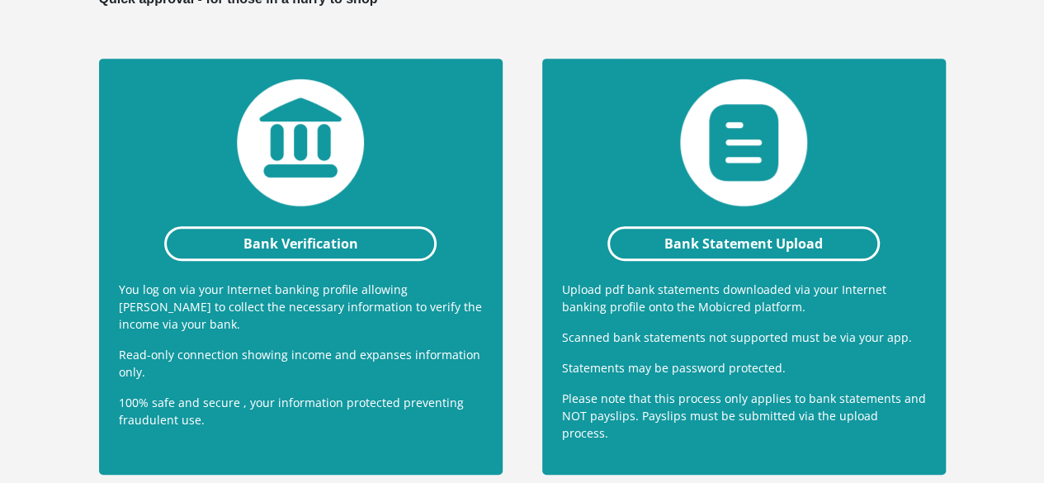
scroll to position [238, 0]
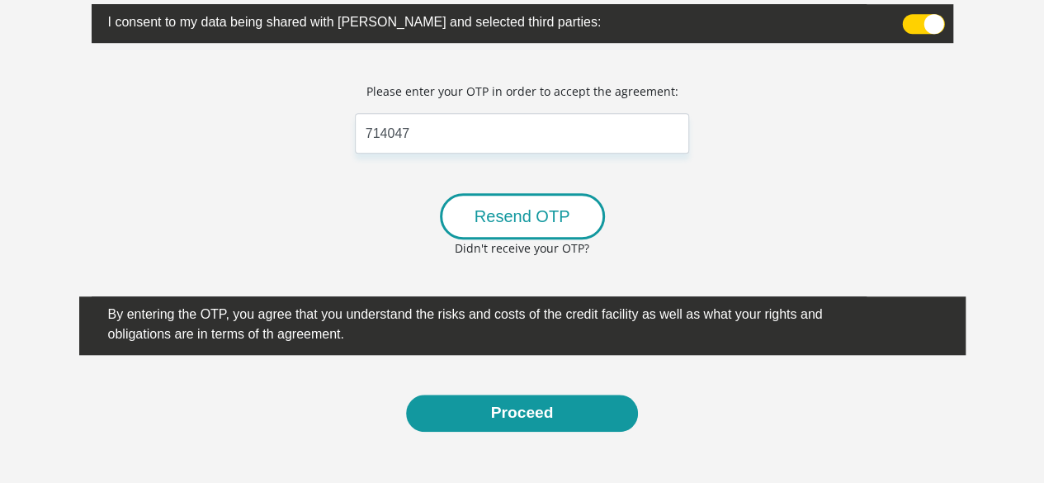
scroll to position [616, 0]
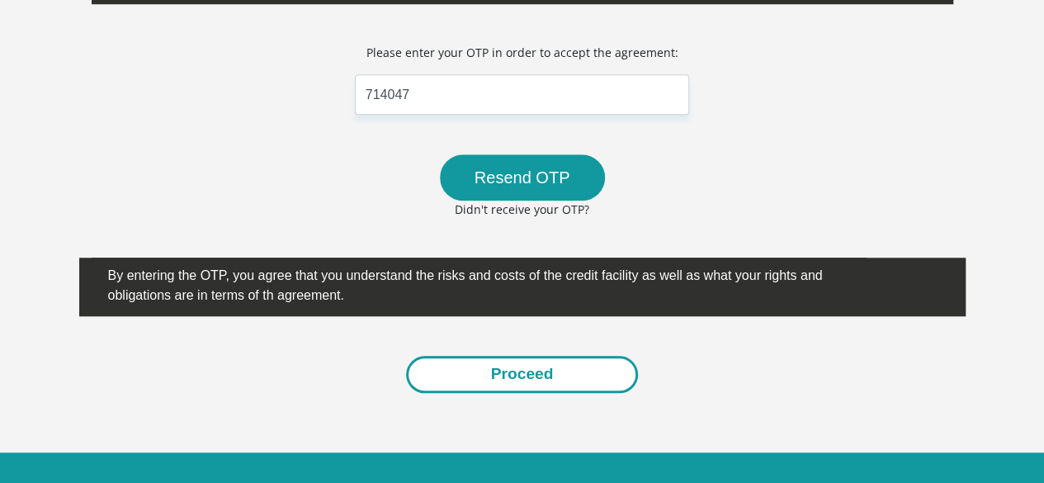
click at [509, 356] on button "Proceed" at bounding box center [522, 374] width 233 height 37
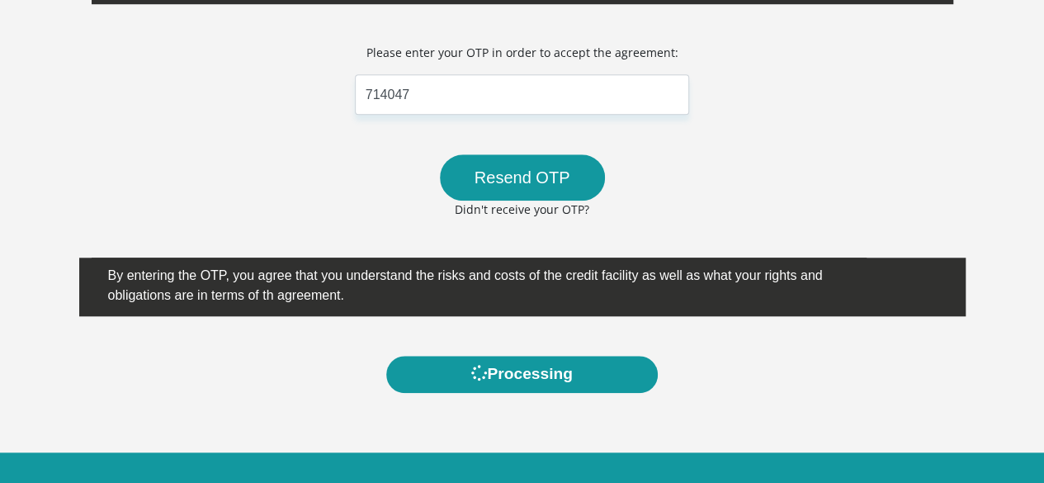
scroll to position [0, 0]
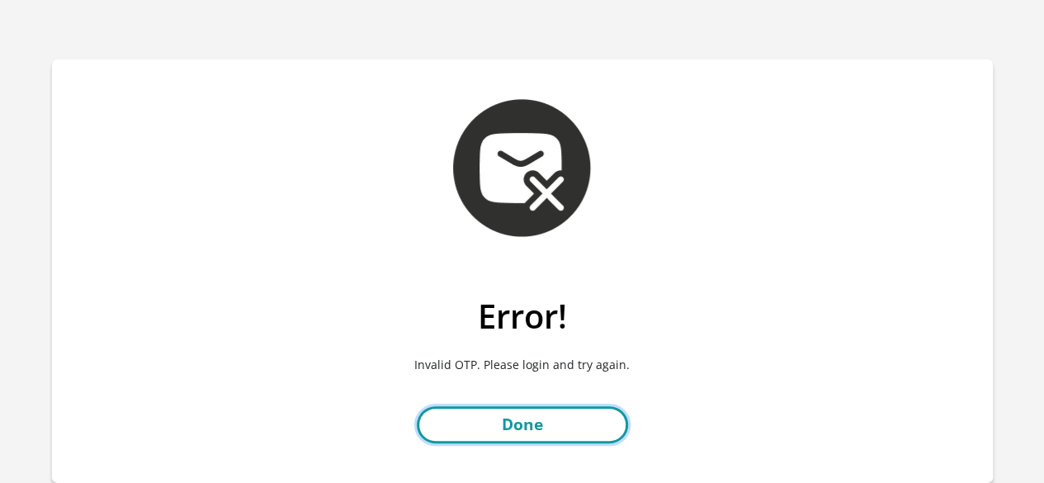
click at [545, 432] on link "Done" at bounding box center [522, 424] width 211 height 37
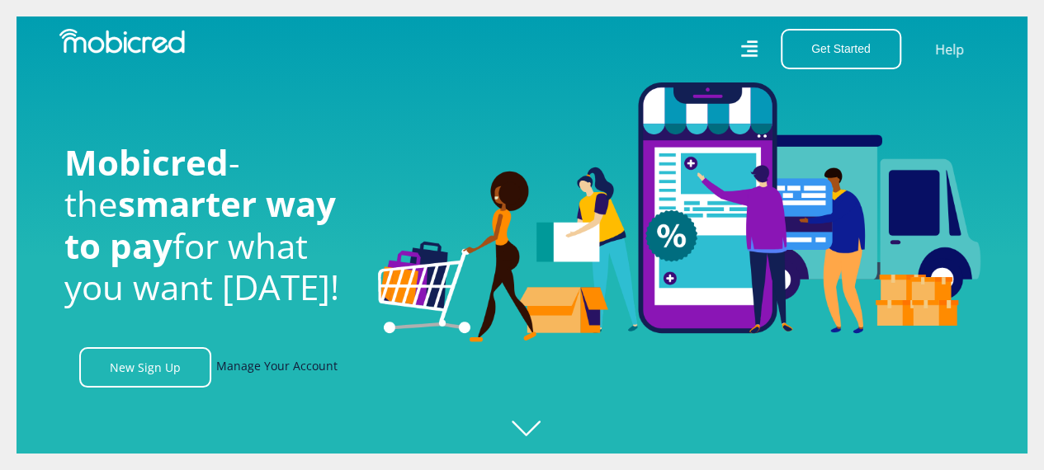
scroll to position [0, 1176]
click at [278, 376] on link "Manage Your Account" at bounding box center [276, 367] width 121 height 40
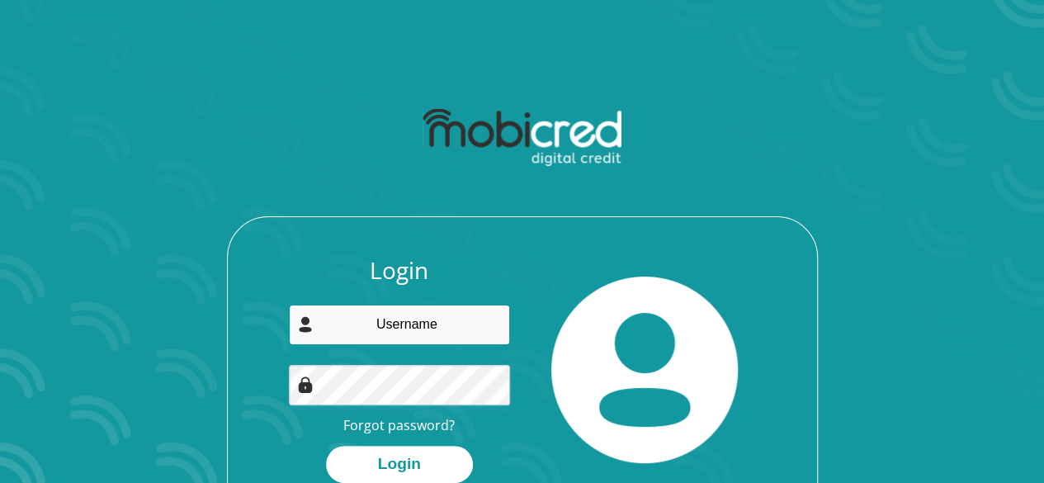
click at [371, 328] on input "email" at bounding box center [399, 325] width 221 height 40
click at [408, 328] on input "christinatshabalala54@gmail.com" at bounding box center [399, 325] width 221 height 40
click at [498, 333] on input "christinatshabalala54@gmail.com" at bounding box center [399, 325] width 221 height 40
click at [469, 331] on input "christinam" at bounding box center [399, 325] width 221 height 40
type input "c"
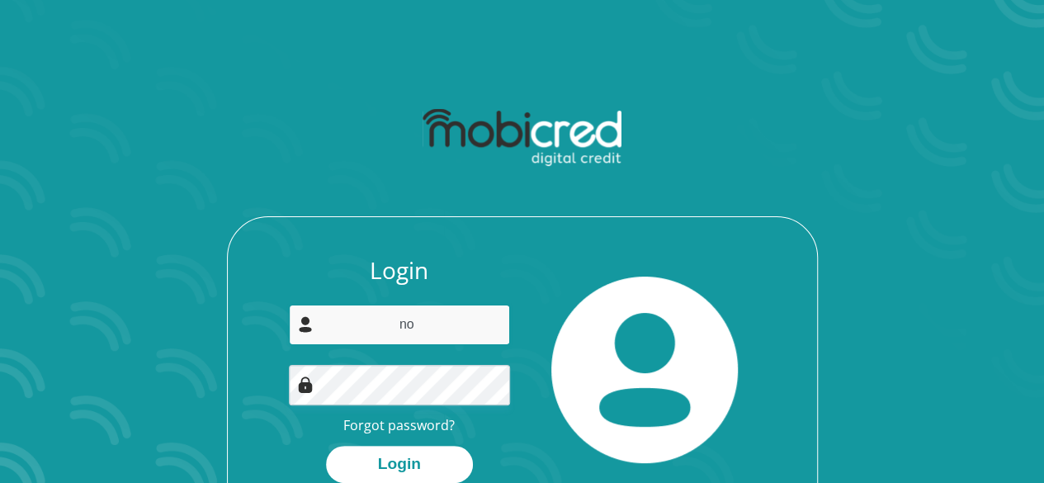
type input "nomalangat@midvaal.gov.za"
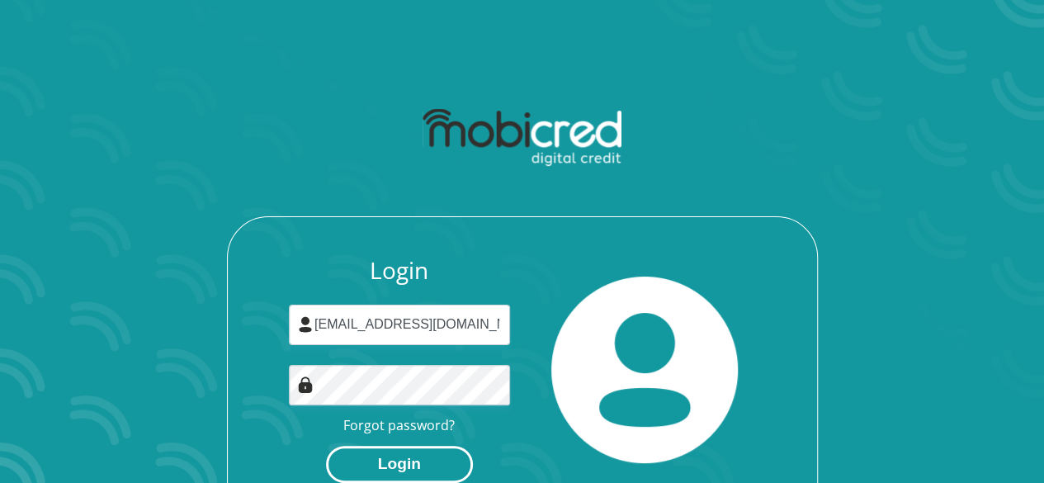
click at [376, 465] on button "Login" at bounding box center [399, 464] width 147 height 37
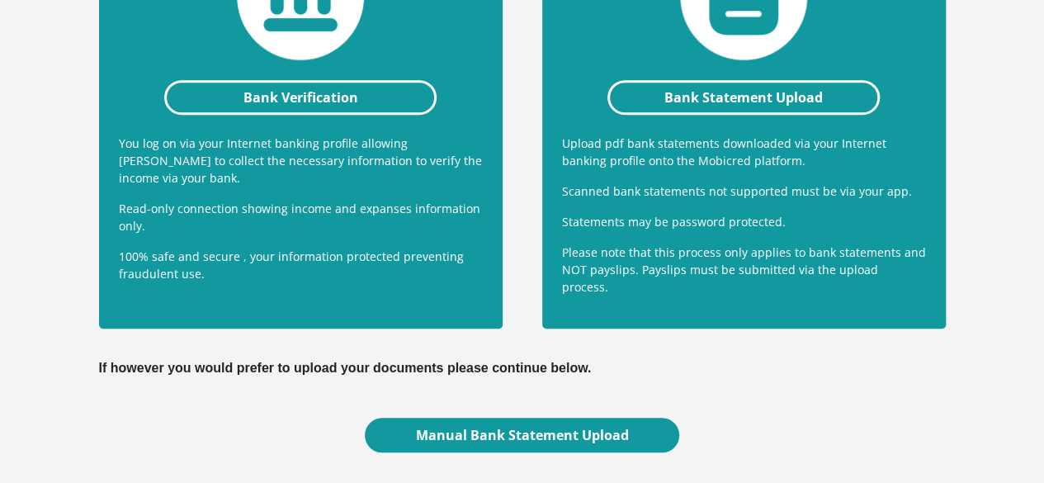
scroll to position [650, 0]
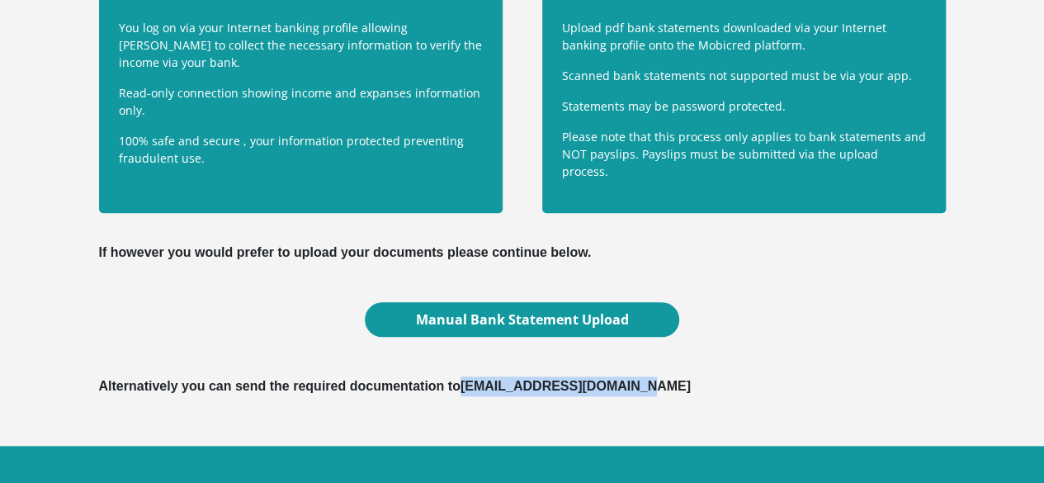
drag, startPoint x: 639, startPoint y: 329, endPoint x: 465, endPoint y: 333, distance: 174.2
click at [461, 366] on div "Alternatively you can send the required documentation to documents@mobicred.co.…" at bounding box center [522, 386] width 886 height 40
copy b "documents@mobicred.co.za"
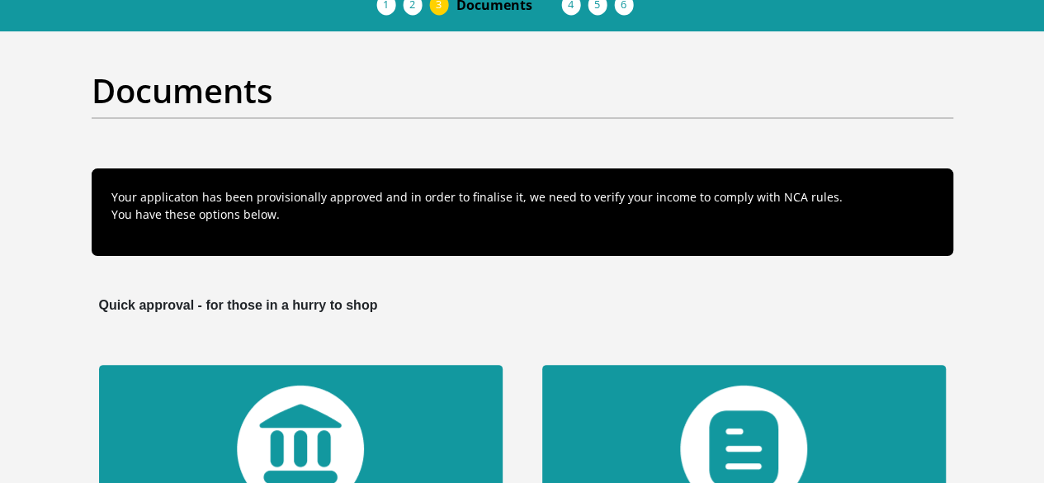
scroll to position [248, 0]
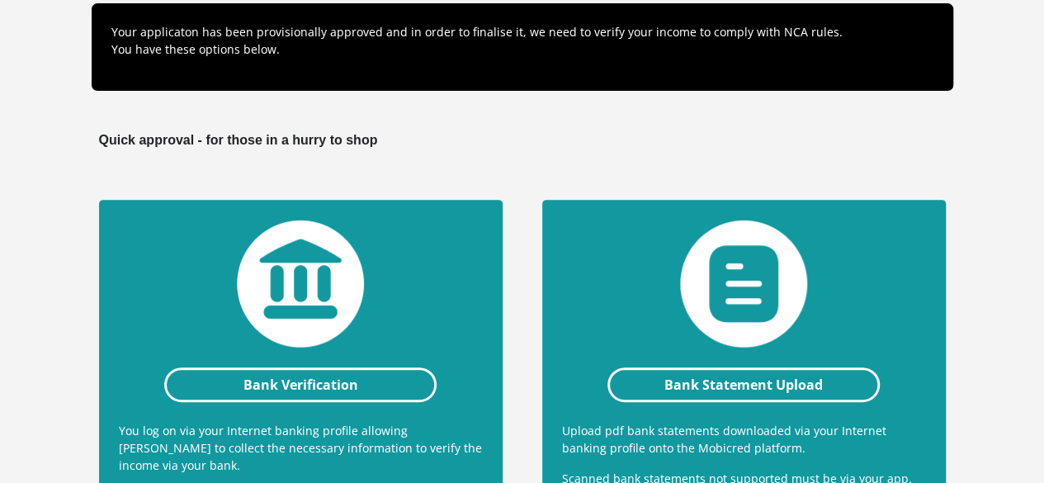
click at [0, 456] on section "Documents Your applicaton has been provisionally approved and in order to final…" at bounding box center [522, 357] width 1044 height 982
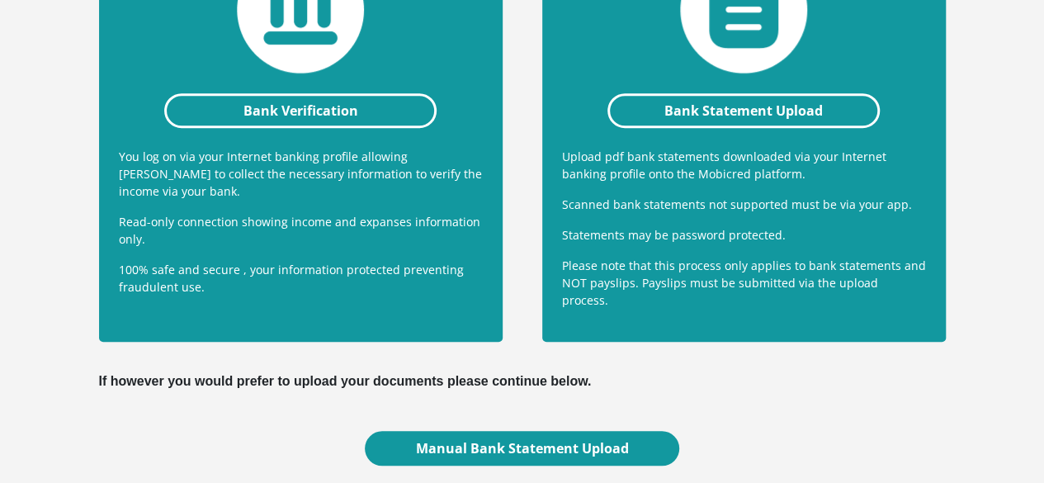
scroll to position [650, 0]
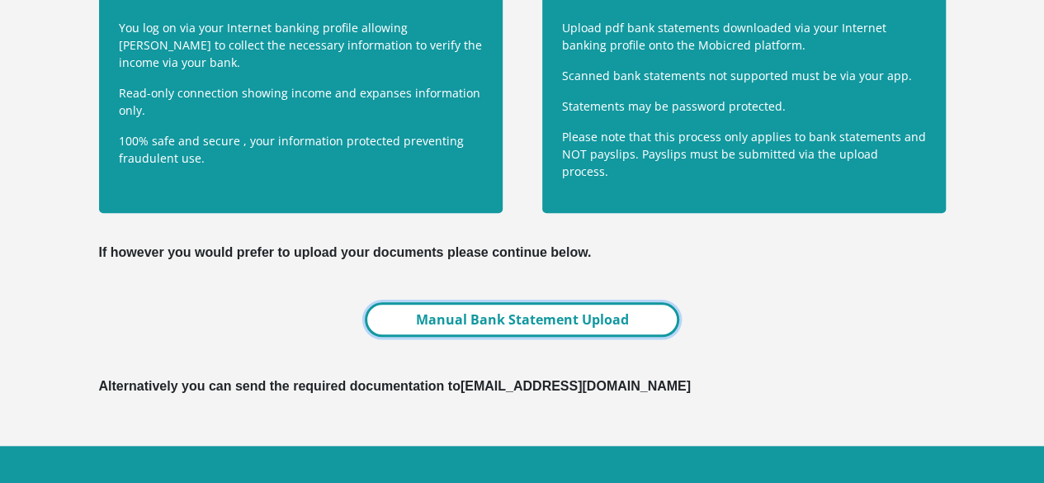
click at [485, 302] on link "Manual Bank Statement Upload" at bounding box center [522, 319] width 314 height 35
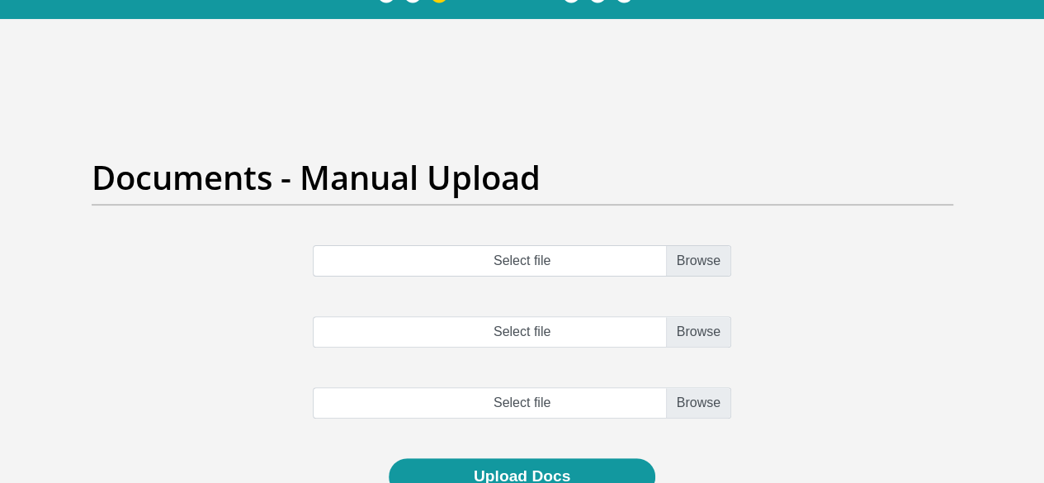
scroll to position [165, 0]
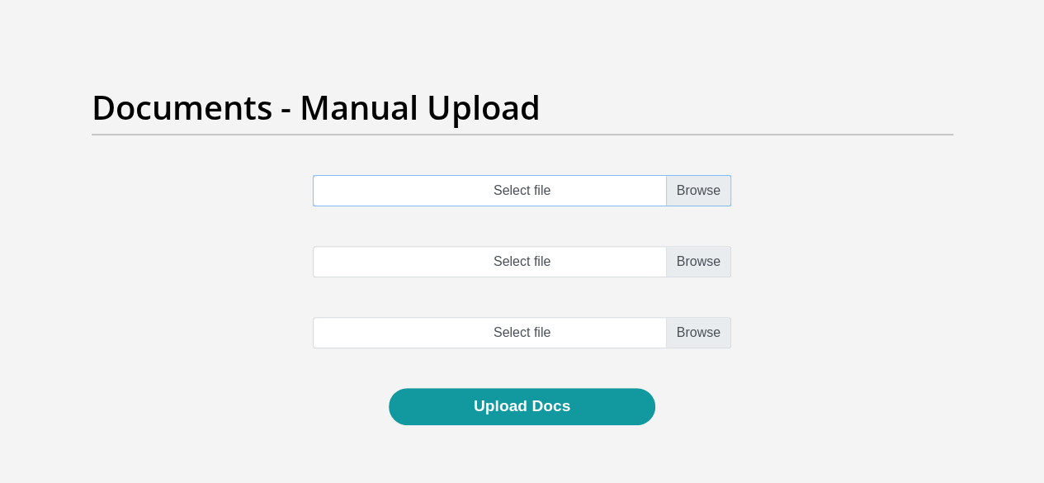
click at [555, 175] on input "Select file" at bounding box center [522, 190] width 418 height 31
type input "C:\fakepath\Recent Payslips.pdf"
click at [569, 246] on input "Select file" at bounding box center [522, 261] width 418 height 31
type input "C:\fakepath\Recent Payslips.pdf"
click at [703, 317] on input "file" at bounding box center [522, 332] width 418 height 31
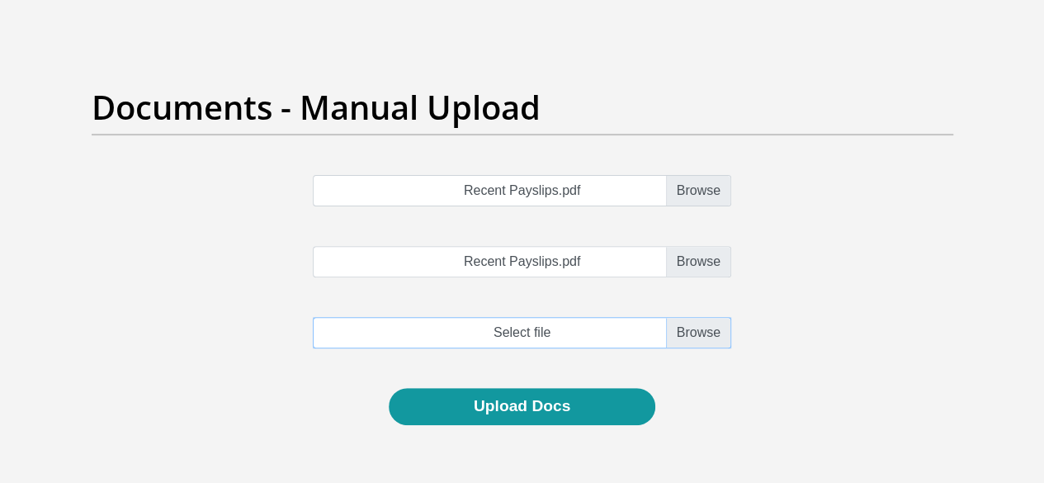
type input "C:\fakepath\Recent Payslips.pdf"
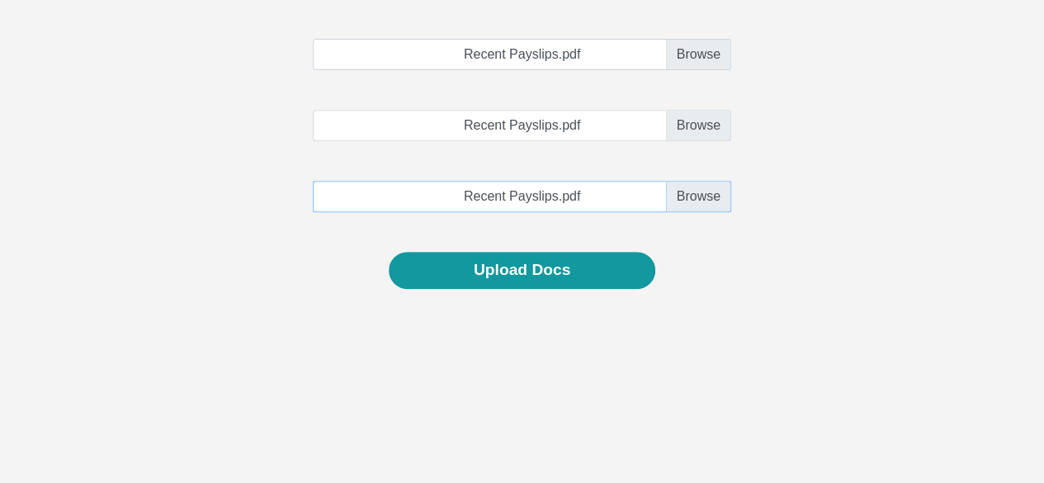
scroll to position [376, 0]
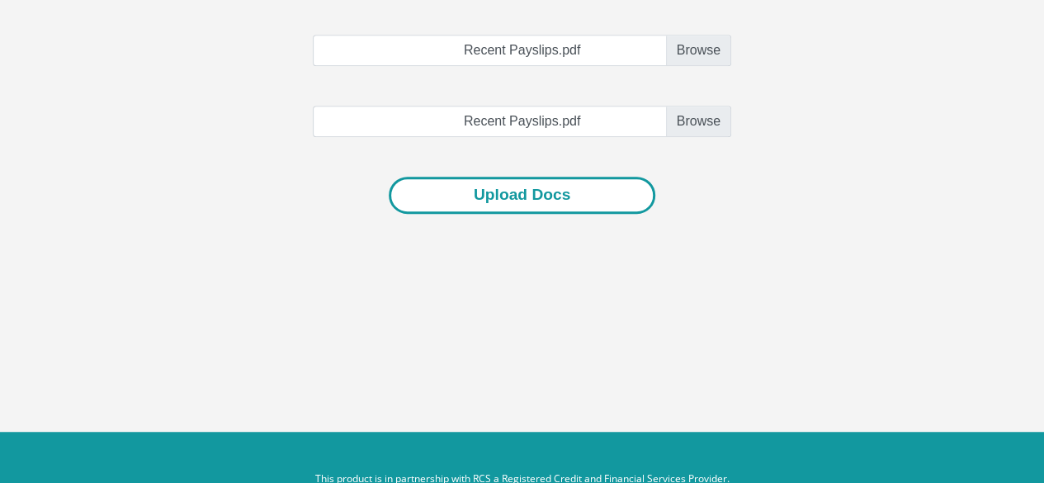
click at [508, 177] on button "Upload Docs" at bounding box center [522, 195] width 267 height 37
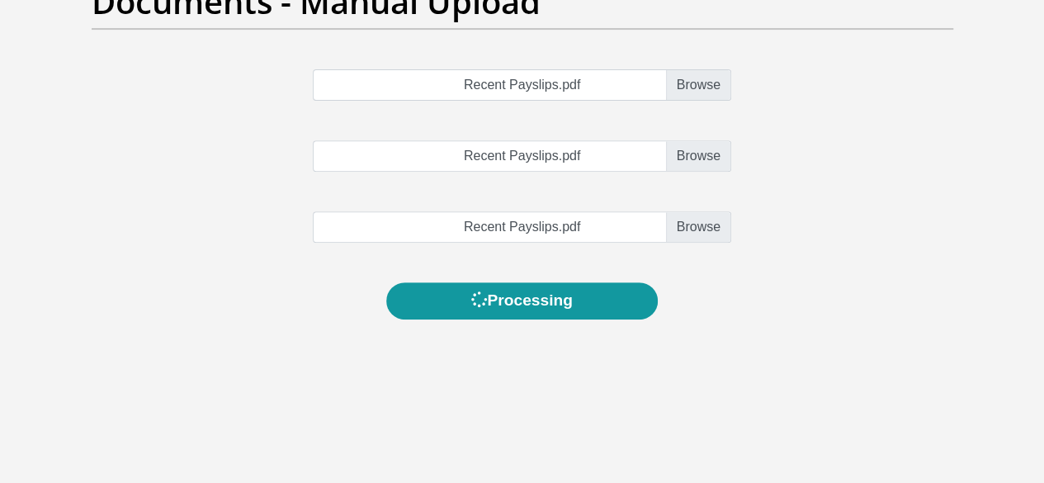
scroll to position [211, 0]
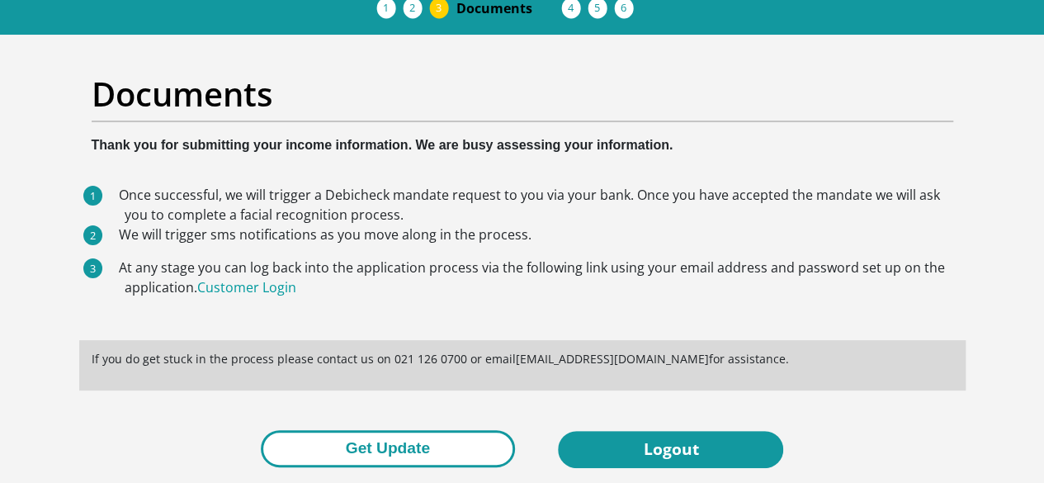
scroll to position [157, 0]
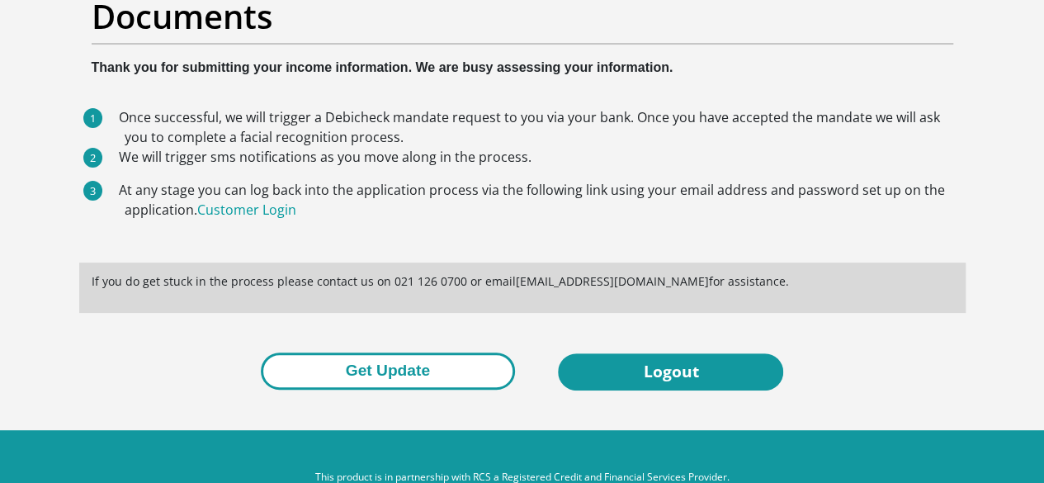
click at [385, 352] on button "Get Update" at bounding box center [388, 370] width 254 height 37
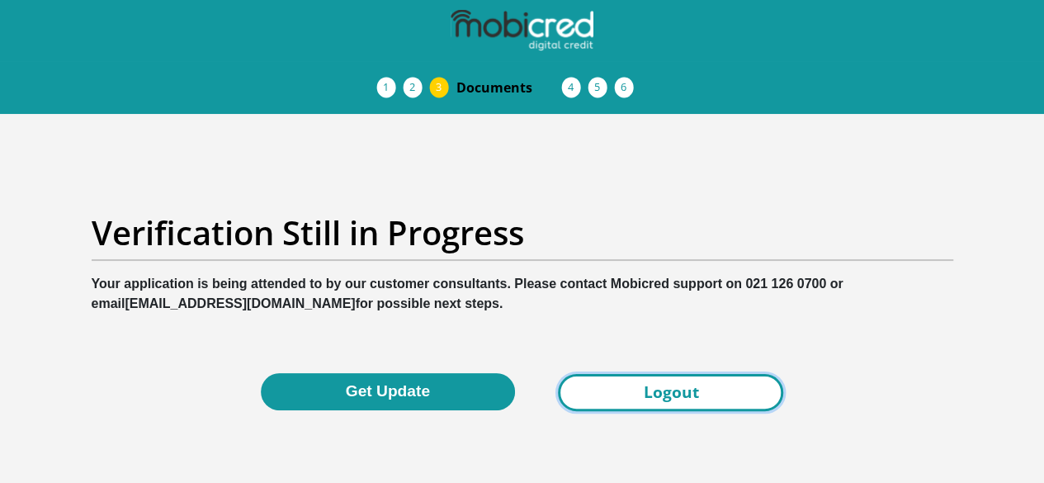
click at [688, 374] on link "Logout" at bounding box center [670, 392] width 225 height 37
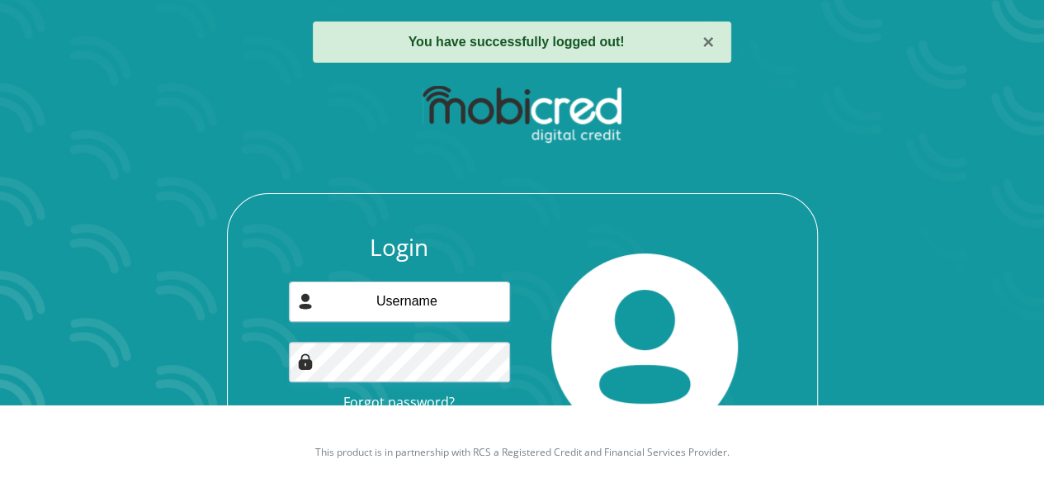
scroll to position [132, 0]
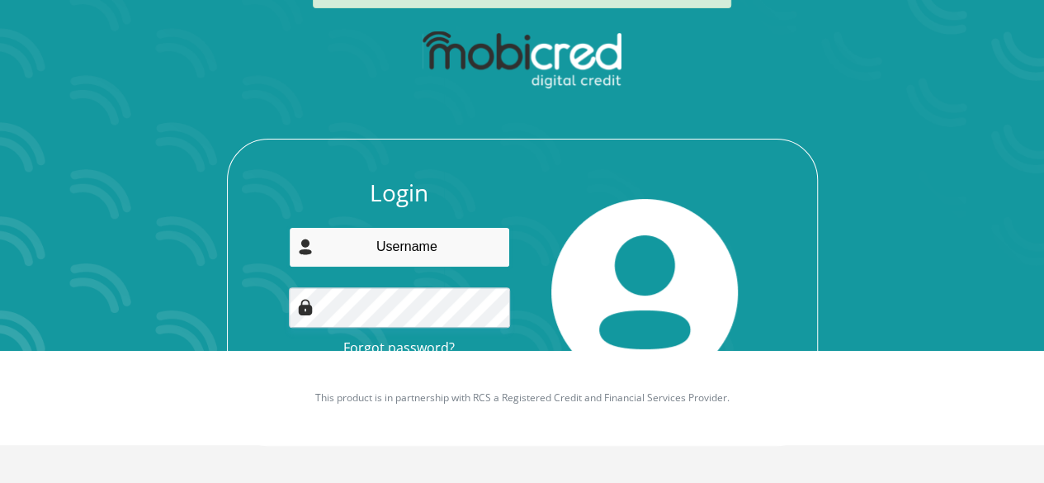
click at [383, 243] on input "email" at bounding box center [399, 247] width 221 height 40
type input "[EMAIL_ADDRESS][DOMAIN_NAME]"
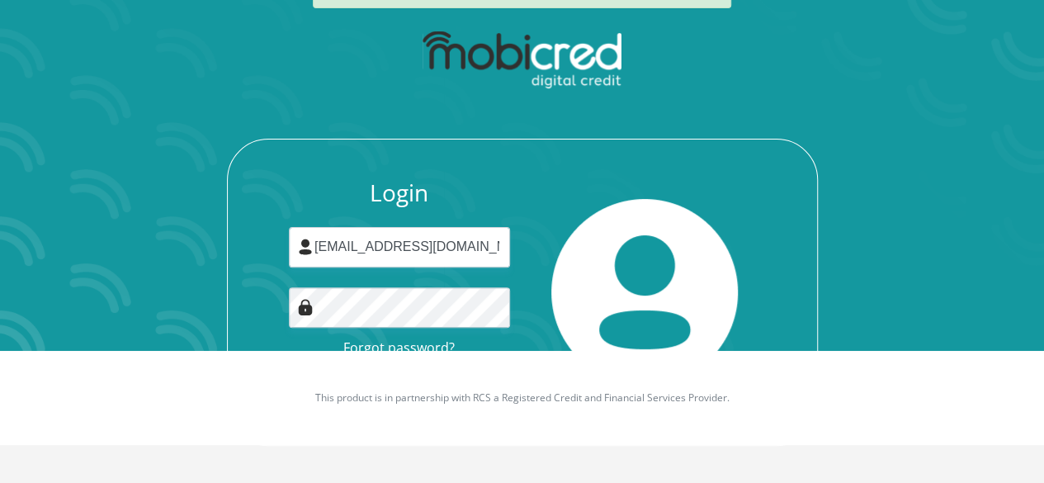
click at [753, 268] on div at bounding box center [645, 292] width 246 height 226
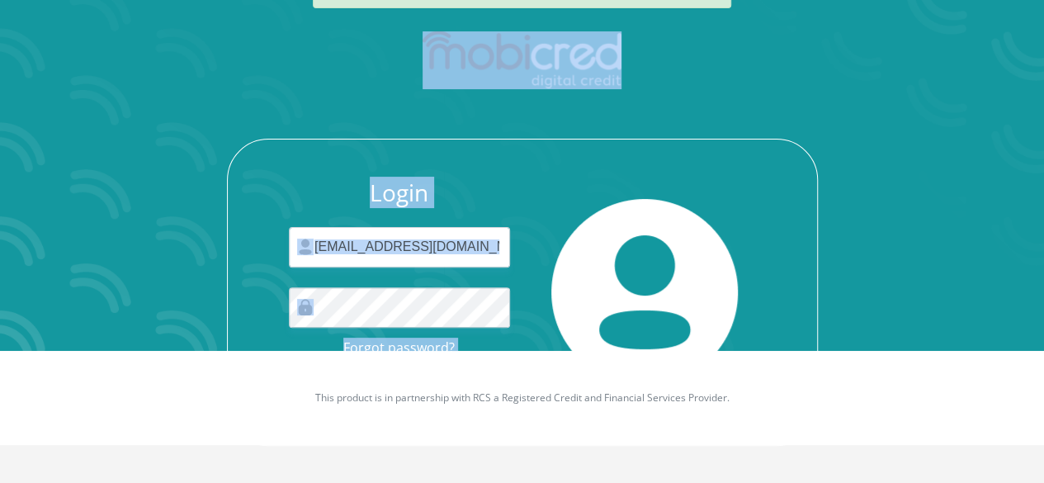
drag, startPoint x: 533, startPoint y: 149, endPoint x: 551, endPoint y: 86, distance: 66.1
click at [551, 88] on div "Login [EMAIL_ADDRESS][DOMAIN_NAME] Forgot password? Login" at bounding box center [522, 233] width 886 height 424
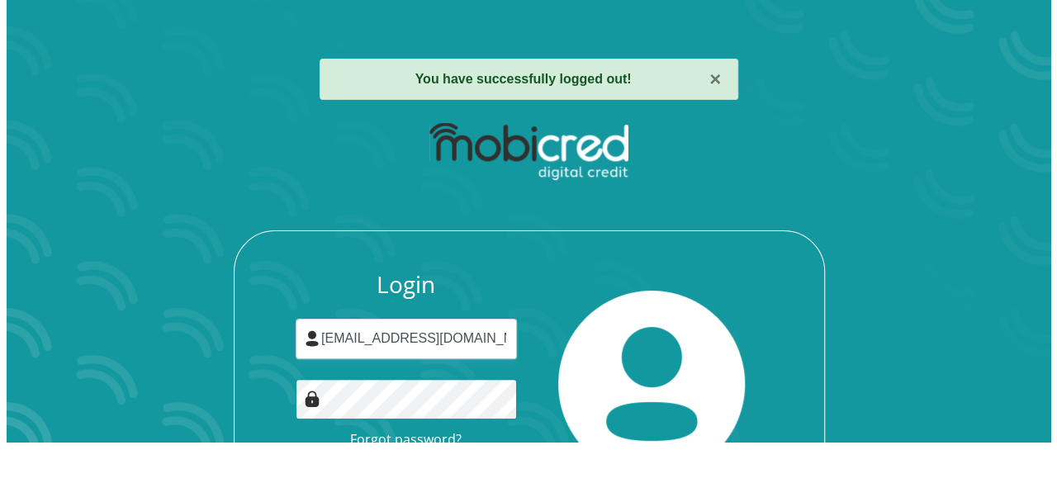
scroll to position [36, 0]
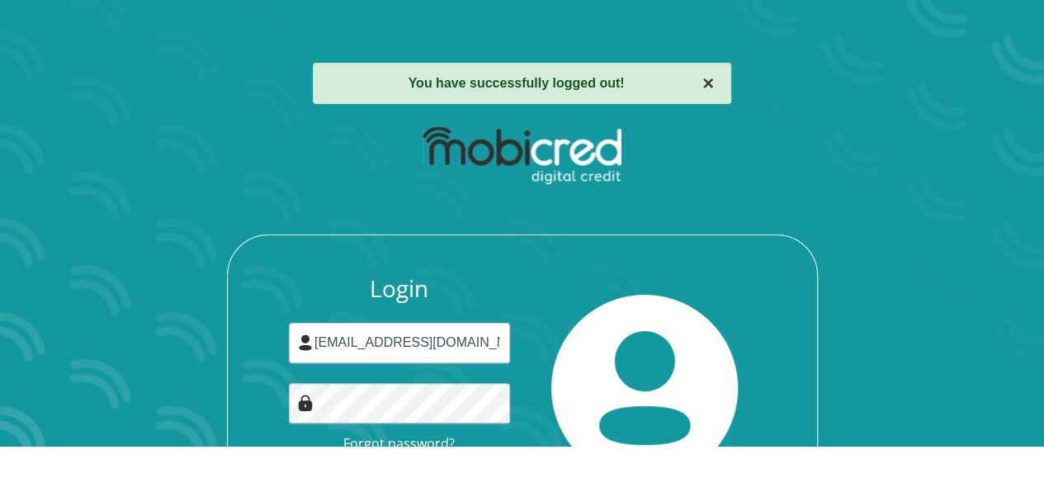
click at [707, 83] on button "×" at bounding box center [708, 83] width 12 height 20
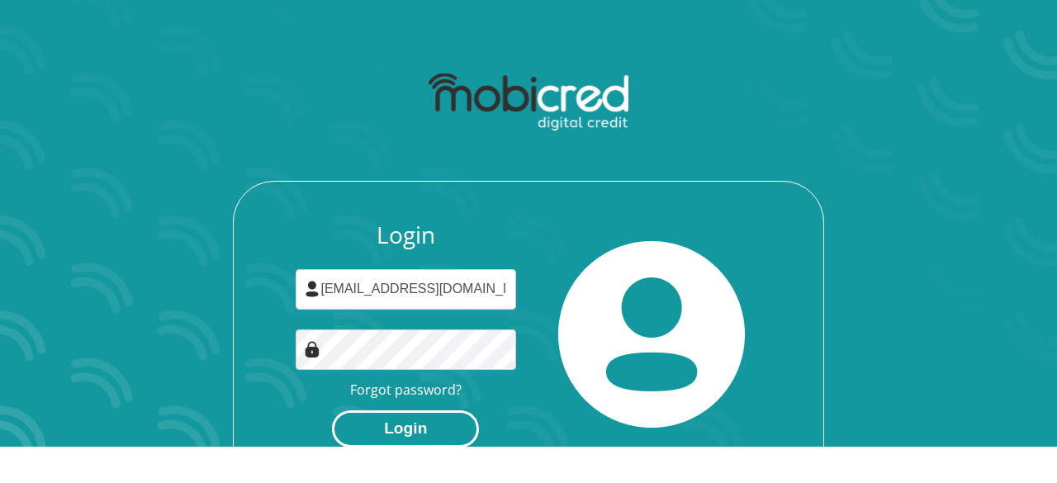
click at [399, 435] on button "Login" at bounding box center [405, 428] width 147 height 37
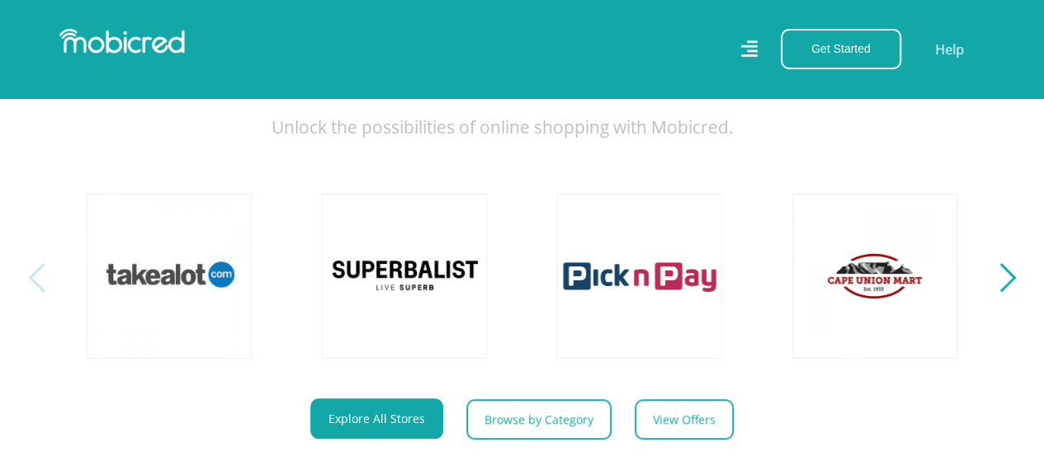
scroll to position [578, 0]
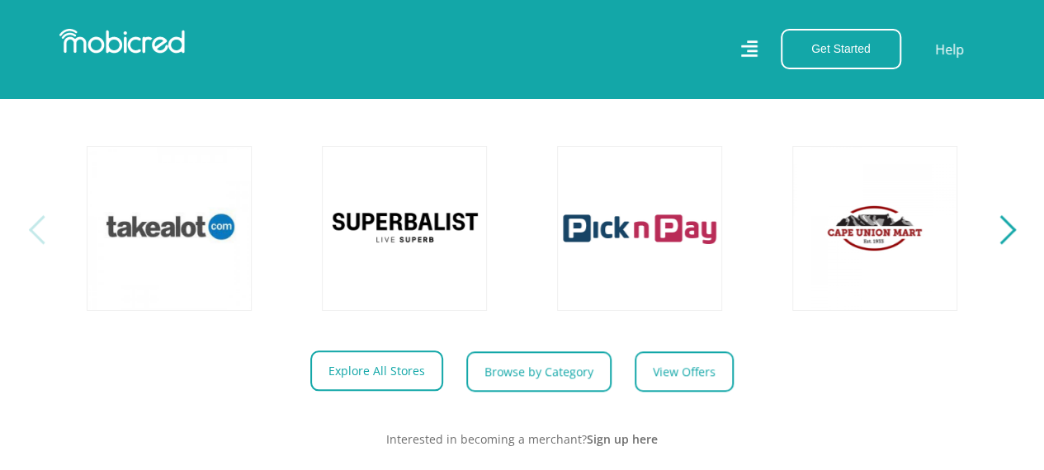
click at [409, 385] on link "Explore All Stores" at bounding box center [376, 371] width 133 height 40
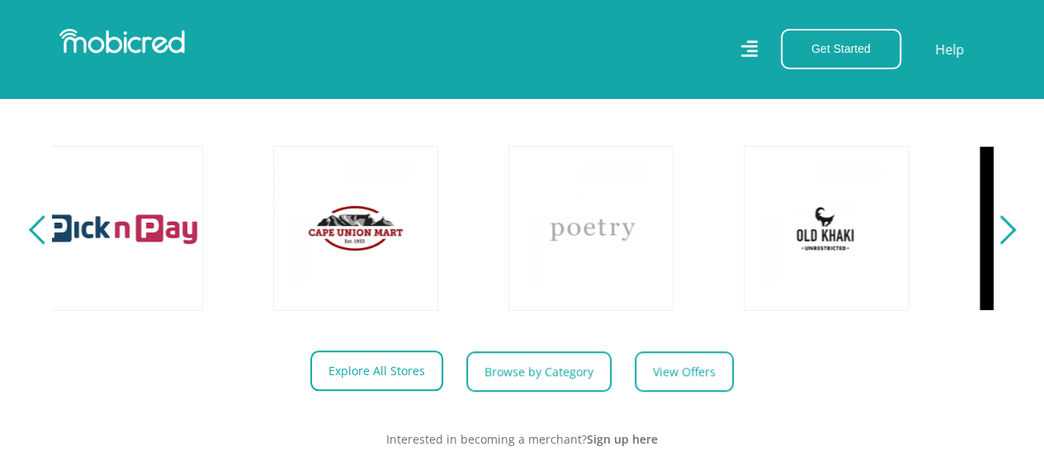
scroll to position [0, 1078]
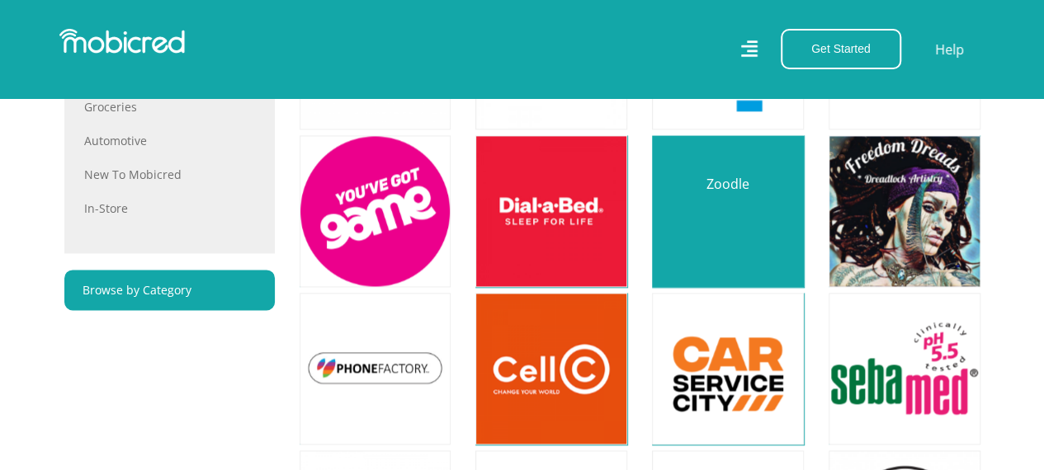
scroll to position [1073, 0]
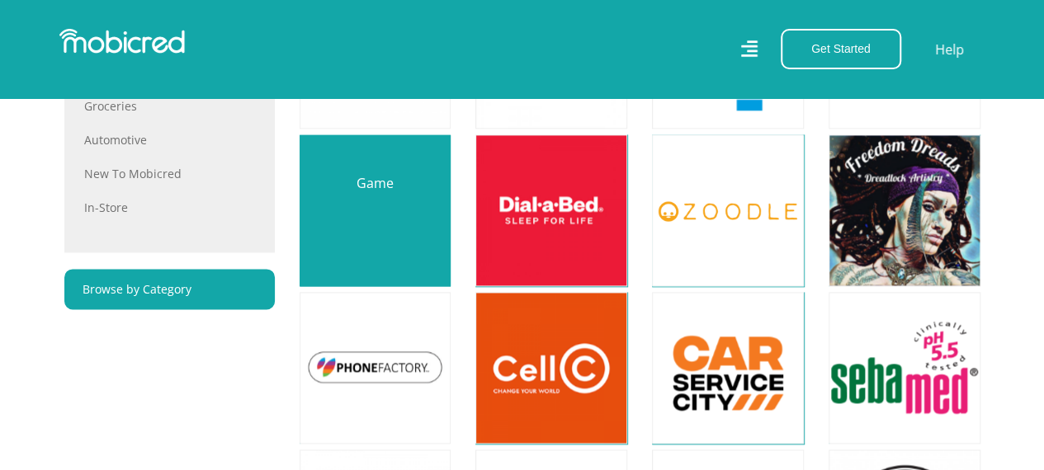
click at [406, 187] on link at bounding box center [375, 210] width 178 height 178
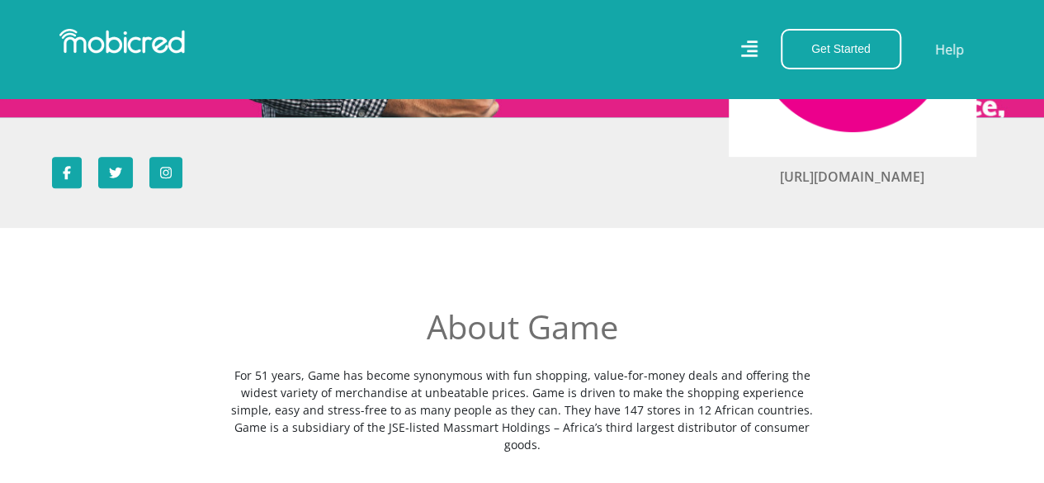
scroll to position [165, 0]
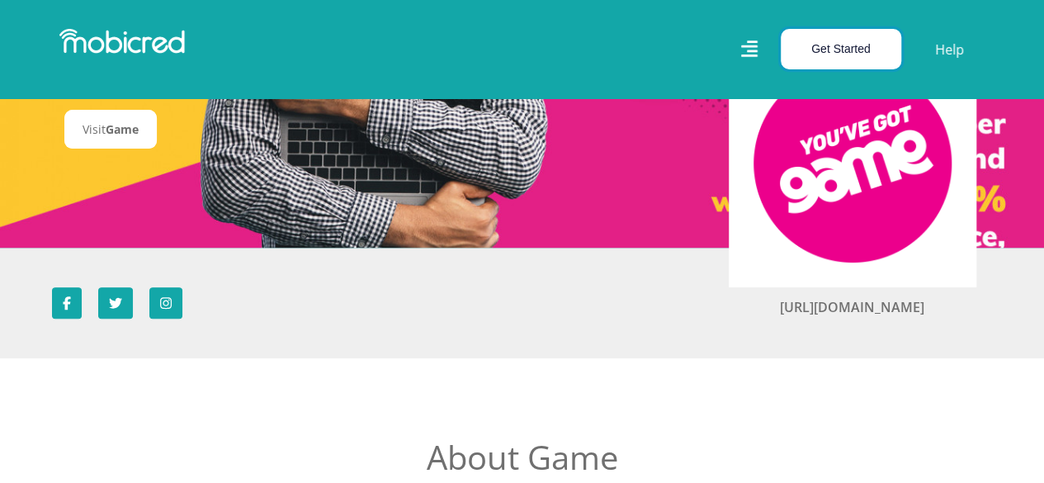
click at [858, 52] on button "Get Started" at bounding box center [841, 49] width 121 height 40
